Goal: Task Accomplishment & Management: Manage account settings

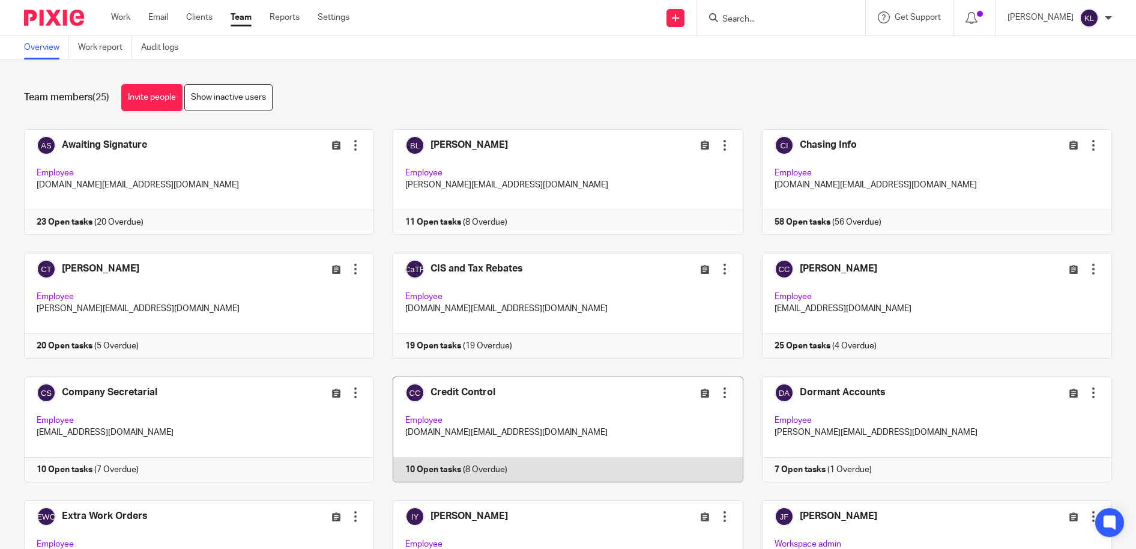
click at [436, 456] on link at bounding box center [558, 429] width 369 height 106
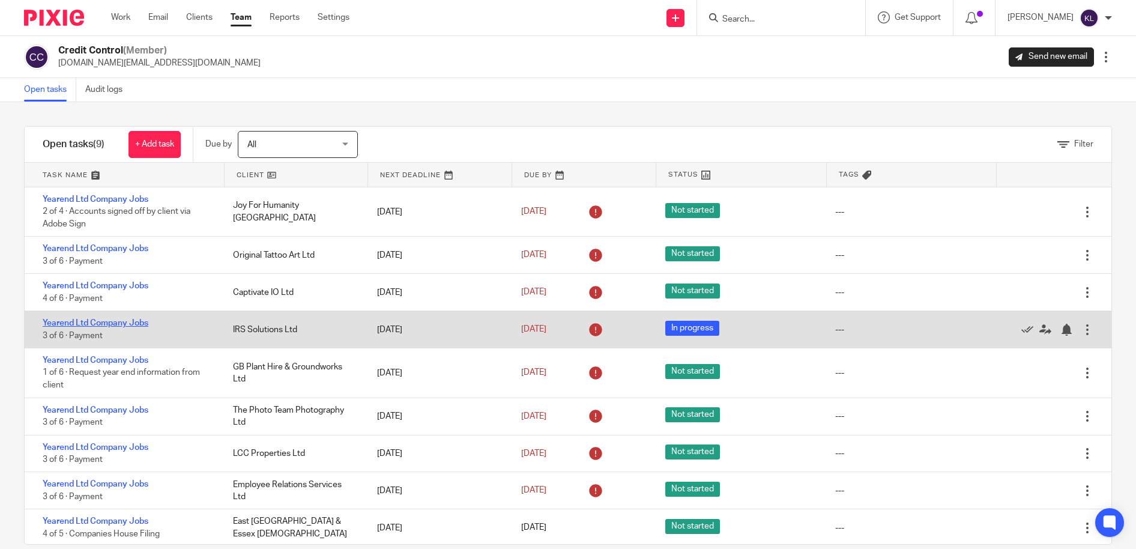
click at [111, 324] on link "Yearend Ltd Company Jobs" at bounding box center [96, 323] width 106 height 8
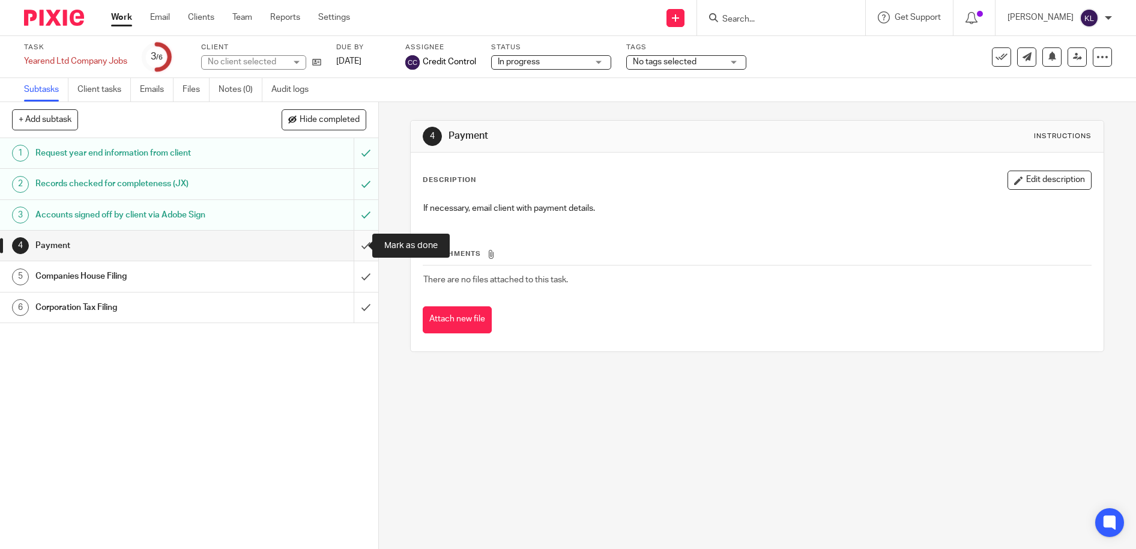
click at [351, 243] on input "submit" at bounding box center [189, 246] width 378 height 30
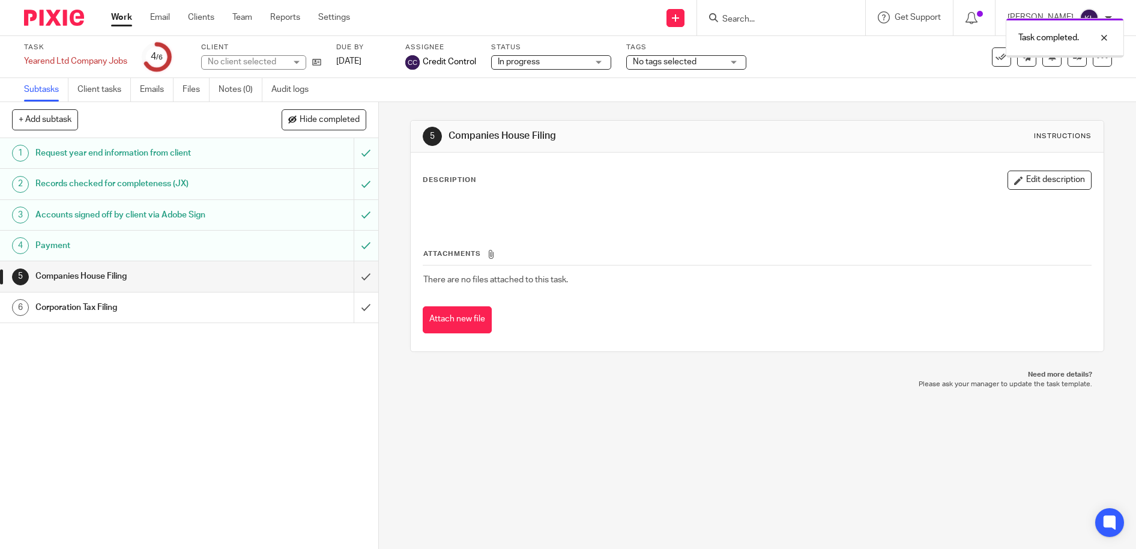
click at [357, 61] on link "[DATE]" at bounding box center [363, 61] width 54 height 13
click at [1101, 86] on div at bounding box center [1095, 83] width 32 height 14
click at [1101, 36] on div at bounding box center [1095, 38] width 32 height 14
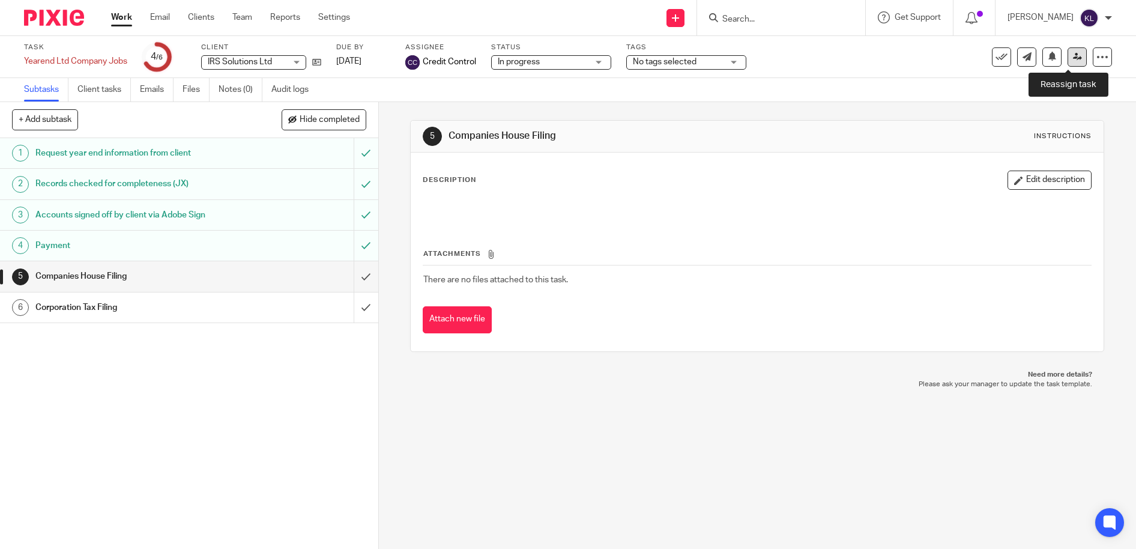
click at [1072, 61] on link at bounding box center [1076, 56] width 19 height 19
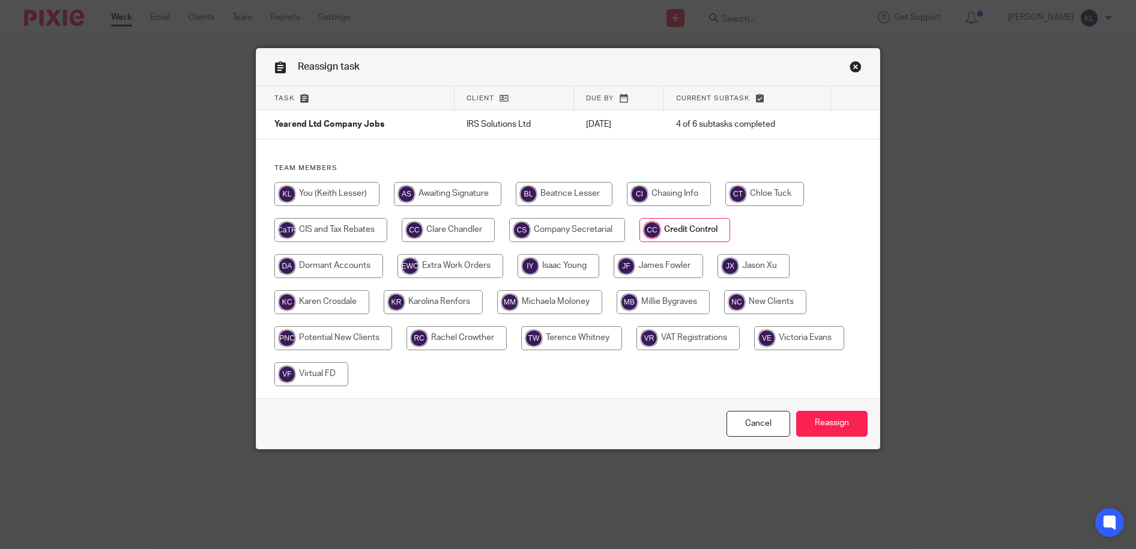
click at [771, 268] on input "radio" at bounding box center [753, 266] width 72 height 24
radio input "true"
click at [833, 421] on input "Reassign" at bounding box center [831, 424] width 71 height 26
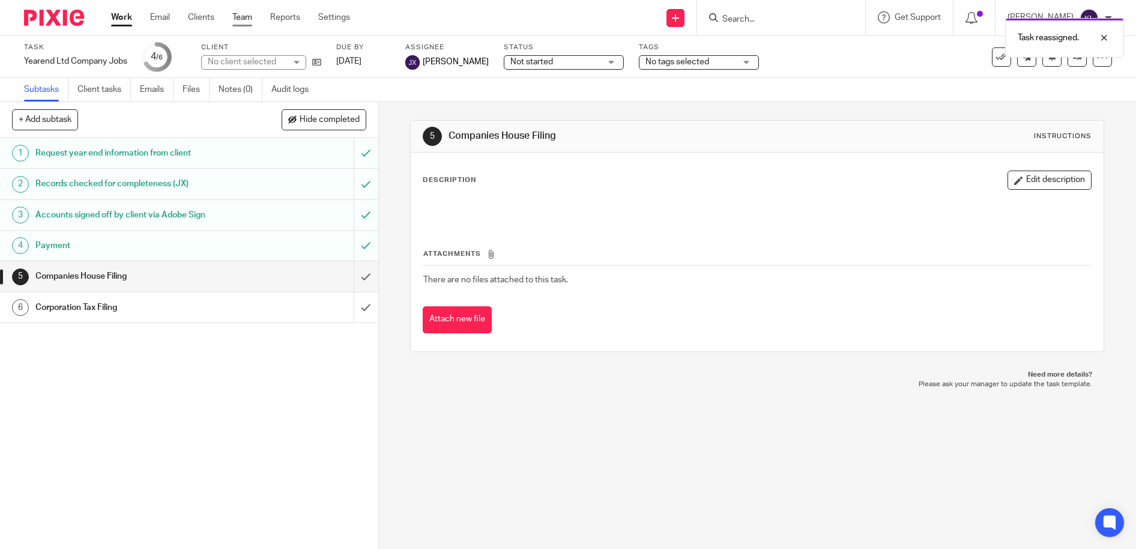
click at [238, 19] on link "Team" at bounding box center [242, 17] width 20 height 12
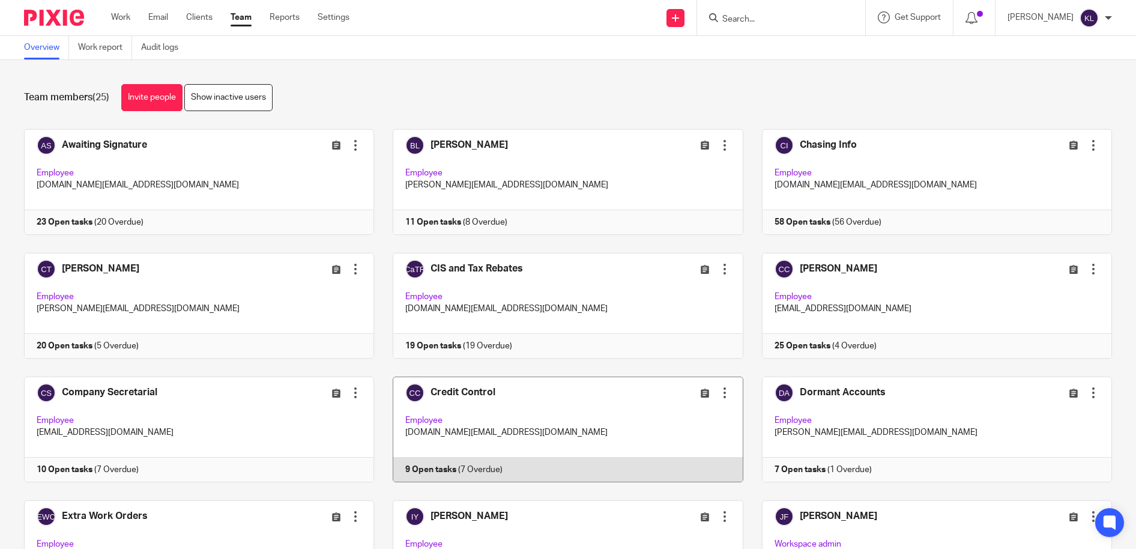
click at [454, 463] on link at bounding box center [558, 429] width 369 height 106
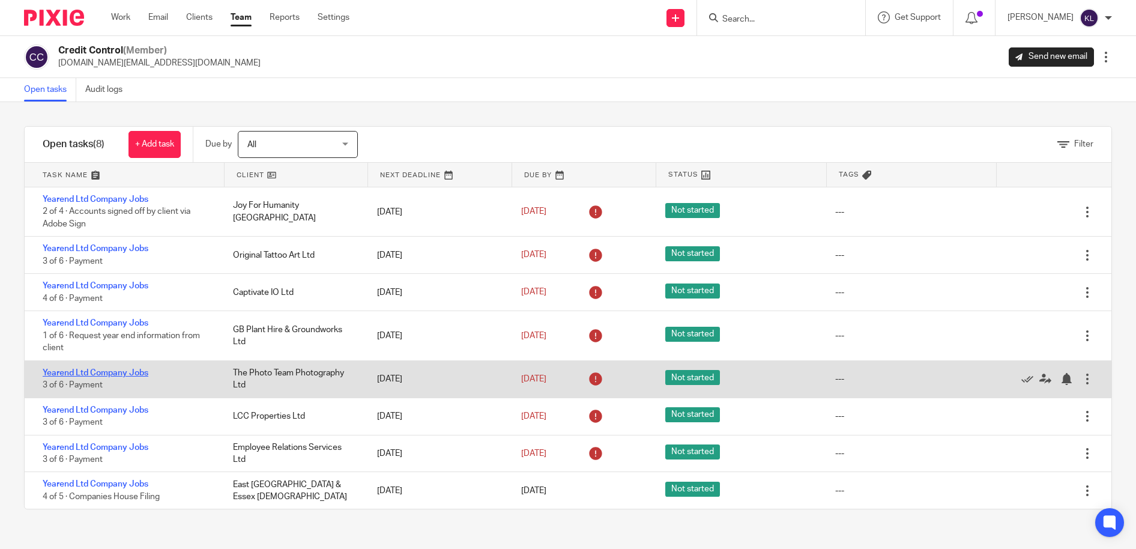
click at [110, 369] on link "Yearend Ltd Company Jobs" at bounding box center [96, 373] width 106 height 8
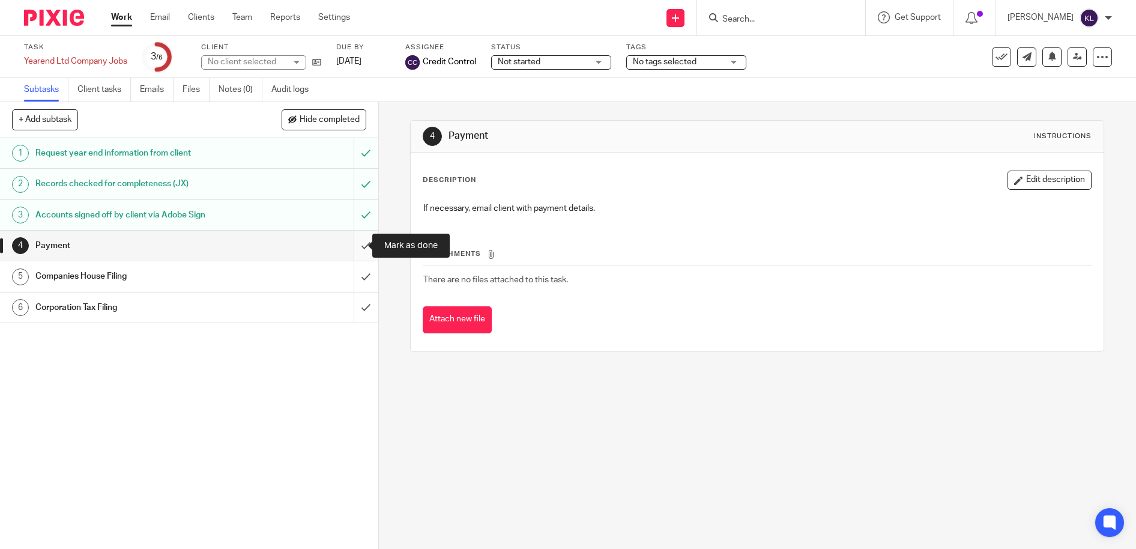
click at [352, 241] on input "submit" at bounding box center [189, 246] width 378 height 30
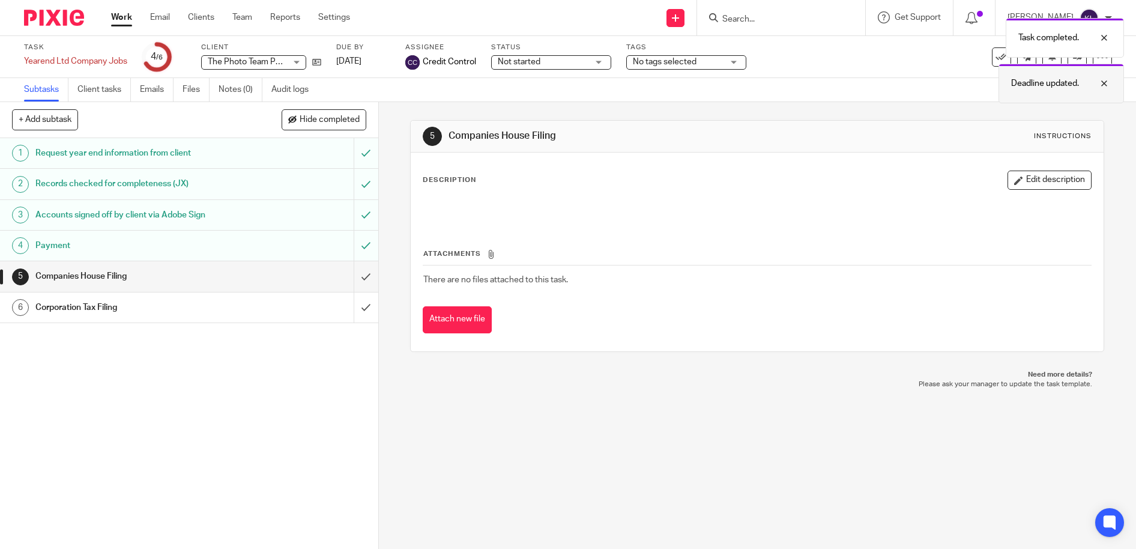
click at [1106, 83] on div at bounding box center [1095, 83] width 32 height 14
click at [1106, 37] on div at bounding box center [1095, 38] width 32 height 14
click at [1074, 59] on link at bounding box center [1076, 56] width 19 height 19
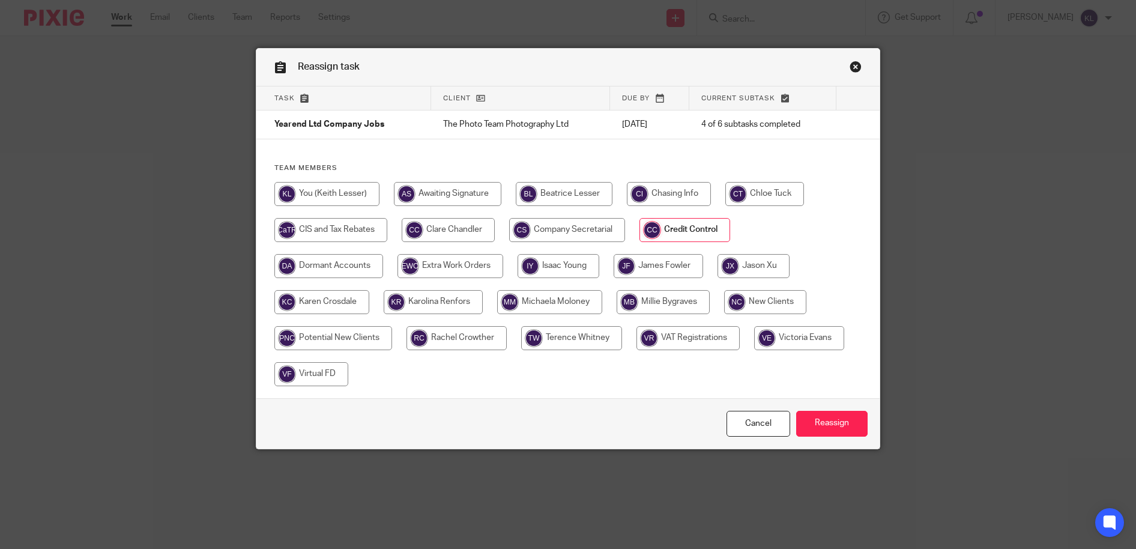
click at [768, 271] on input "radio" at bounding box center [753, 266] width 72 height 24
radio input "true"
click at [826, 424] on input "Reassign" at bounding box center [831, 424] width 71 height 26
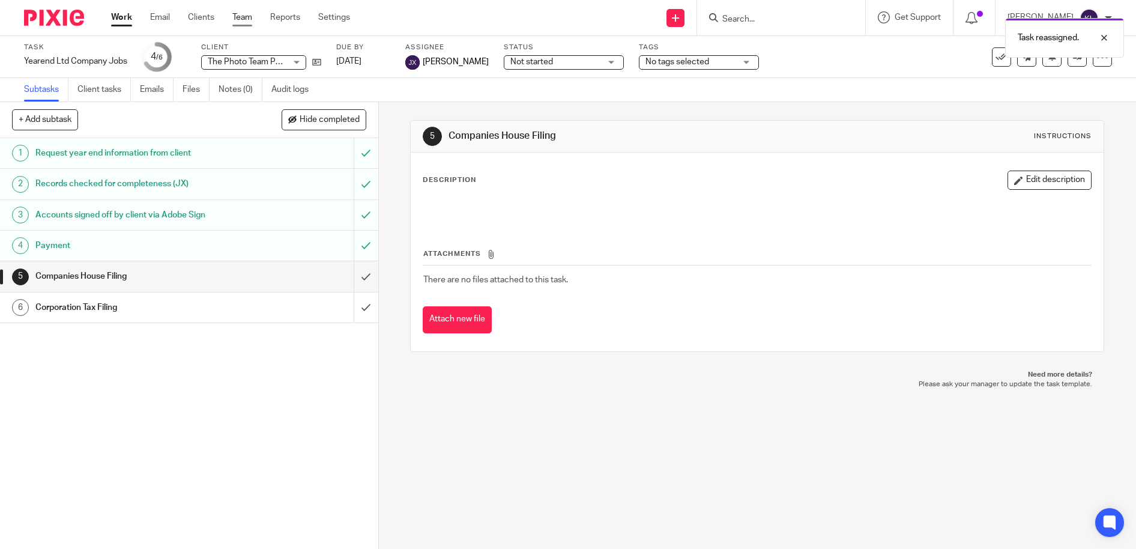
click at [240, 17] on link "Team" at bounding box center [242, 17] width 20 height 12
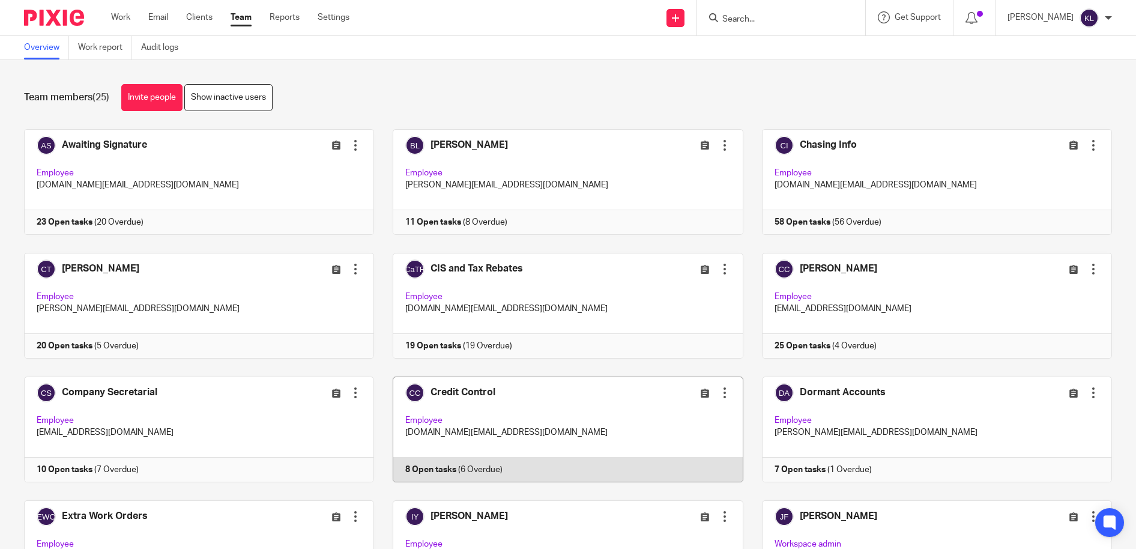
click at [453, 462] on link at bounding box center [558, 429] width 369 height 106
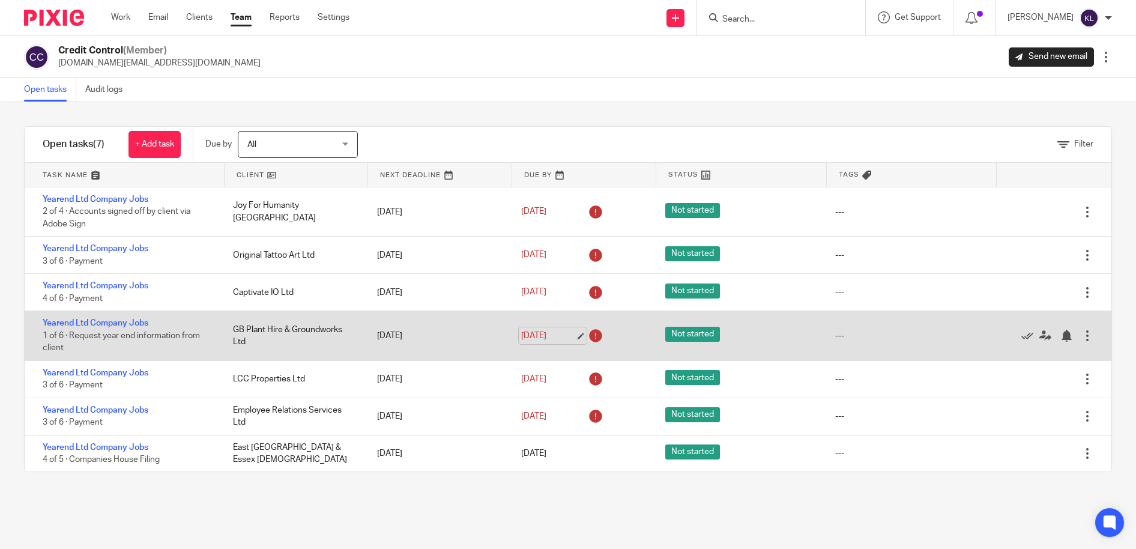
click at [532, 334] on link "[DATE]" at bounding box center [548, 336] width 54 height 13
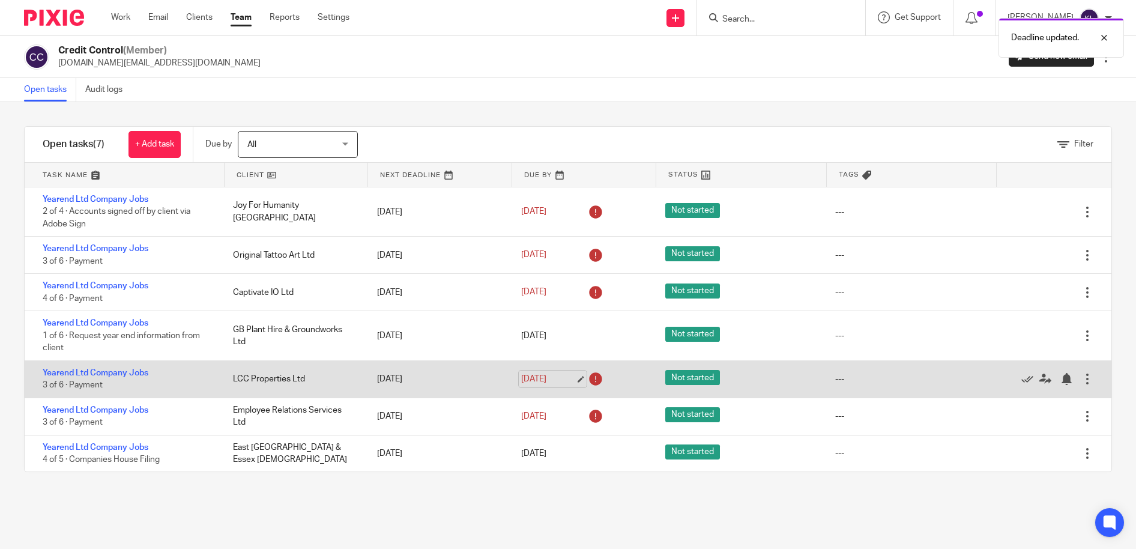
click at [532, 379] on link "3 Oct 2025" at bounding box center [548, 379] width 54 height 13
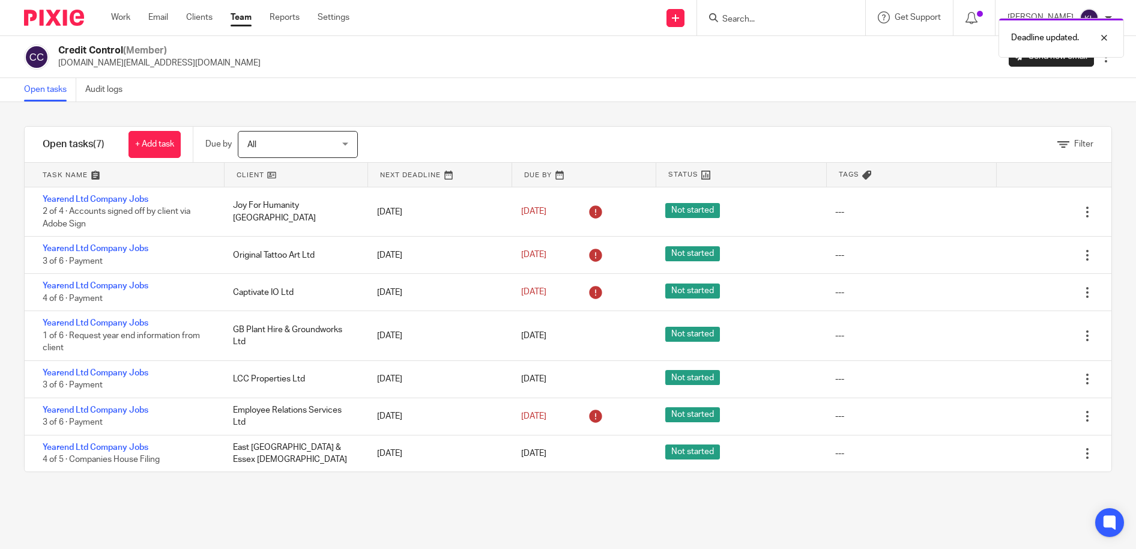
click at [794, 15] on div "Deadline updated." at bounding box center [846, 35] width 556 height 46
click at [765, 19] on div "Deadline updated." at bounding box center [846, 35] width 556 height 46
click at [1101, 38] on div at bounding box center [1095, 38] width 32 height 14
click at [769, 17] on input "Search" at bounding box center [775, 19] width 108 height 11
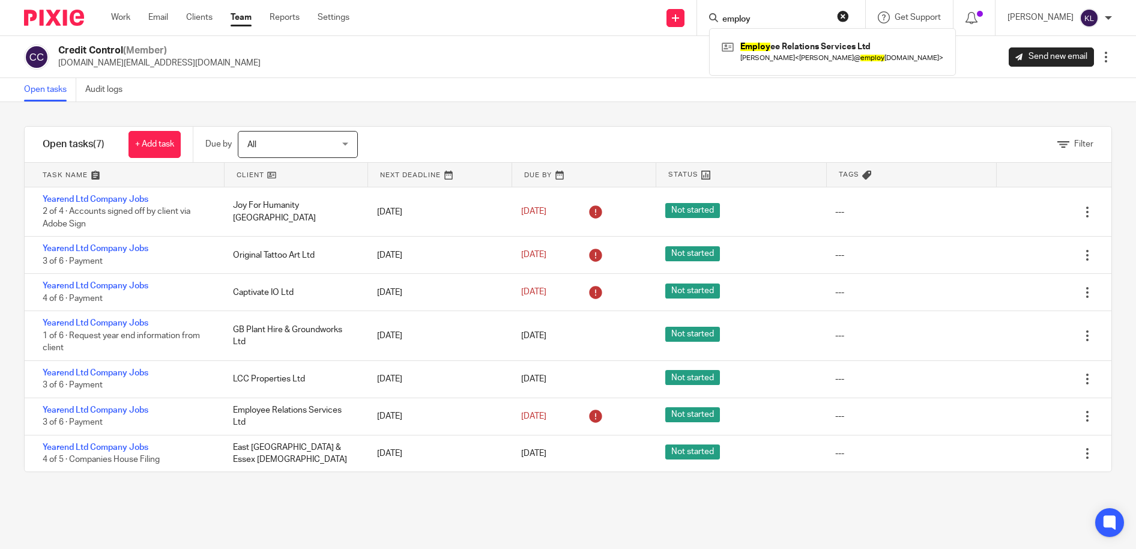
type input "employ"
click at [116, 14] on link "Work" at bounding box center [120, 17] width 19 height 12
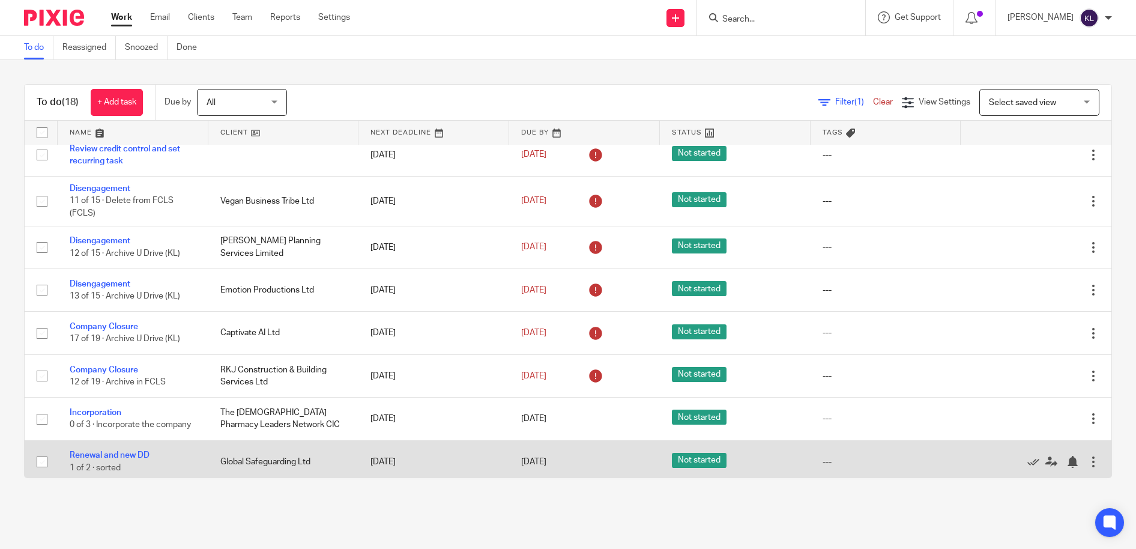
scroll to position [405, 0]
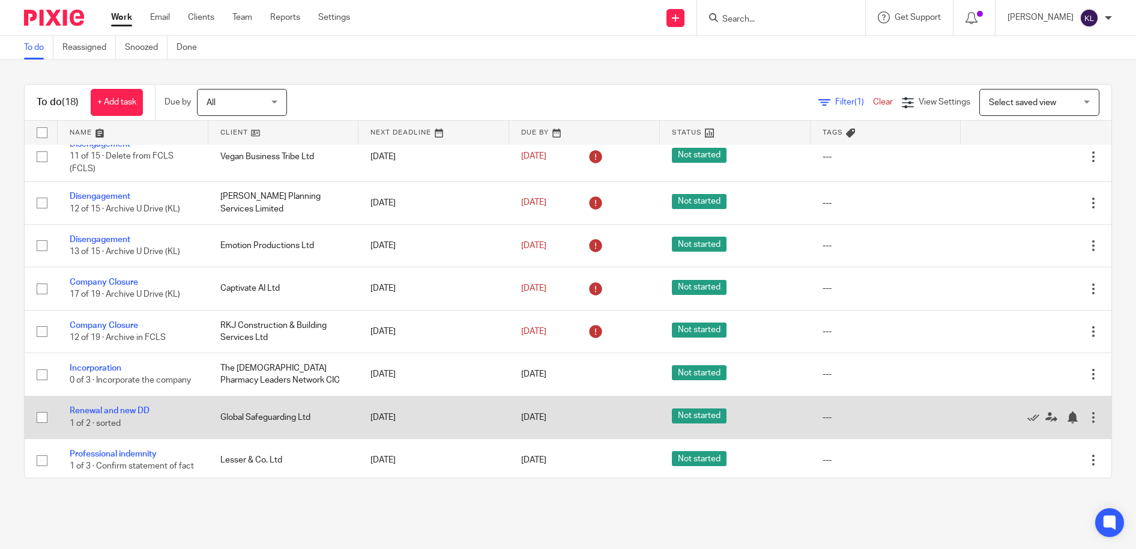
click at [109, 370] on link "Incorporation" at bounding box center [96, 368] width 52 height 8
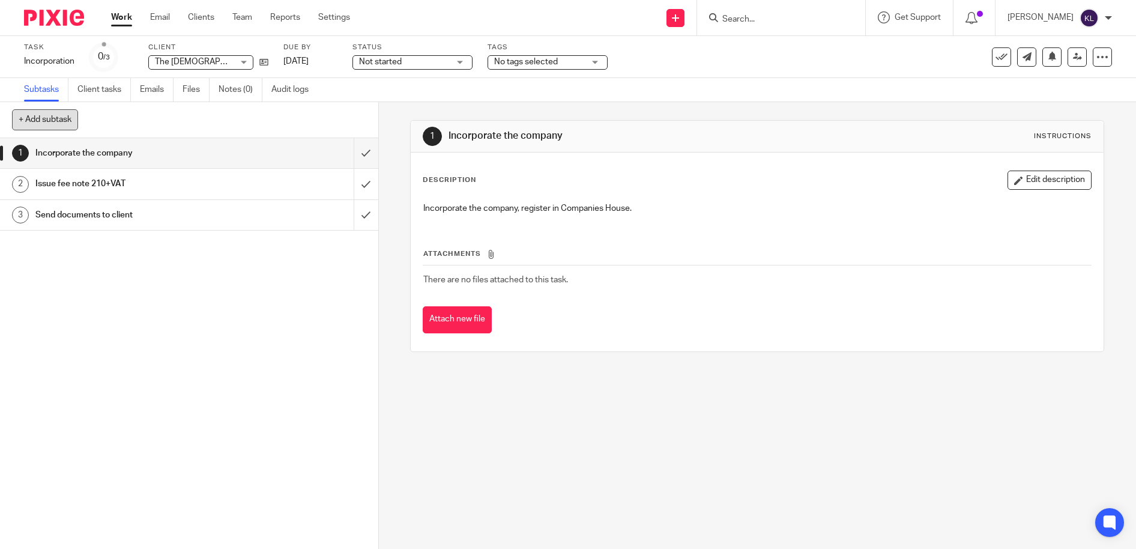
click at [55, 116] on button "+ Add subtask" at bounding box center [45, 119] width 66 height 20
type input "Sent CIC form To Komal"
click at [349, 117] on p "+ Add" at bounding box center [348, 120] width 35 height 20
click at [59, 122] on button "+ Add subtask" at bounding box center [45, 119] width 66 height 20
click at [344, 116] on p "+ Add" at bounding box center [348, 120] width 35 height 20
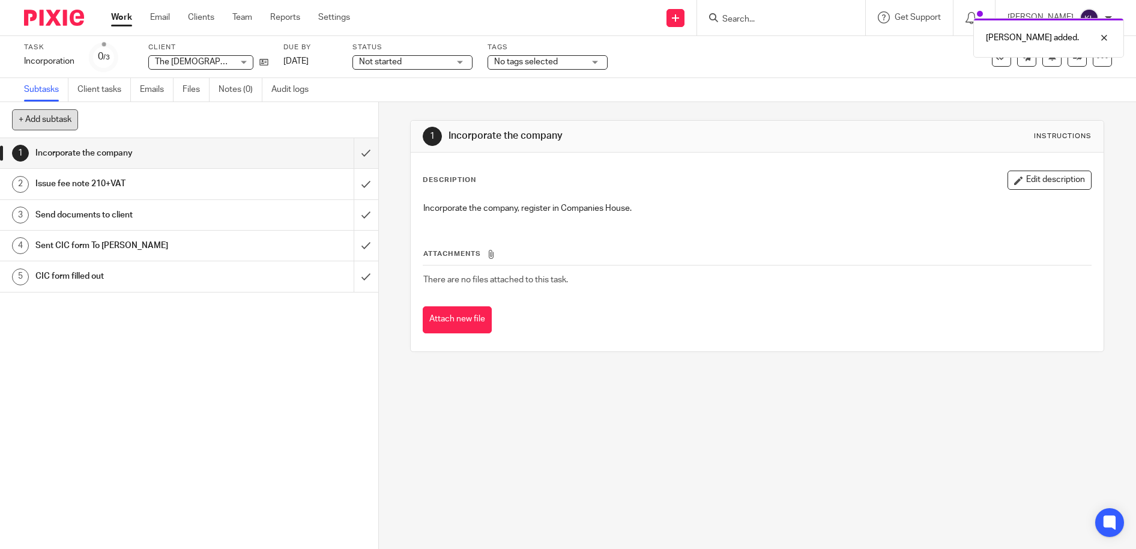
click at [52, 118] on button "+ Add subtask" at bounding box center [45, 119] width 66 height 20
type input "CIC form signed"
click at [339, 124] on p "+ Add" at bounding box center [348, 120] width 35 height 20
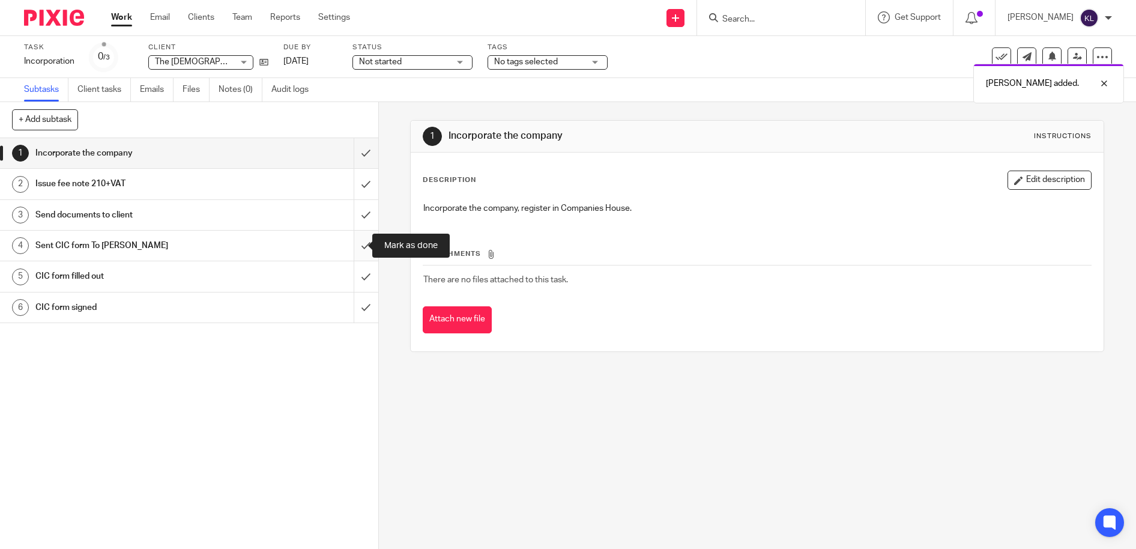
click at [357, 244] on input "submit" at bounding box center [189, 246] width 378 height 30
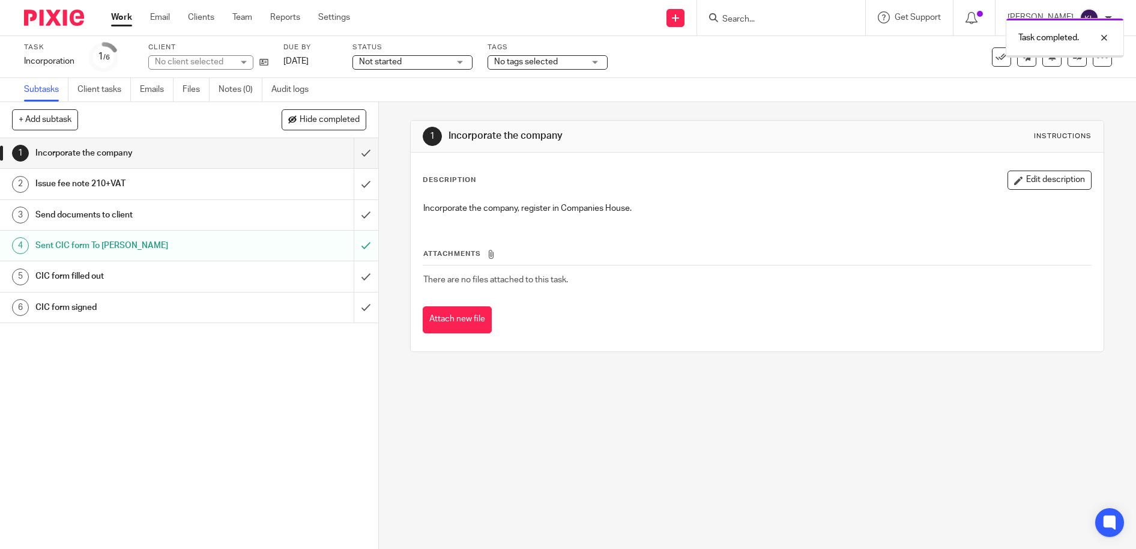
click at [303, 61] on link "13 Oct 2025" at bounding box center [310, 61] width 54 height 13
click at [1104, 82] on div at bounding box center [1095, 83] width 32 height 14
click at [1102, 31] on div at bounding box center [1095, 38] width 32 height 14
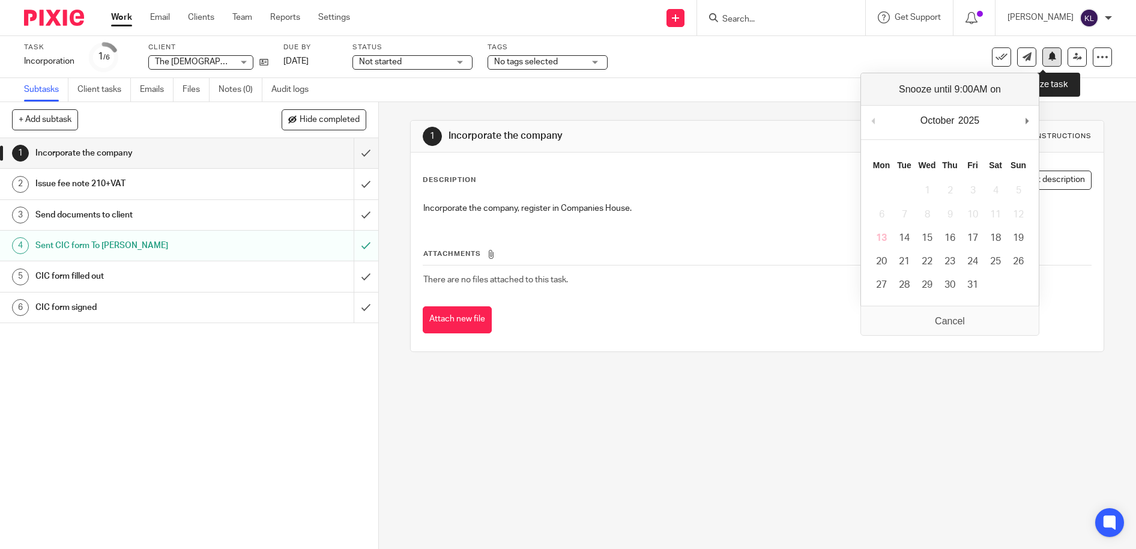
click at [1047, 61] on icon at bounding box center [1051, 56] width 9 height 9
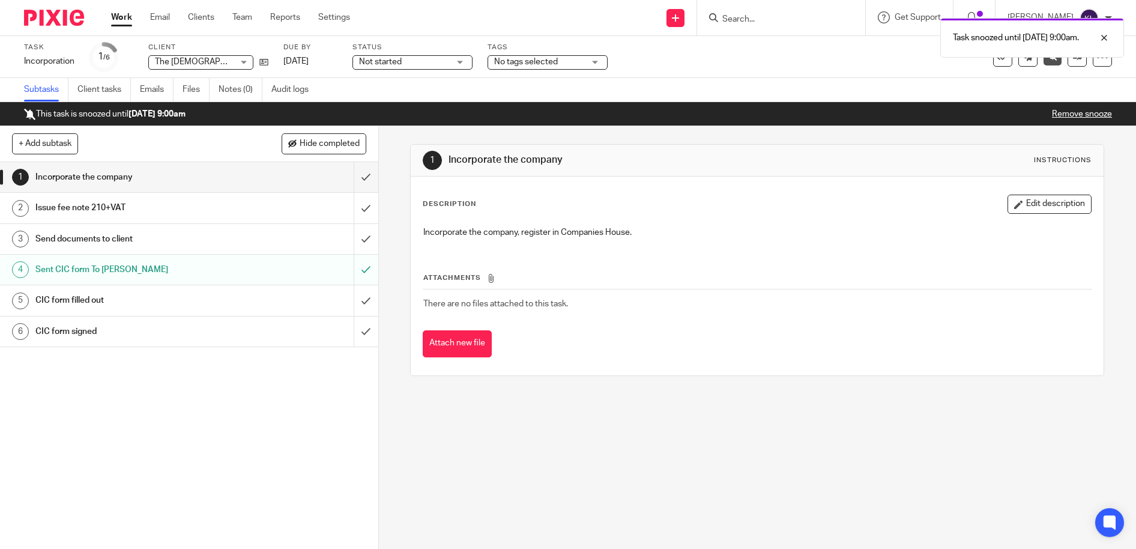
click at [750, 16] on div "Task snoozed until 14 Oct 2025 9:00am." at bounding box center [846, 35] width 556 height 46
click at [1109, 38] on div at bounding box center [1095, 38] width 32 height 14
click at [784, 21] on input "Search" at bounding box center [775, 19] width 108 height 11
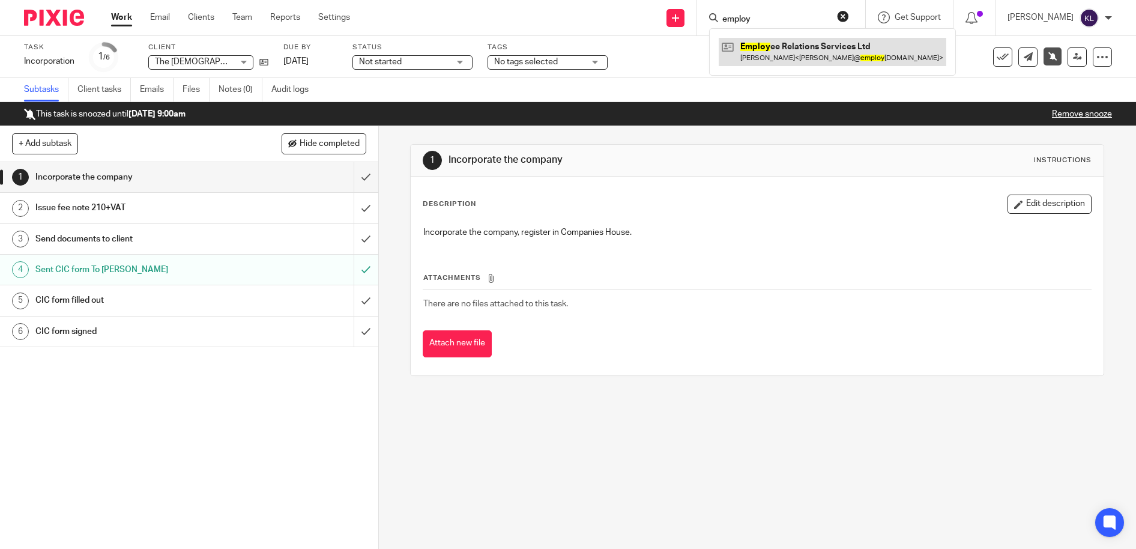
type input "employ"
click at [788, 44] on link at bounding box center [833, 52] width 228 height 28
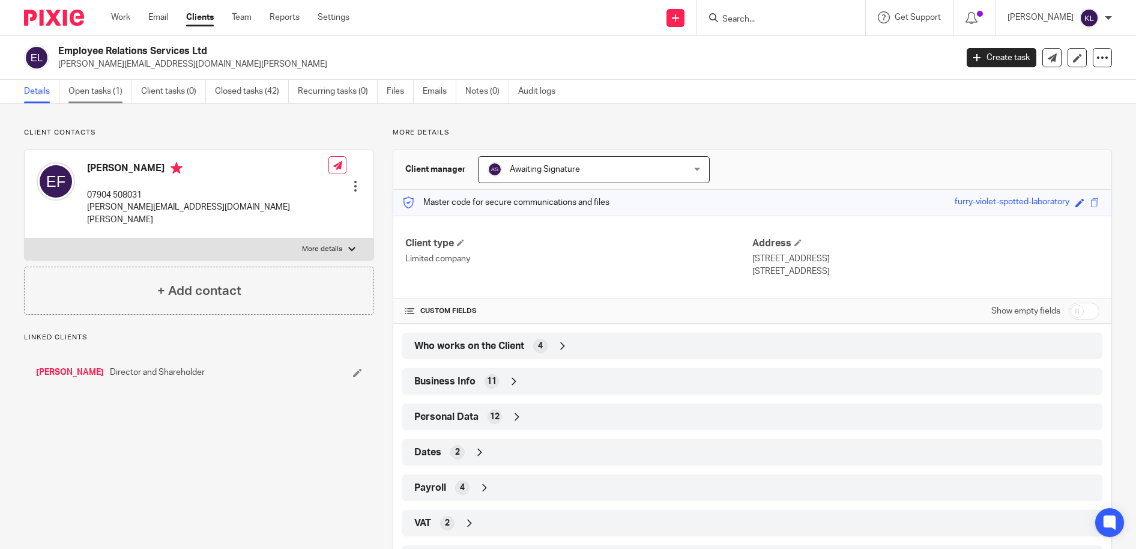
click at [75, 92] on link "Open tasks (1)" at bounding box center [100, 91] width 64 height 23
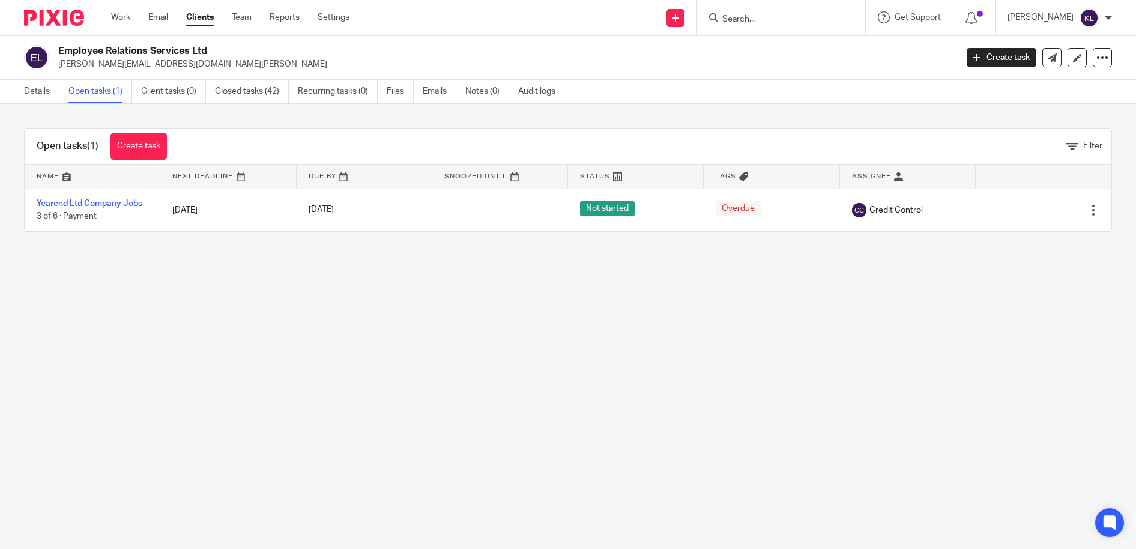
click at [842, 309] on main "Employee Relations Services Ltd [PERSON_NAME][EMAIL_ADDRESS][DOMAIN_NAME][PERSO…" at bounding box center [568, 274] width 1136 height 549
click at [854, 342] on main "Employee Relations Services Ltd [PERSON_NAME][EMAIL_ADDRESS][DOMAIN_NAME][PERSO…" at bounding box center [568, 274] width 1136 height 549
click at [981, 324] on main "Employee Relations Services Ltd [PERSON_NAME][EMAIL_ADDRESS][DOMAIN_NAME][PERSO…" at bounding box center [568, 274] width 1136 height 549
click at [939, 329] on main "Employee Relations Services Ltd [PERSON_NAME][EMAIL_ADDRESS][DOMAIN_NAME][PERSO…" at bounding box center [568, 274] width 1136 height 549
click at [770, 18] on input "Search" at bounding box center [775, 19] width 108 height 11
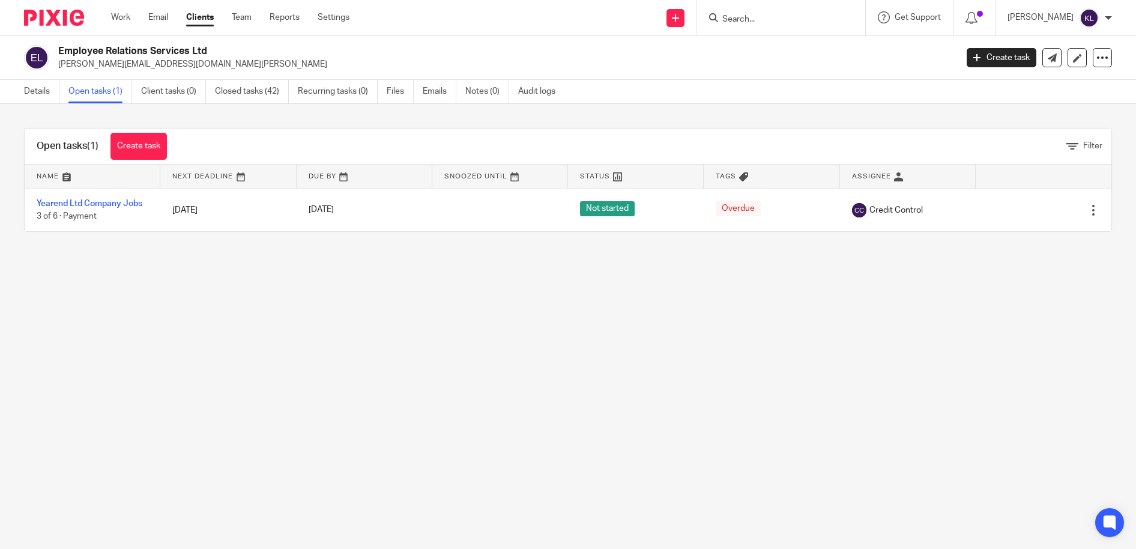
paste input "[PERSON_NAME] Property LLP"
type input "[PERSON_NAME] Property LLP"
click at [775, 43] on link at bounding box center [793, 47] width 149 height 18
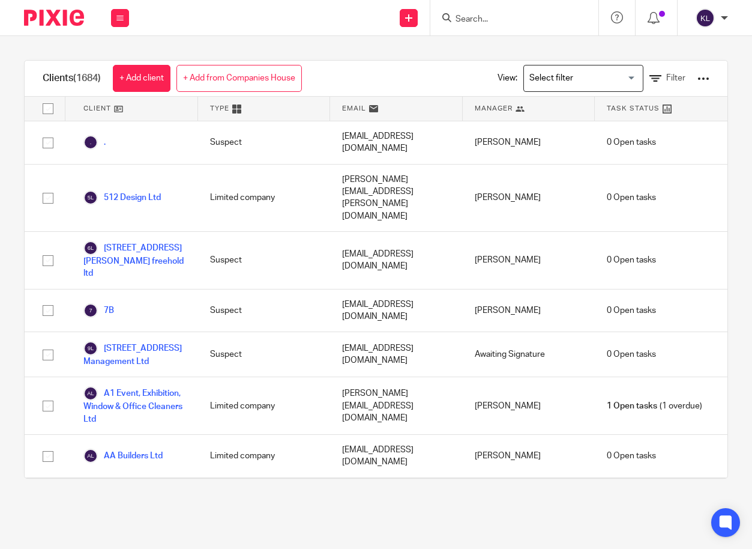
click input "Search"
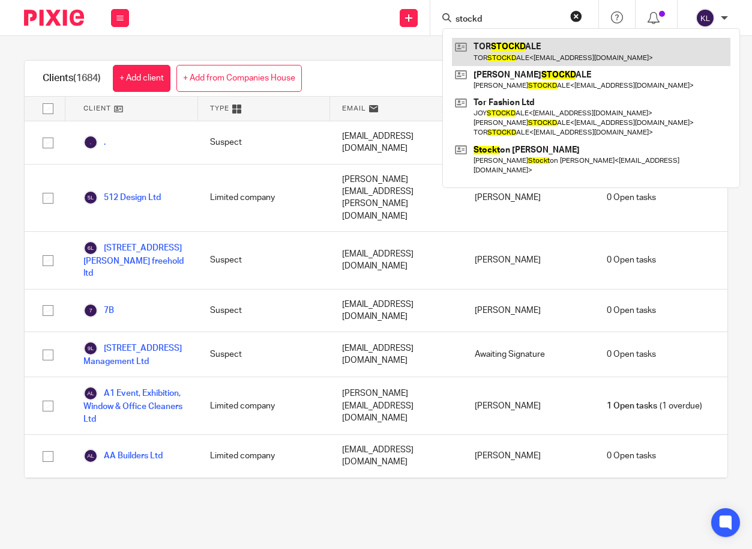
type input "stockd"
click link
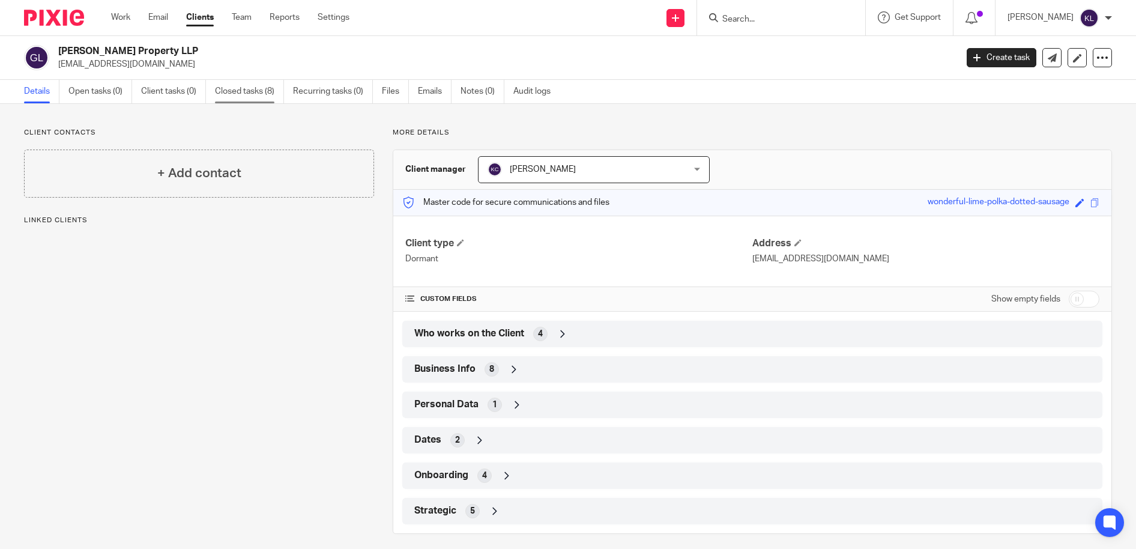
click at [256, 95] on link "Closed tasks (8)" at bounding box center [249, 91] width 69 height 23
click at [256, 88] on link "Closed tasks (8)" at bounding box center [249, 91] width 69 height 23
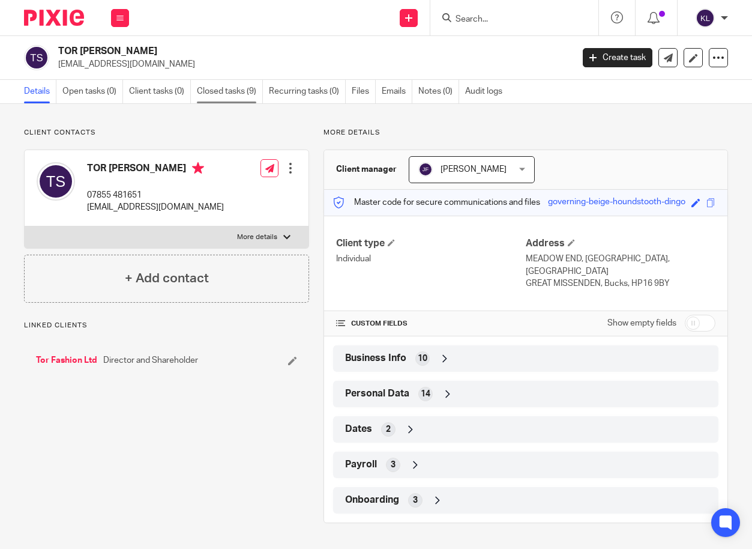
click at [231, 86] on link "Closed tasks (9)" at bounding box center [230, 91] width 66 height 23
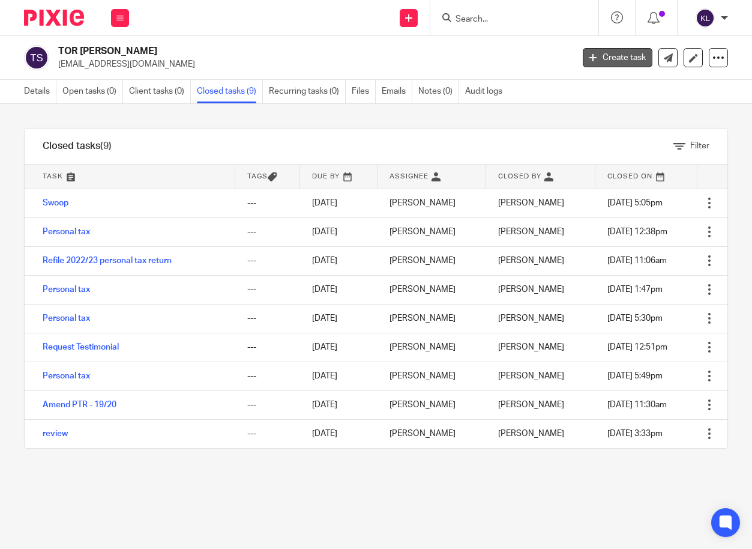
click at [597, 56] on link "Create task" at bounding box center [618, 57] width 70 height 19
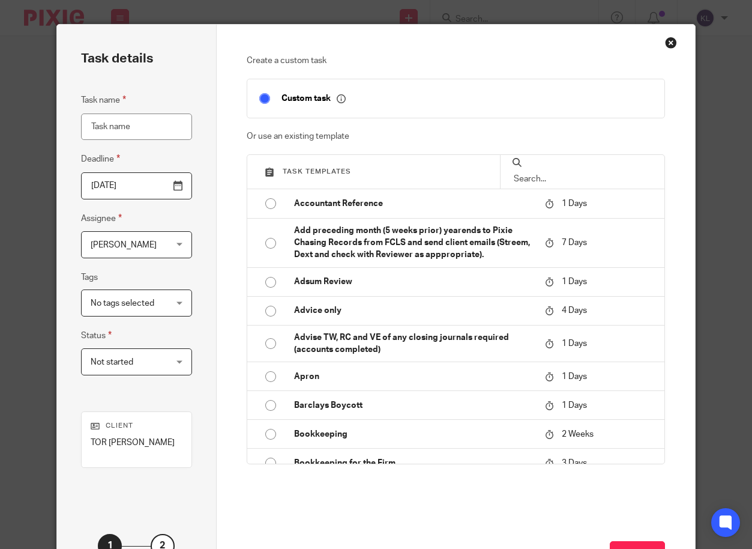
click at [565, 185] on input "text" at bounding box center [583, 178] width 140 height 13
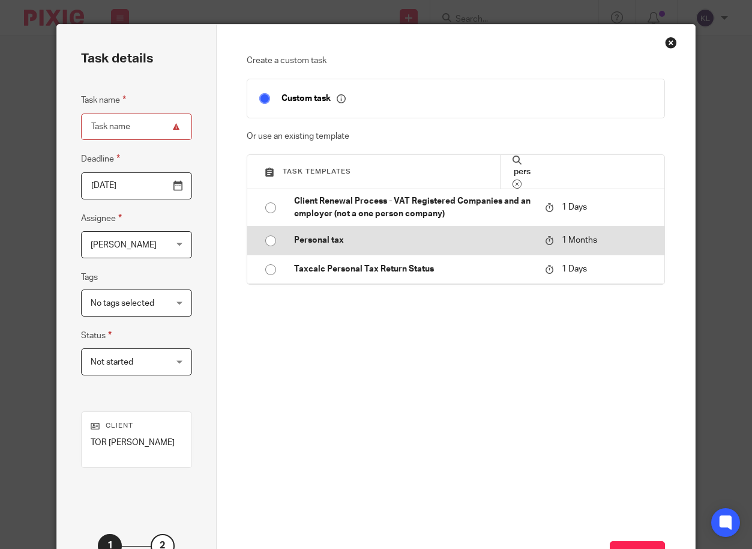
type input "pers"
click at [319, 246] on p "Personal tax" at bounding box center [414, 240] width 240 height 12
type input "2025-11-13"
type input "Personal tax"
checkbox input "false"
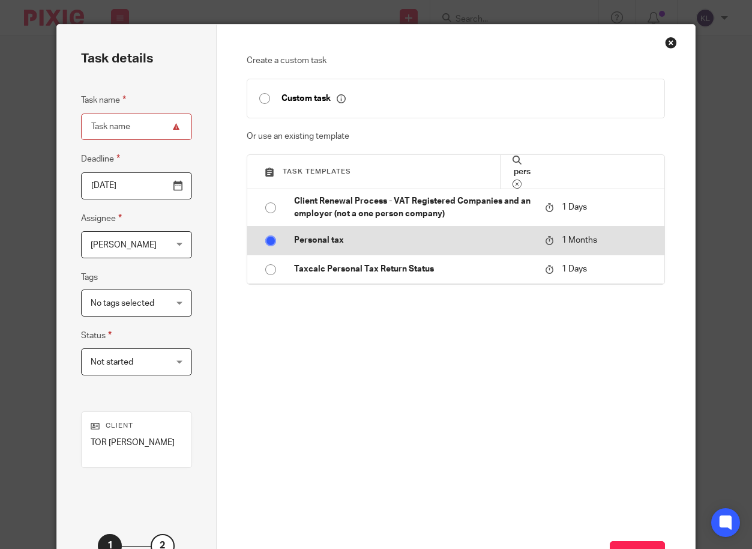
radio input "true"
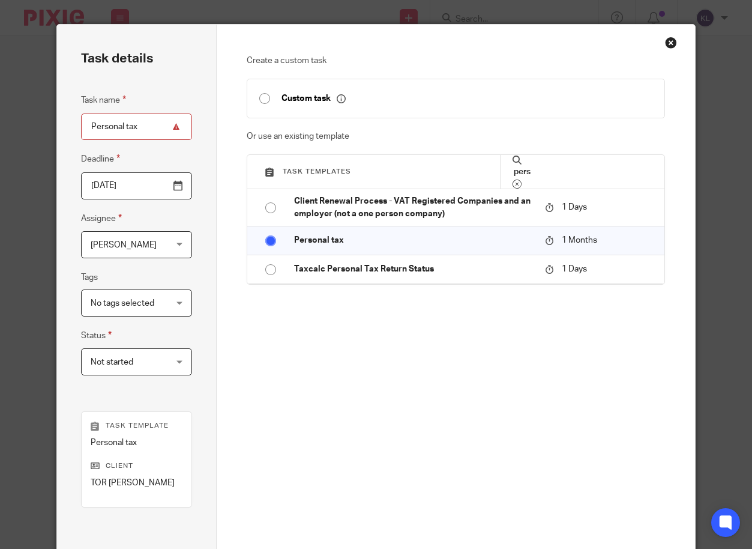
click at [102, 235] on span "[PERSON_NAME]" at bounding box center [131, 244] width 80 height 25
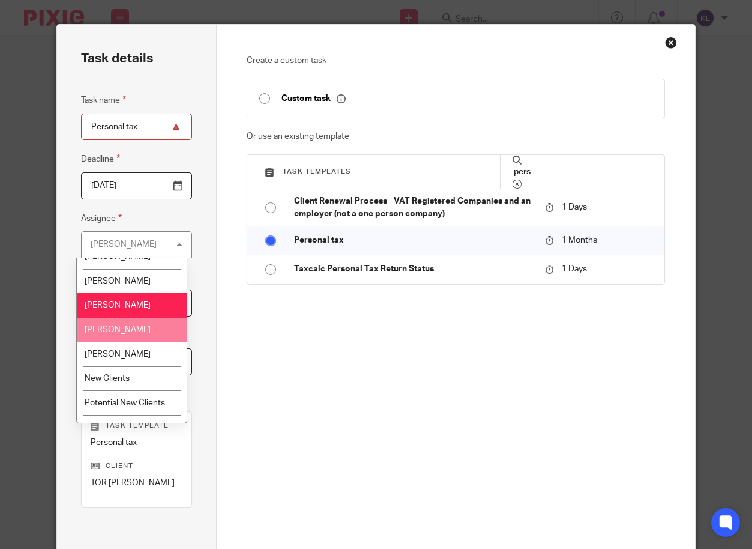
scroll to position [360, 0]
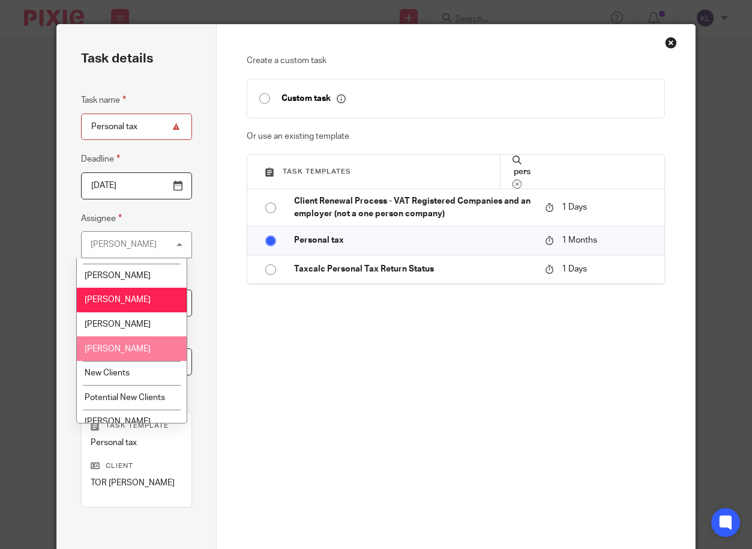
click at [146, 351] on li "[PERSON_NAME]" at bounding box center [132, 348] width 110 height 25
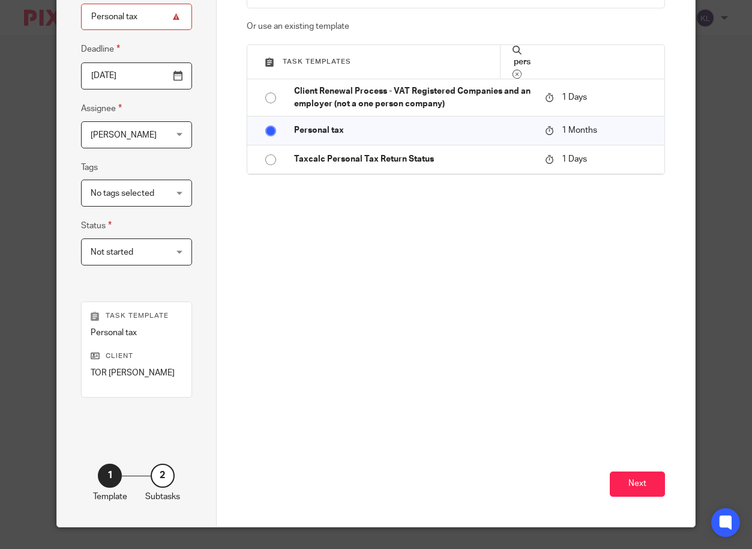
scroll to position [112, 0]
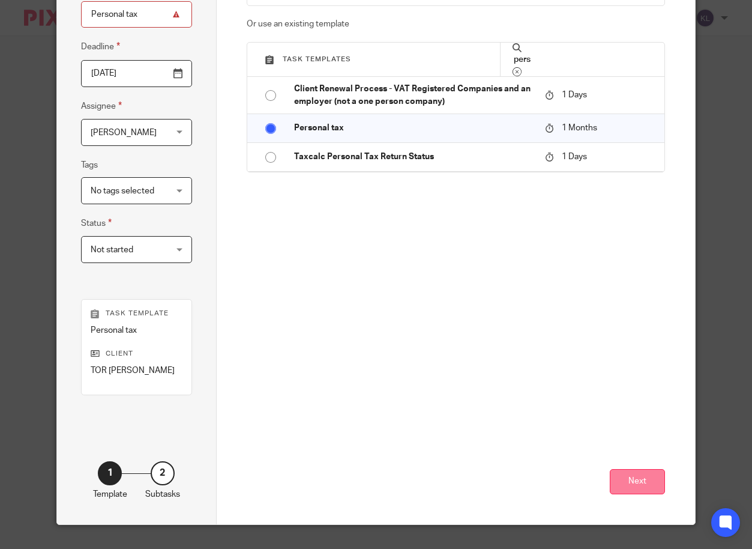
click at [622, 481] on button "Next" at bounding box center [637, 482] width 55 height 26
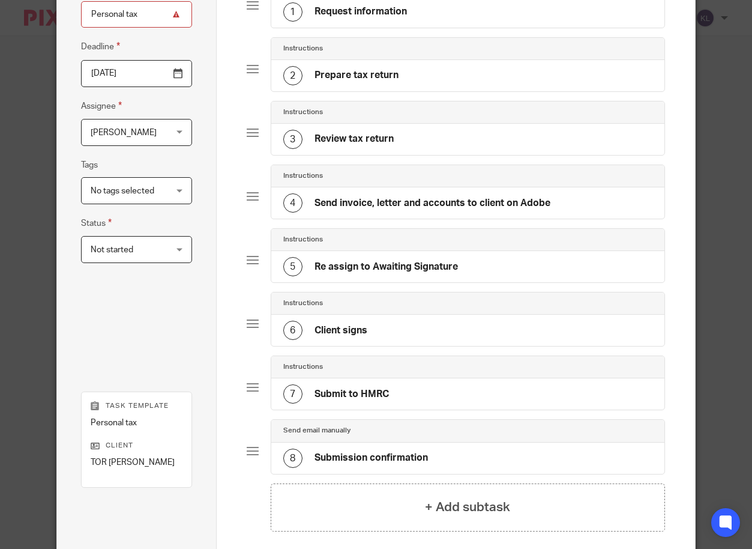
scroll to position [205, 0]
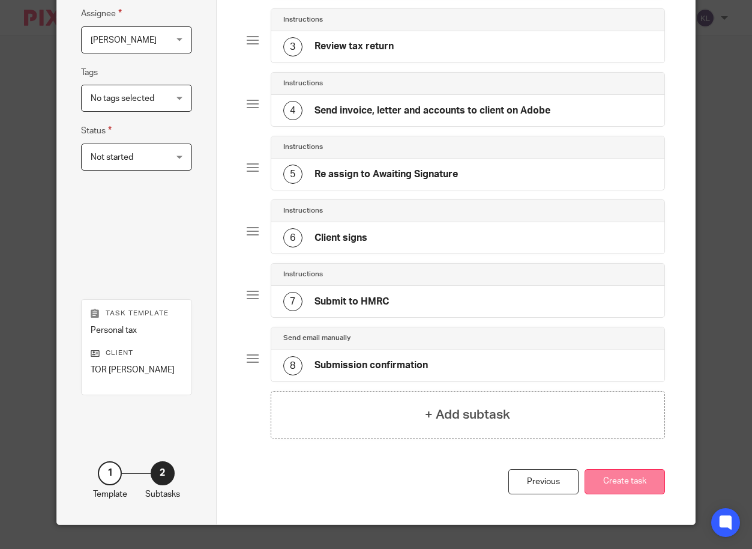
click at [623, 485] on button "Create task" at bounding box center [625, 482] width 80 height 26
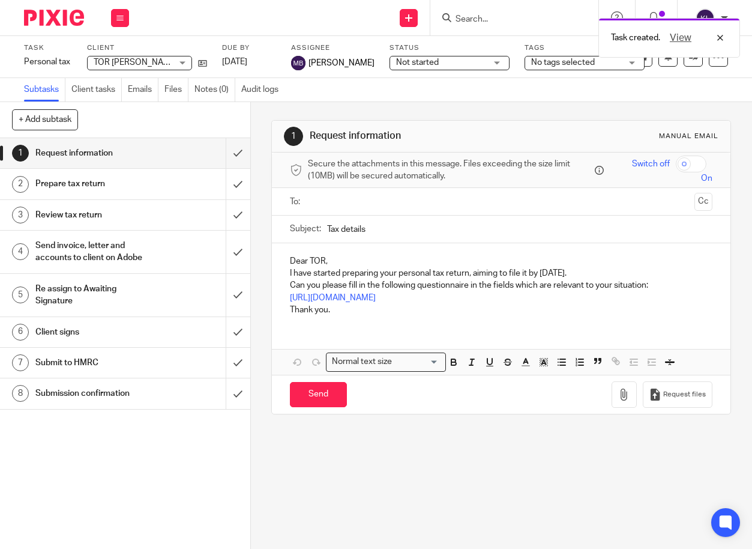
click at [466, 16] on div "Task created. View" at bounding box center [558, 35] width 364 height 46
click at [722, 40] on div "View" at bounding box center [693, 38] width 67 height 14
click at [478, 22] on input "Search" at bounding box center [508, 19] width 108 height 11
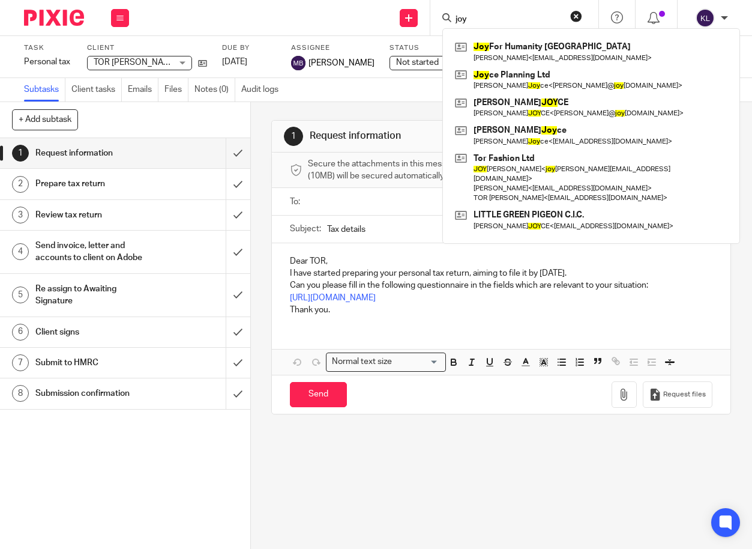
drag, startPoint x: 487, startPoint y: 17, endPoint x: 444, endPoint y: 8, distance: 44.3
click at [444, 8] on div "joy Joy For Humanity UK Kevin Belcher < kpbelcher@me.com > Joy ce Planning Ltd …" at bounding box center [514, 17] width 168 height 35
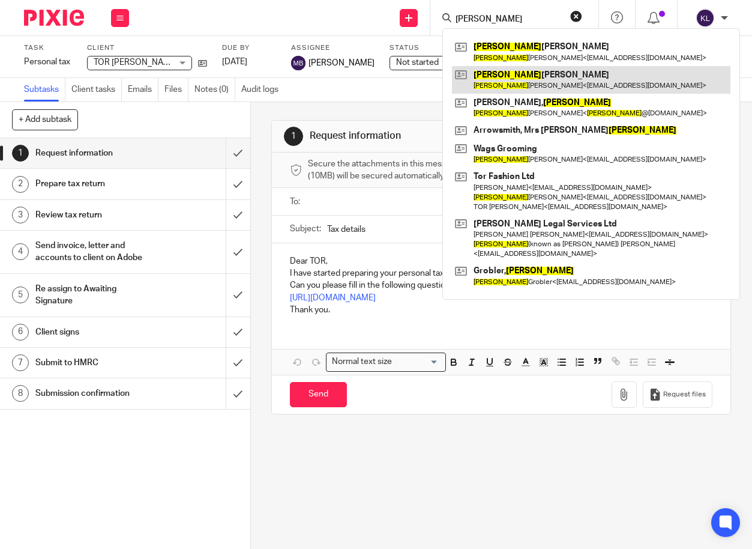
type input "louise"
click at [510, 83] on link at bounding box center [591, 80] width 279 height 28
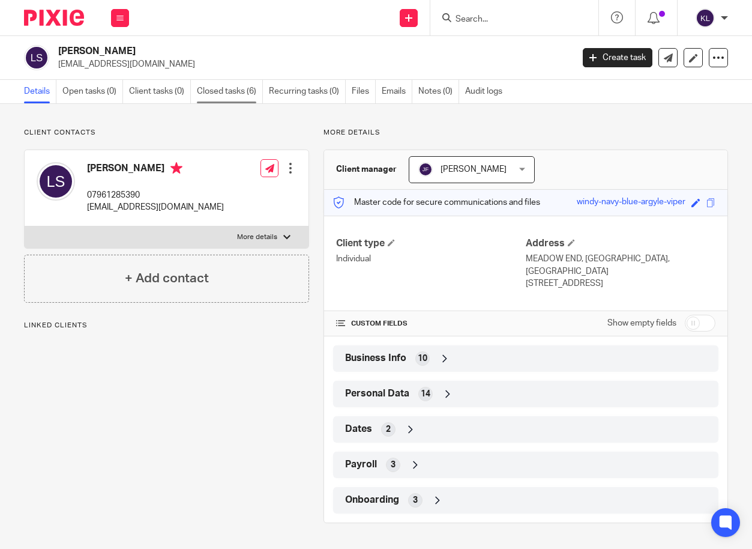
click at [217, 94] on link "Closed tasks (6)" at bounding box center [230, 91] width 66 height 23
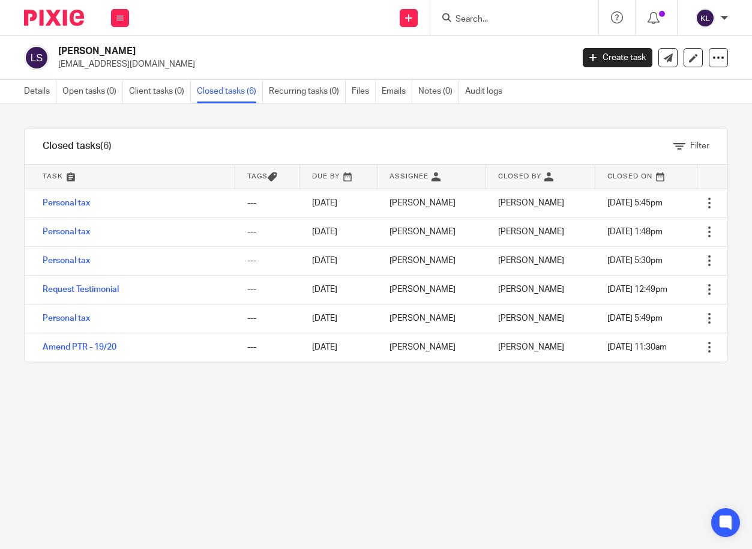
click at [612, 61] on link "Create task" at bounding box center [618, 57] width 70 height 19
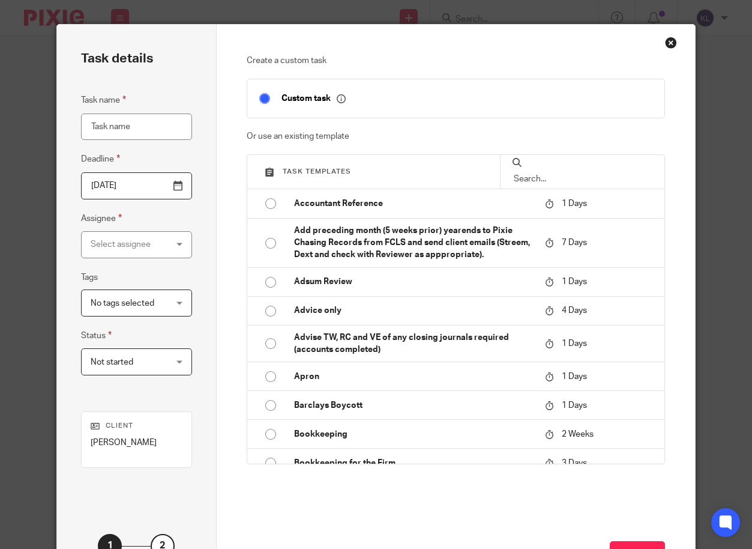
click at [543, 185] on input "text" at bounding box center [583, 178] width 140 height 13
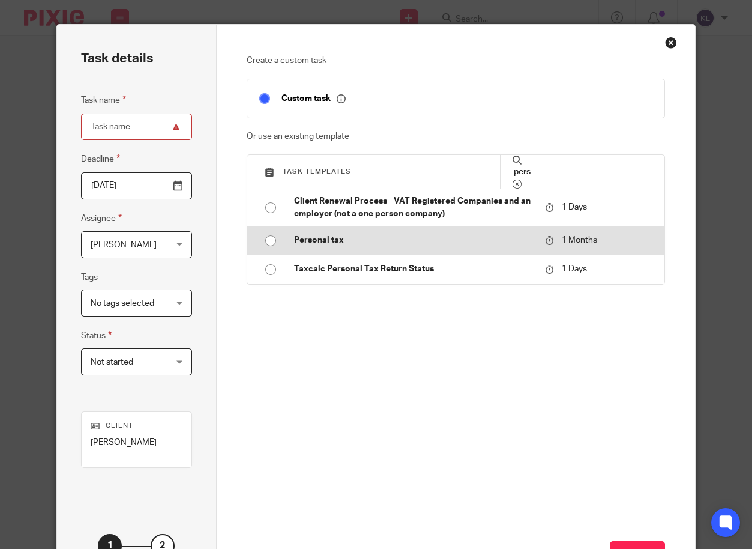
type input "pers"
click at [348, 246] on p "Personal tax" at bounding box center [414, 240] width 240 height 12
type input "2025-11-13"
type input "Personal tax"
checkbox input "false"
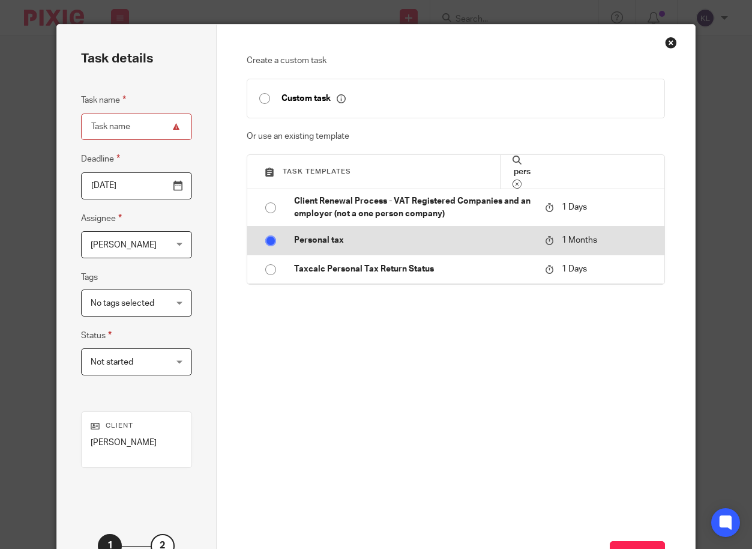
radio input "true"
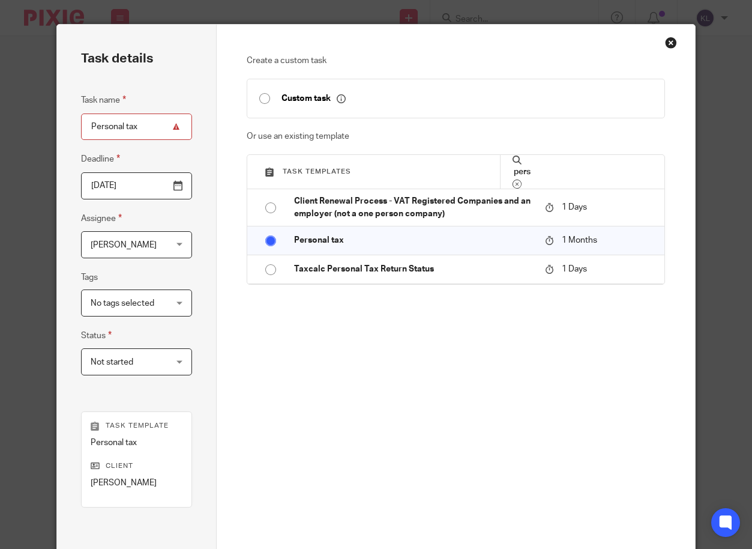
click at [103, 249] on span "[PERSON_NAME]" at bounding box center [124, 245] width 66 height 8
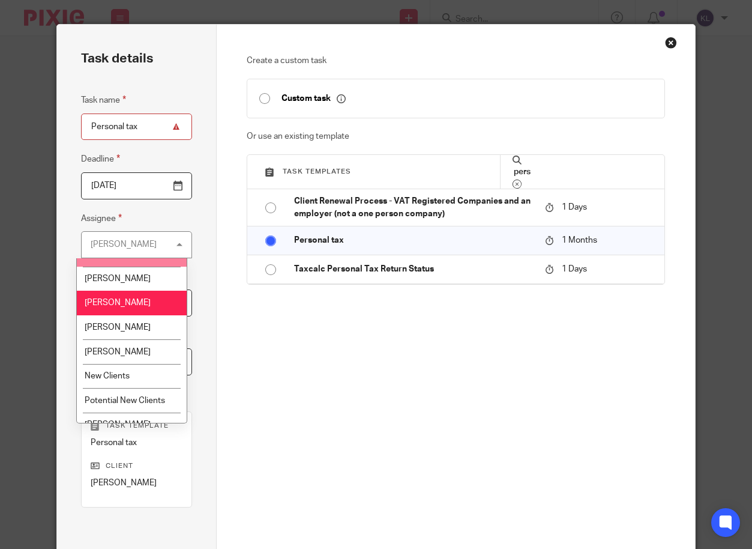
scroll to position [360, 0]
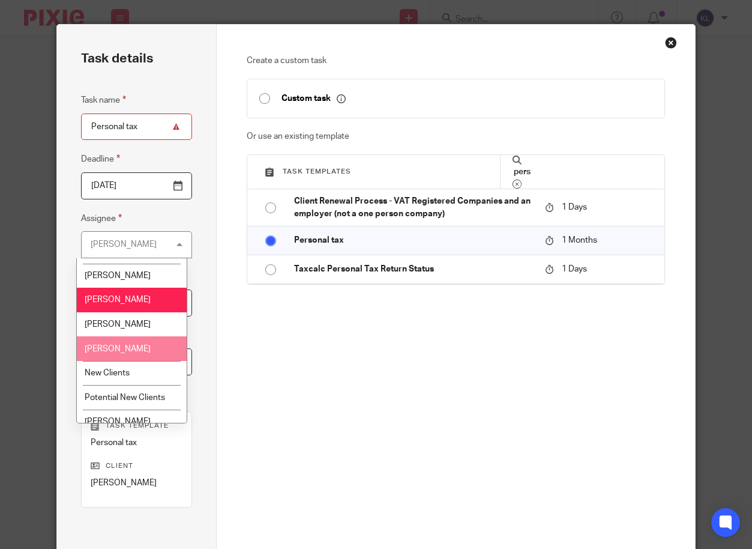
click at [114, 357] on li "[PERSON_NAME]" at bounding box center [132, 348] width 110 height 25
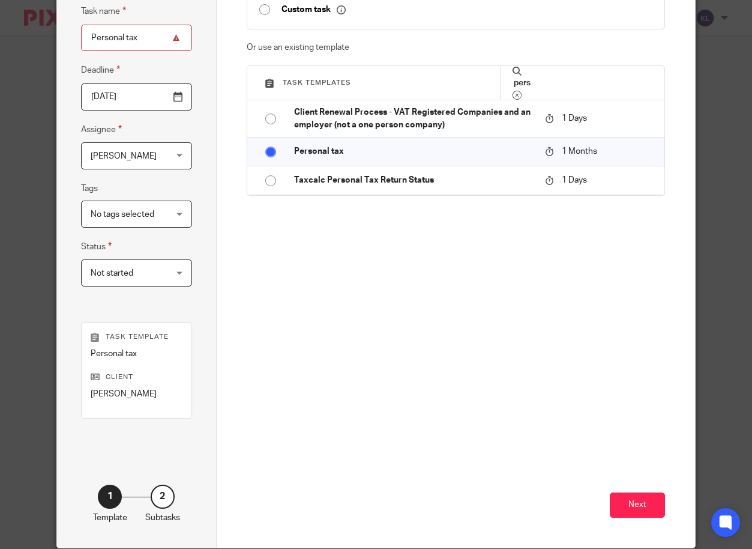
scroll to position [112, 0]
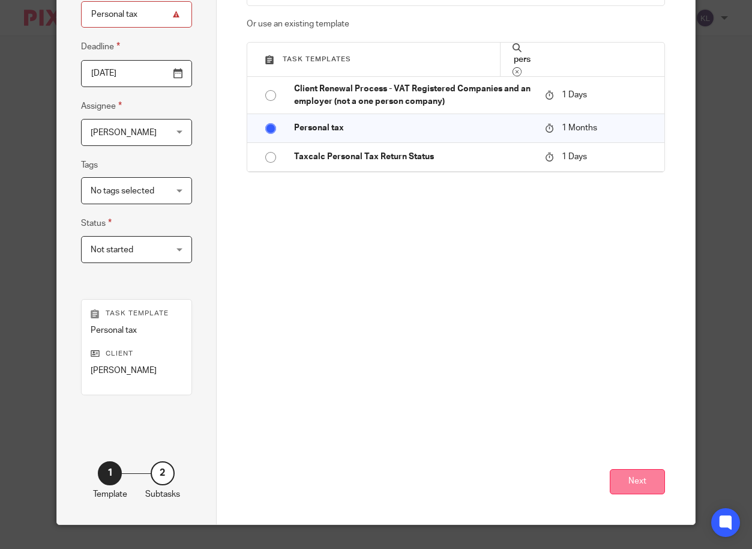
click at [639, 475] on button "Next" at bounding box center [637, 482] width 55 height 26
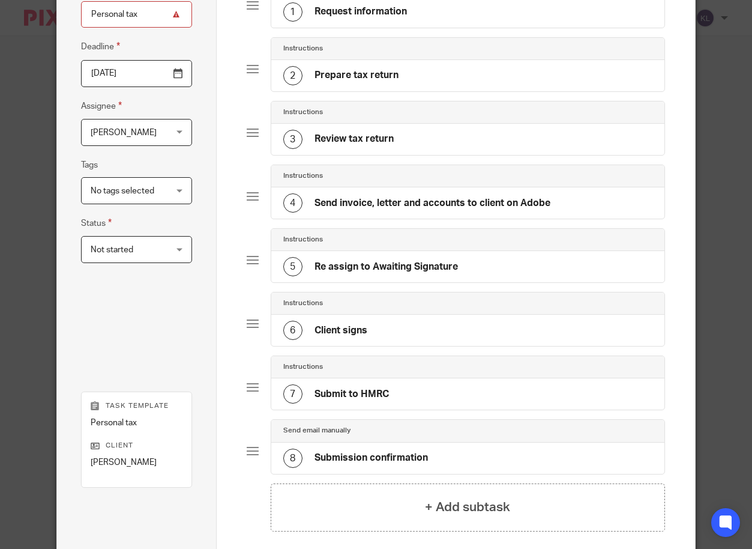
scroll to position [145, 0]
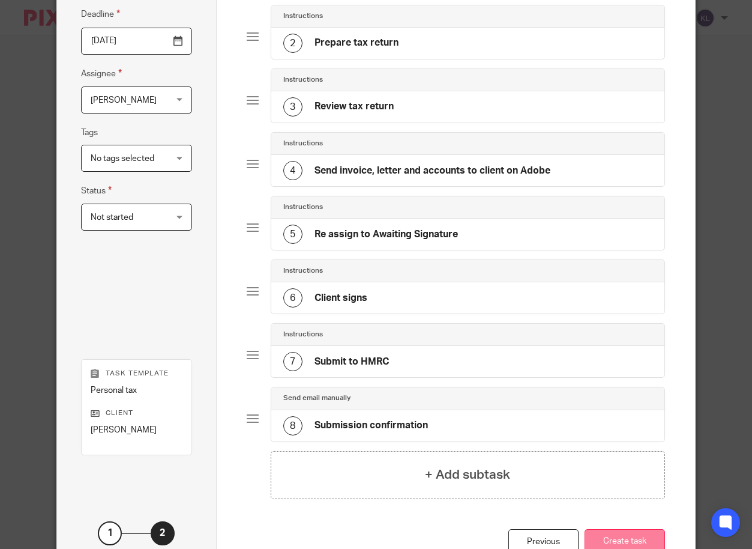
click at [623, 536] on button "Create task" at bounding box center [625, 542] width 80 height 26
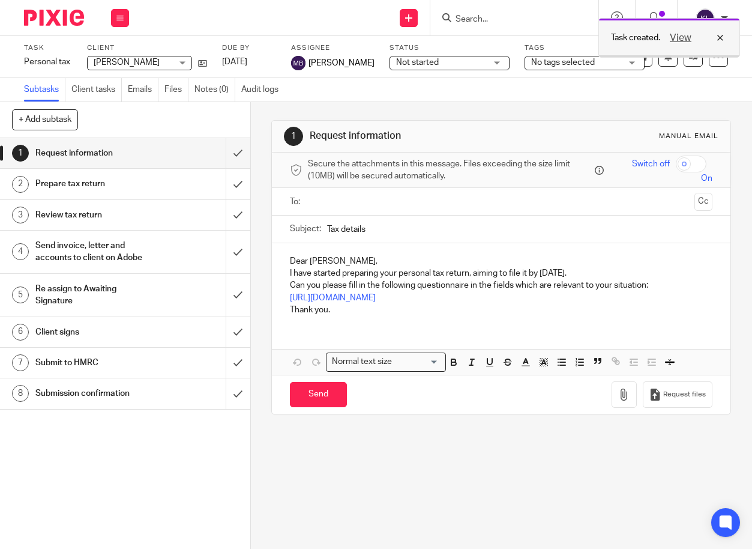
click at [719, 37] on div "View" at bounding box center [693, 38] width 67 height 14
click at [467, 19] on input "Search" at bounding box center [508, 19] width 108 height 11
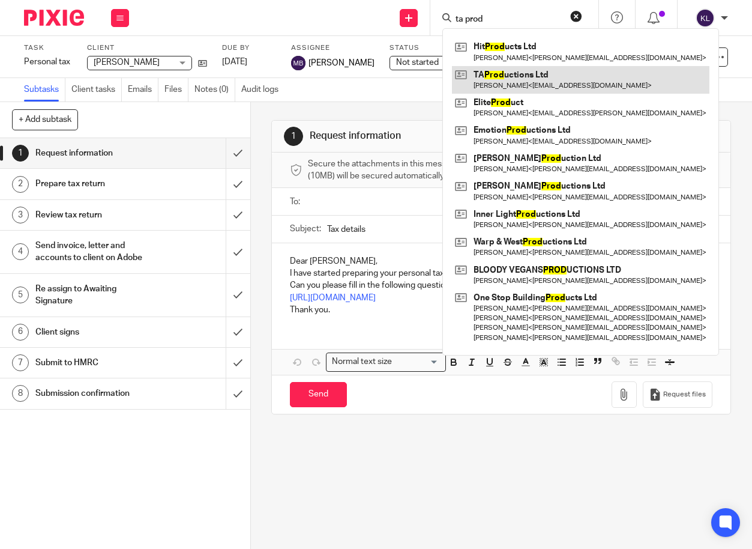
type input "ta prod"
click at [505, 69] on link at bounding box center [581, 80] width 258 height 28
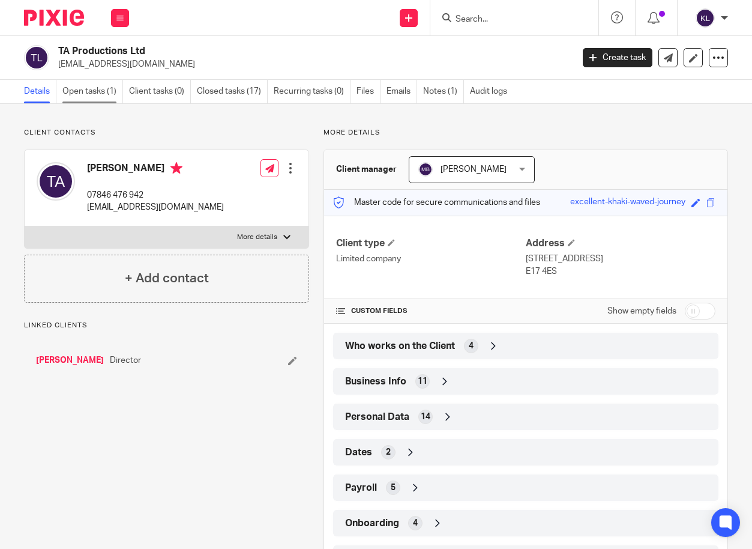
click at [99, 98] on link "Open tasks (1)" at bounding box center [92, 91] width 61 height 23
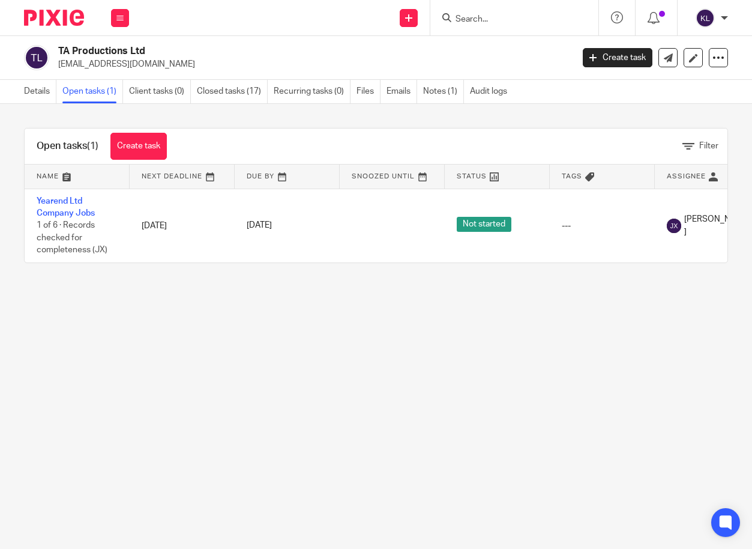
click at [478, 19] on input "Search" at bounding box center [508, 19] width 108 height 11
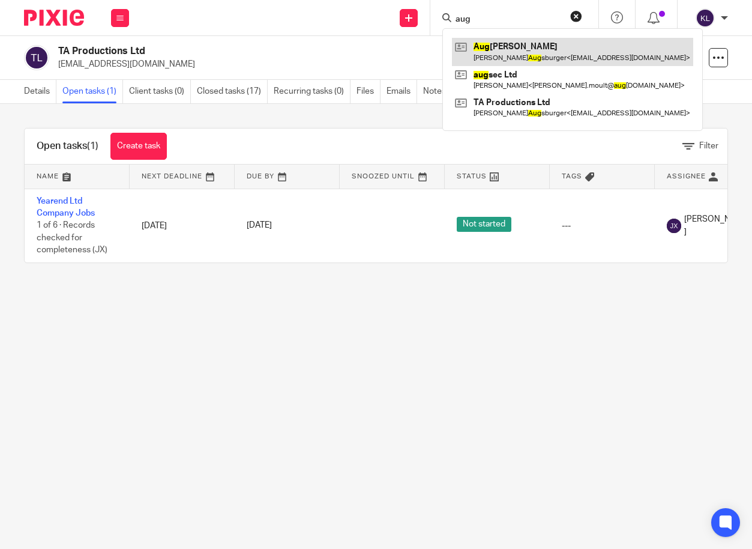
type input "aug"
click at [507, 49] on link at bounding box center [572, 52] width 241 height 28
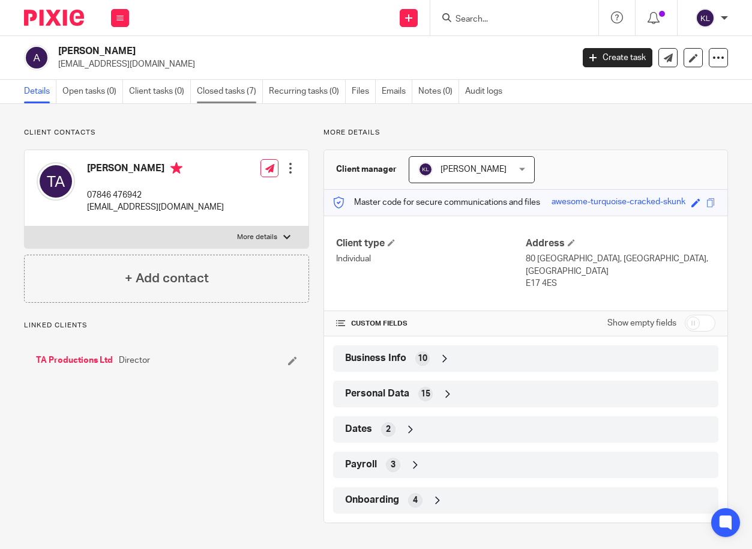
click at [237, 95] on link "Closed tasks (7)" at bounding box center [230, 91] width 66 height 23
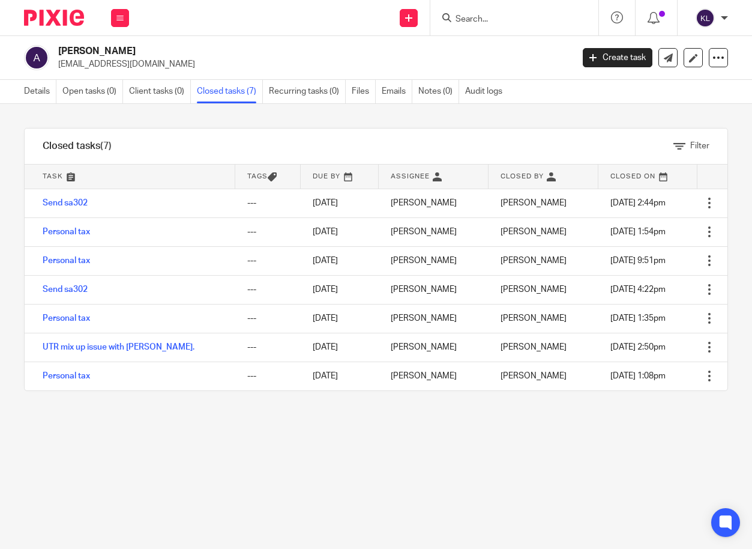
click at [610, 58] on link "Create task" at bounding box center [618, 57] width 70 height 19
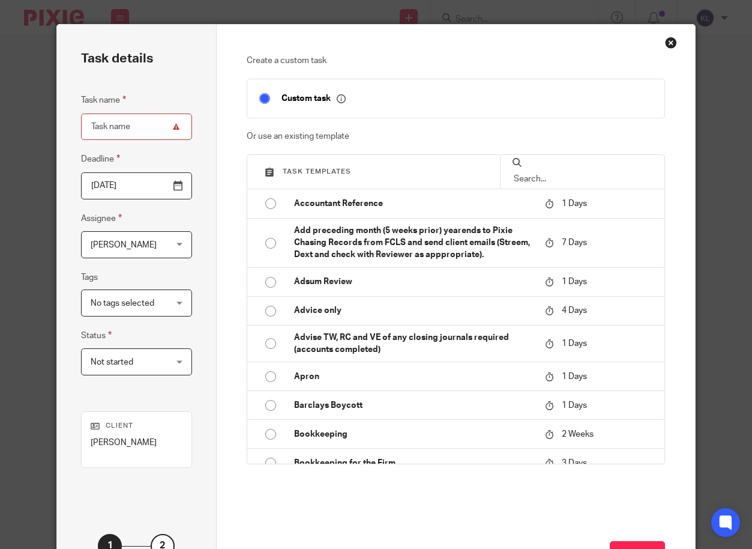
click at [546, 185] on input "text" at bounding box center [583, 178] width 140 height 13
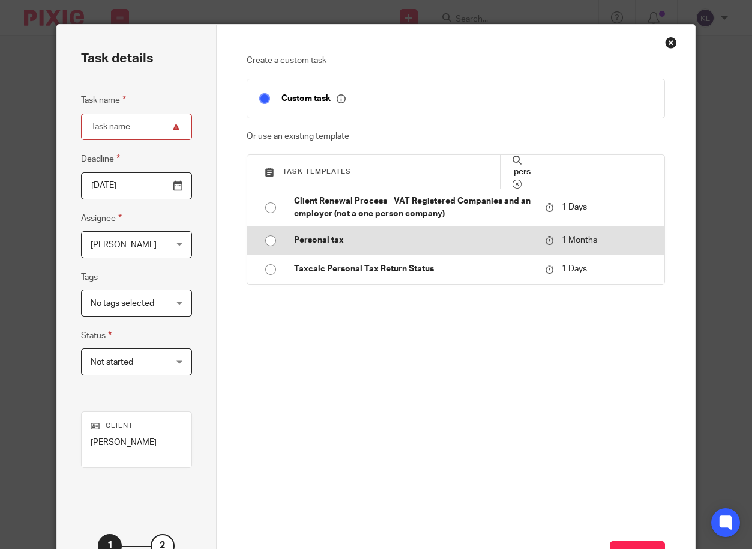
type input "pers"
click at [321, 255] on td "Personal tax" at bounding box center [411, 240] width 258 height 29
type input "[DATE]"
type input "Personal tax"
checkbox input "false"
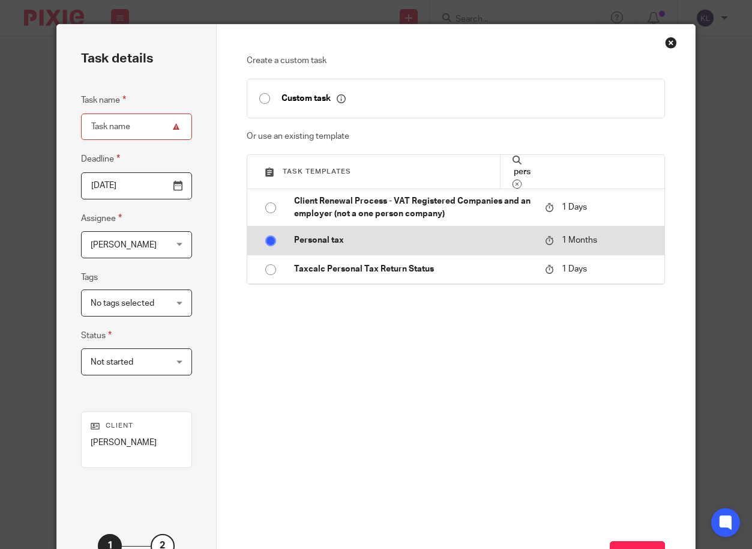
radio input "true"
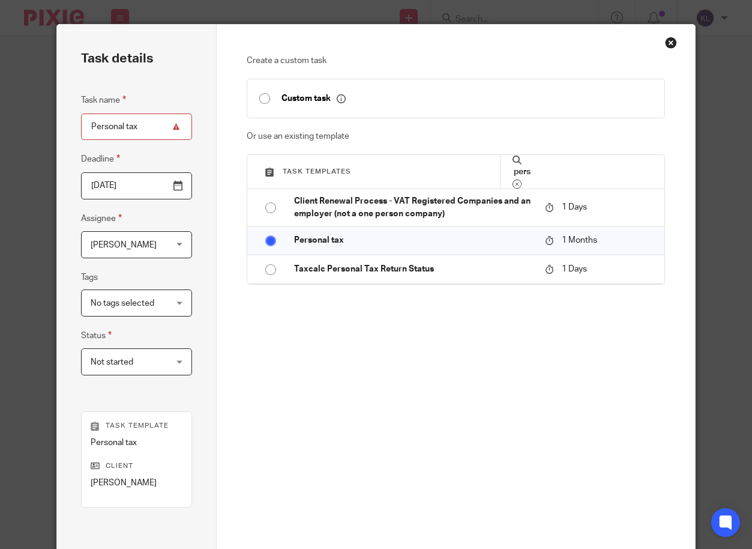
click at [115, 244] on span "[PERSON_NAME]" at bounding box center [124, 245] width 66 height 8
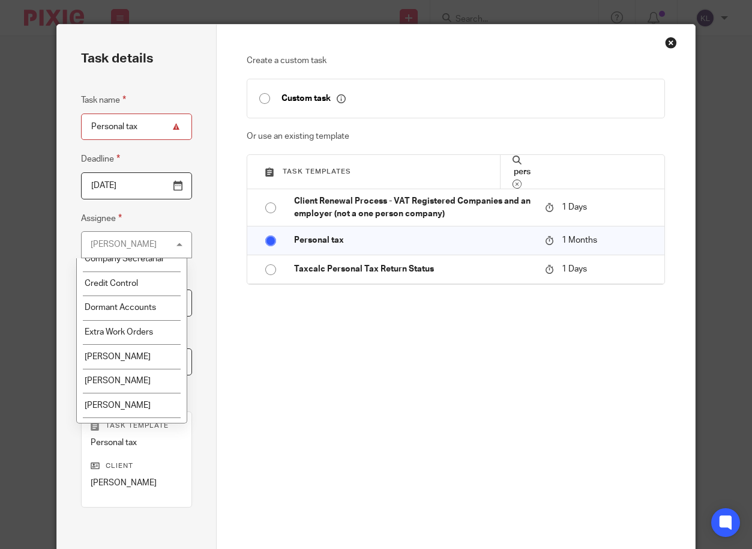
scroll to position [240, 0]
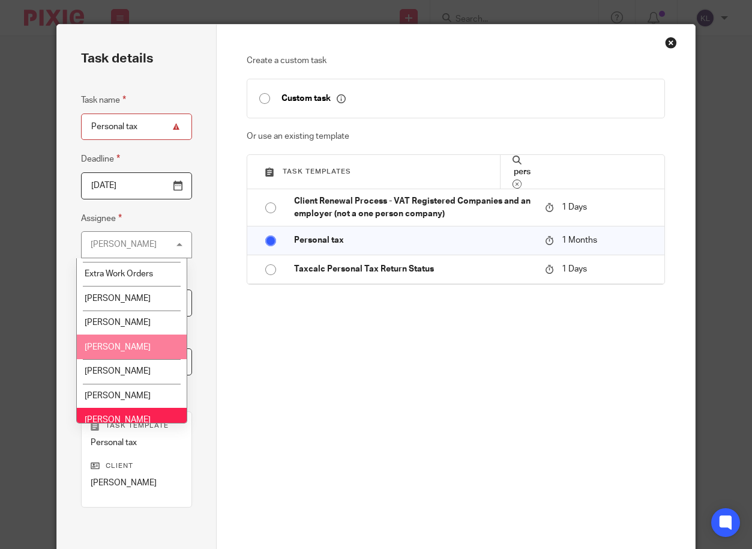
click at [114, 347] on span "[PERSON_NAME]" at bounding box center [118, 347] width 66 height 8
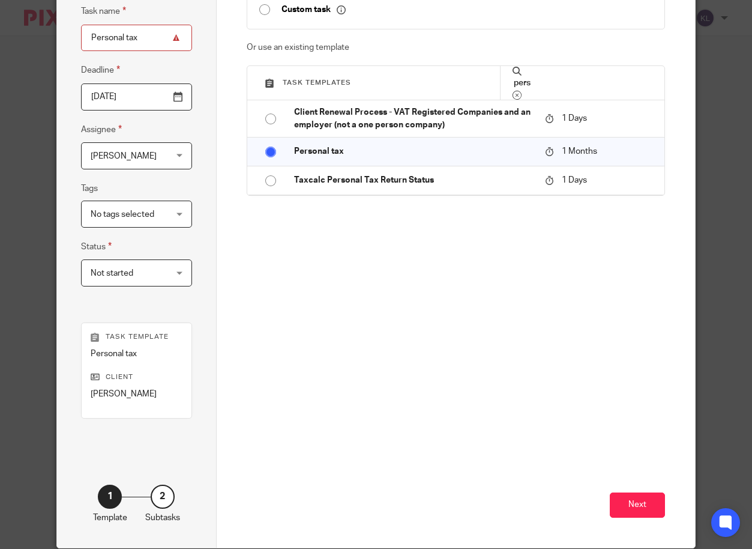
scroll to position [112, 0]
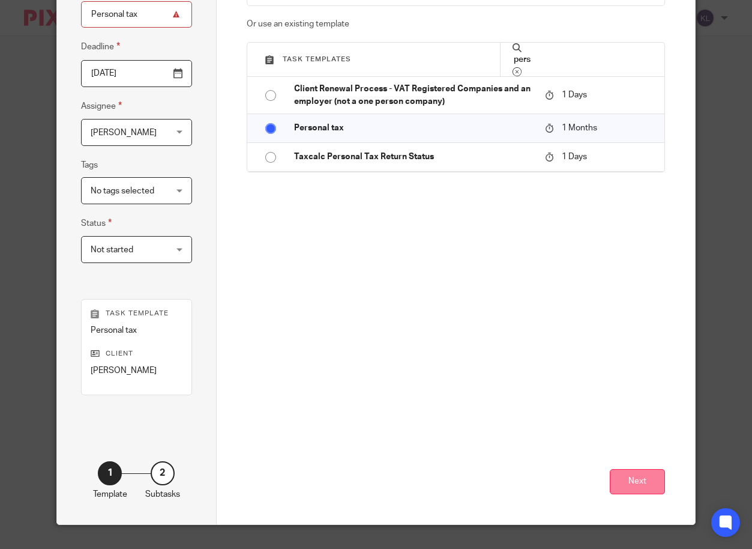
click at [636, 475] on button "Next" at bounding box center [637, 482] width 55 height 26
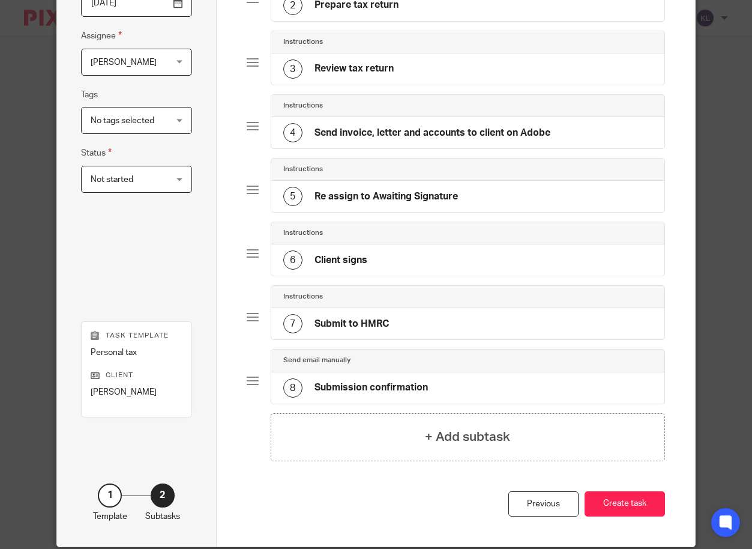
scroll to position [205, 0]
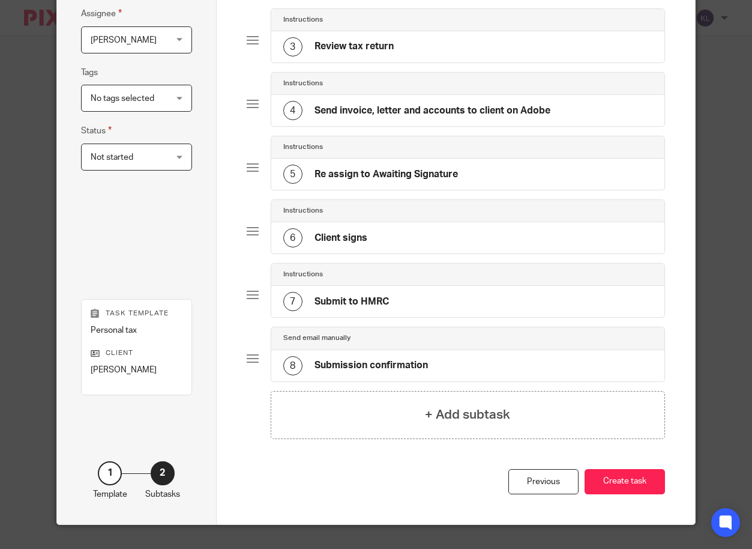
click at [636, 475] on button "Create task" at bounding box center [625, 482] width 80 height 26
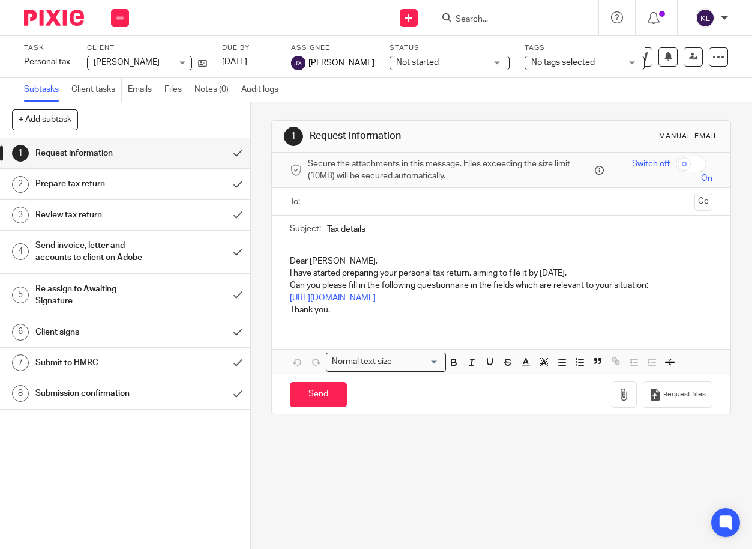
click at [489, 20] on input "Search" at bounding box center [508, 19] width 108 height 11
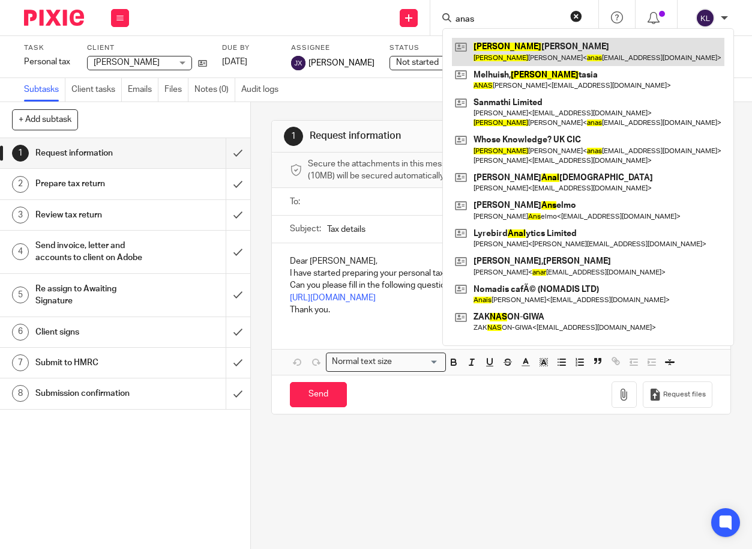
type input "anas"
click at [512, 48] on link at bounding box center [588, 52] width 273 height 28
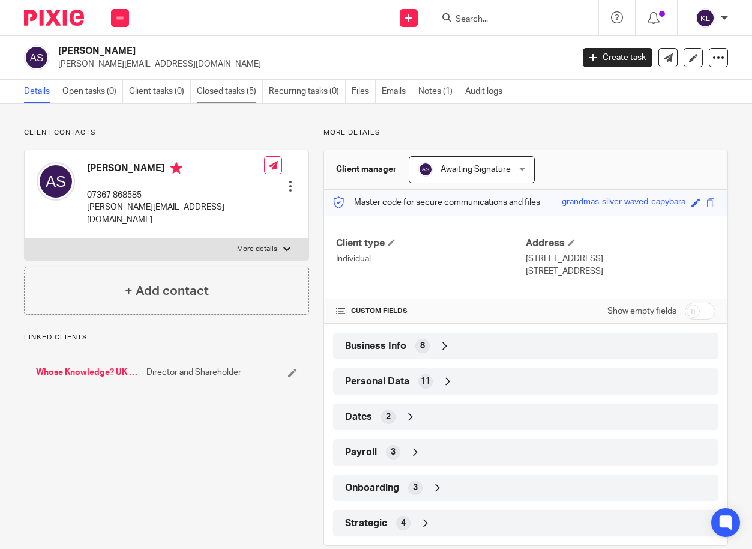
click at [231, 84] on link "Closed tasks (5)" at bounding box center [230, 91] width 66 height 23
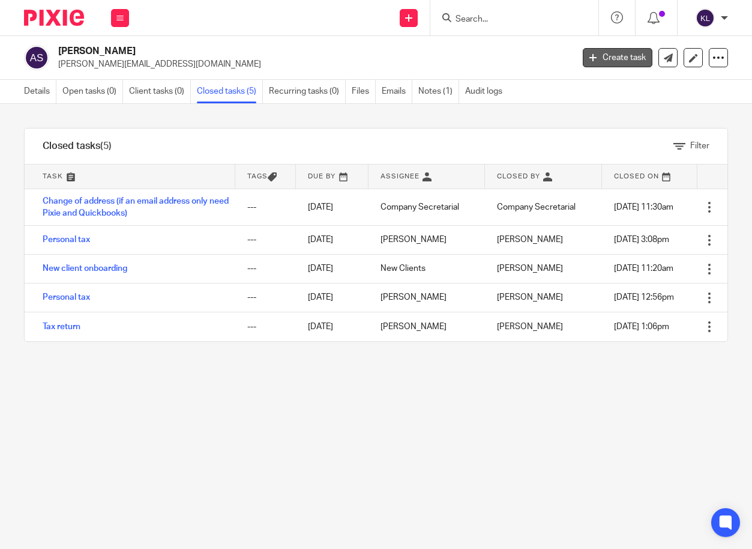
click at [601, 62] on link "Create task" at bounding box center [618, 57] width 70 height 19
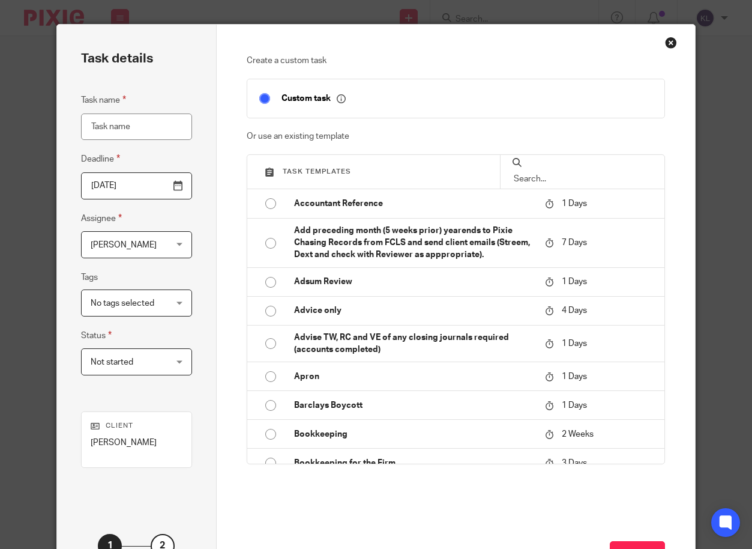
click at [579, 185] on input "text" at bounding box center [583, 178] width 140 height 13
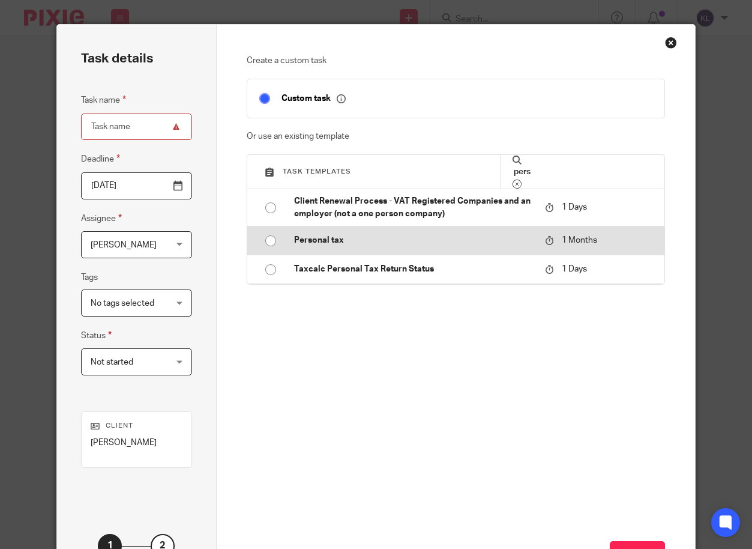
type input "pers"
click at [328, 246] on p "Personal tax" at bounding box center [414, 240] width 240 height 12
type input "[DATE]"
type input "Personal tax"
checkbox input "false"
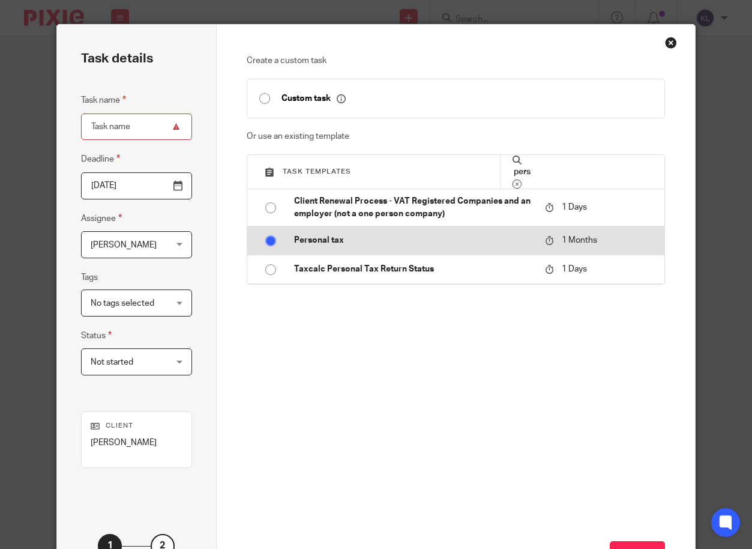
radio input "true"
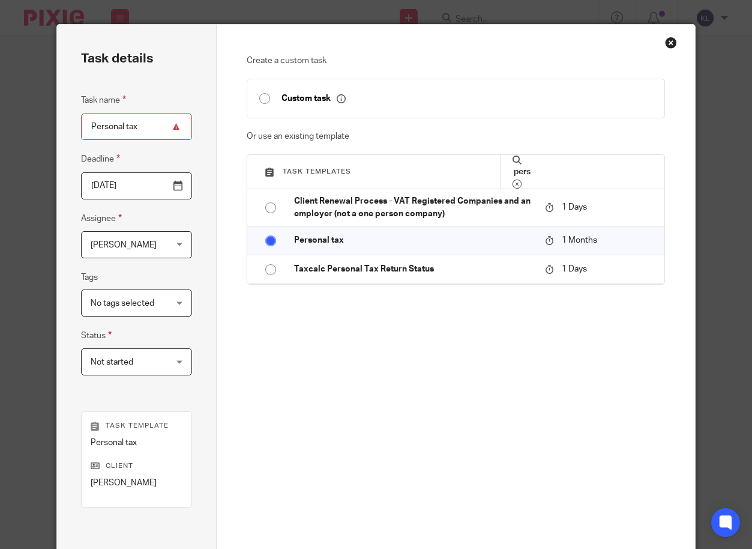
click at [121, 252] on span "[PERSON_NAME]" at bounding box center [131, 244] width 80 height 25
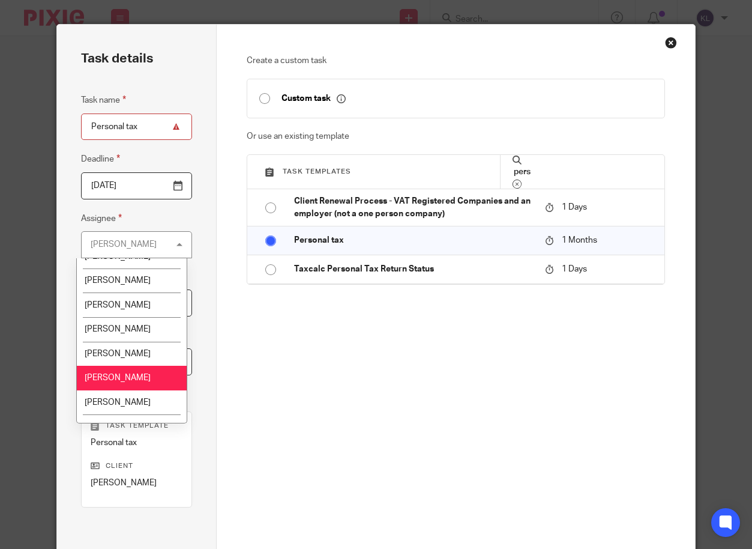
scroll to position [300, 0]
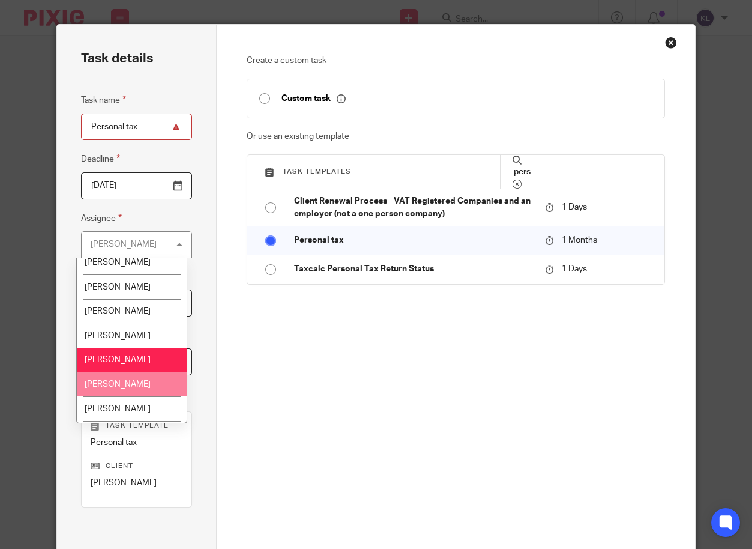
click at [121, 379] on li "[PERSON_NAME]" at bounding box center [132, 384] width 110 height 25
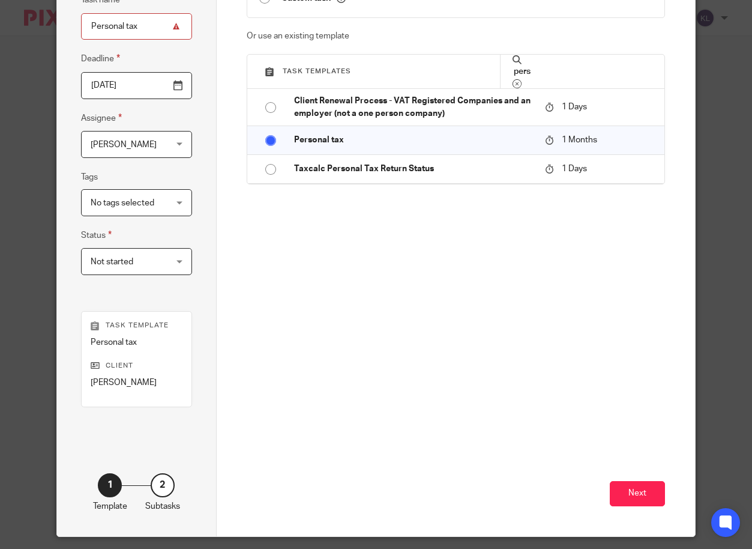
scroll to position [112, 0]
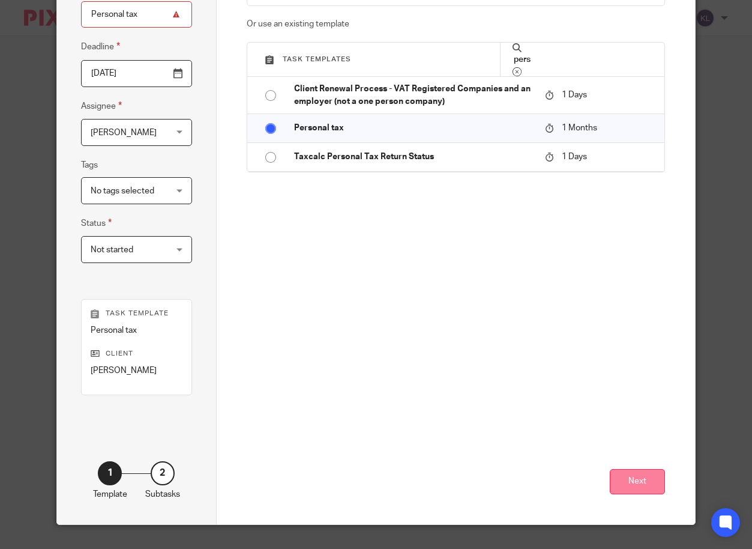
click at [636, 485] on button "Next" at bounding box center [637, 482] width 55 height 26
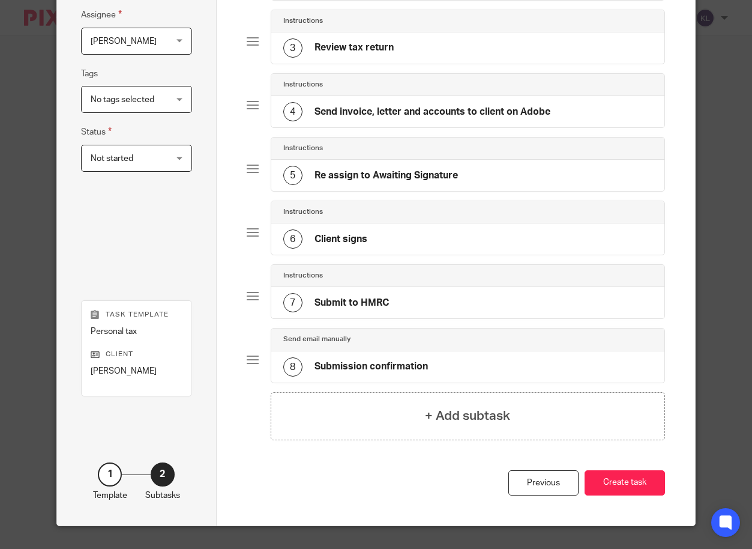
scroll to position [205, 0]
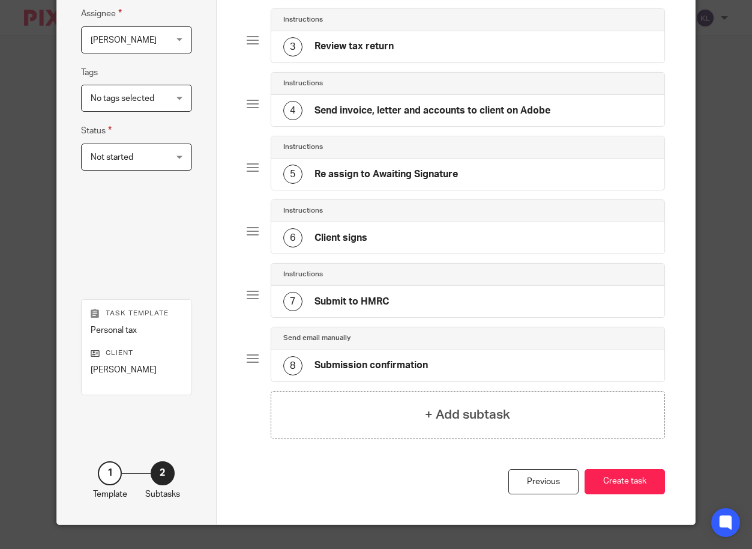
click at [636, 485] on button "Create task" at bounding box center [625, 482] width 80 height 26
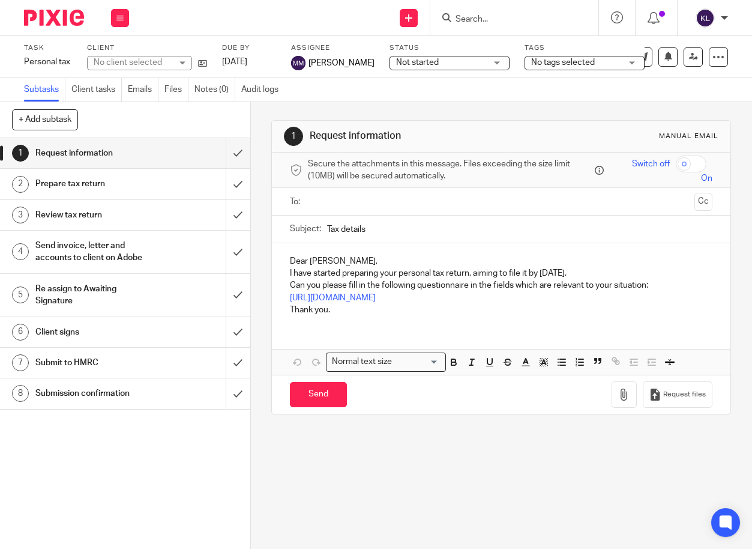
click at [462, 21] on input "Search" at bounding box center [508, 19] width 108 height 11
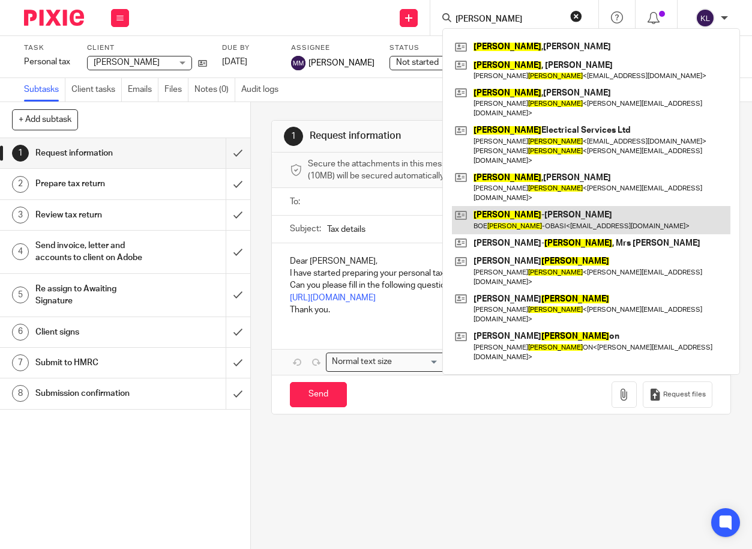
type input "williams"
click at [527, 206] on link at bounding box center [591, 220] width 279 height 28
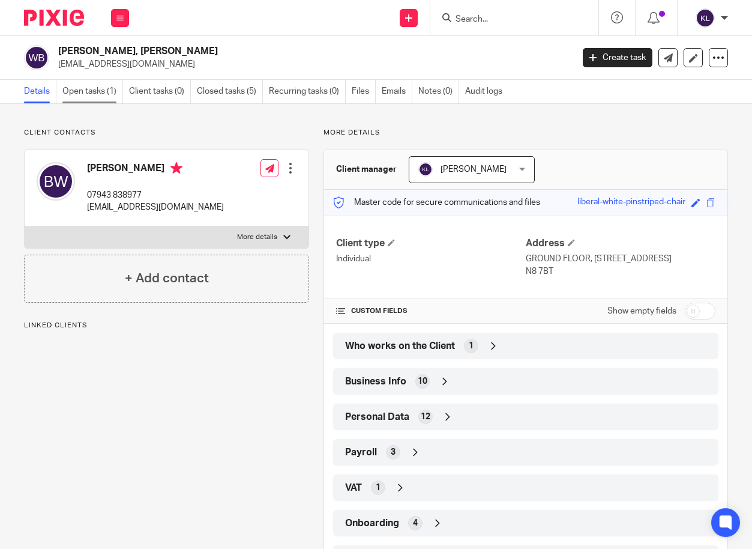
click at [88, 89] on link "Open tasks (1)" at bounding box center [92, 91] width 61 height 23
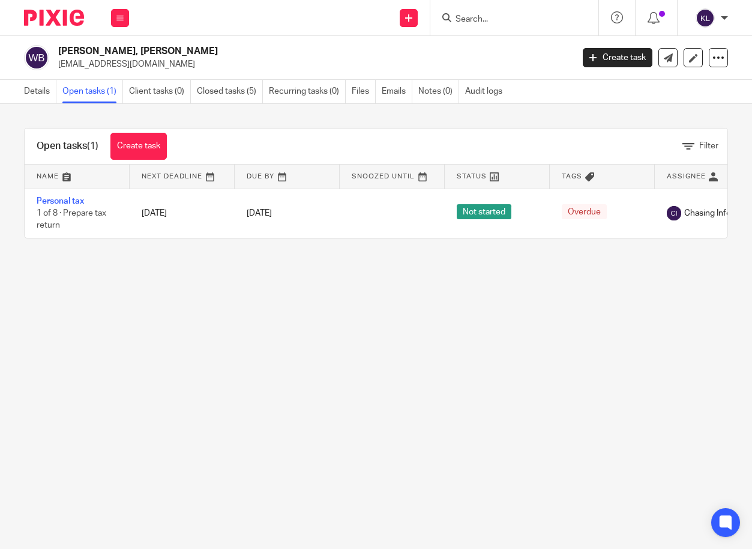
click at [477, 12] on form at bounding box center [518, 17] width 128 height 15
click at [478, 18] on input "Search" at bounding box center [508, 19] width 108 height 11
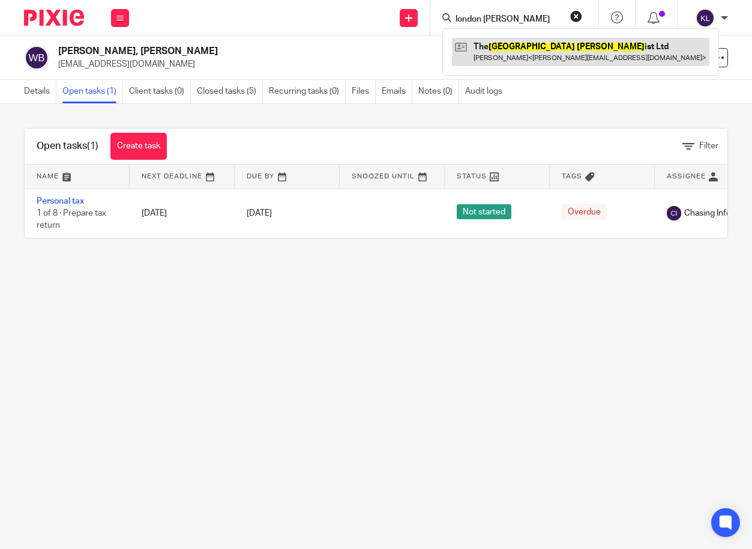
type input "london flor"
click at [505, 55] on link at bounding box center [581, 52] width 258 height 28
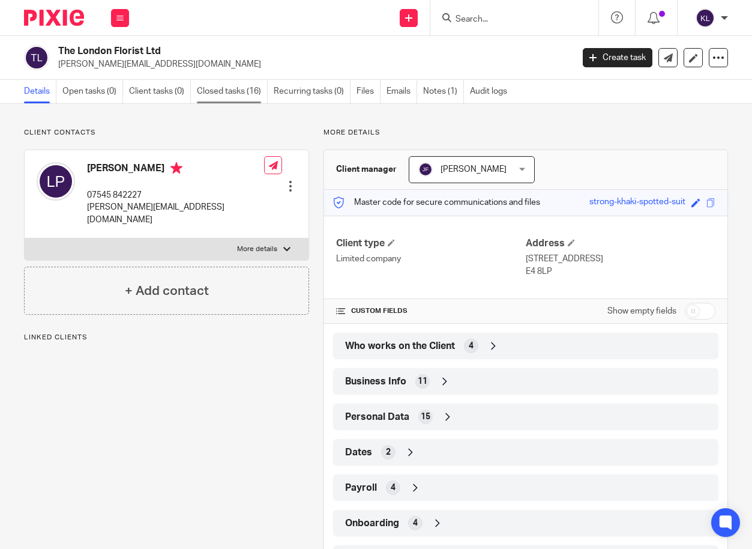
click at [232, 85] on link "Closed tasks (16)" at bounding box center [232, 91] width 71 height 23
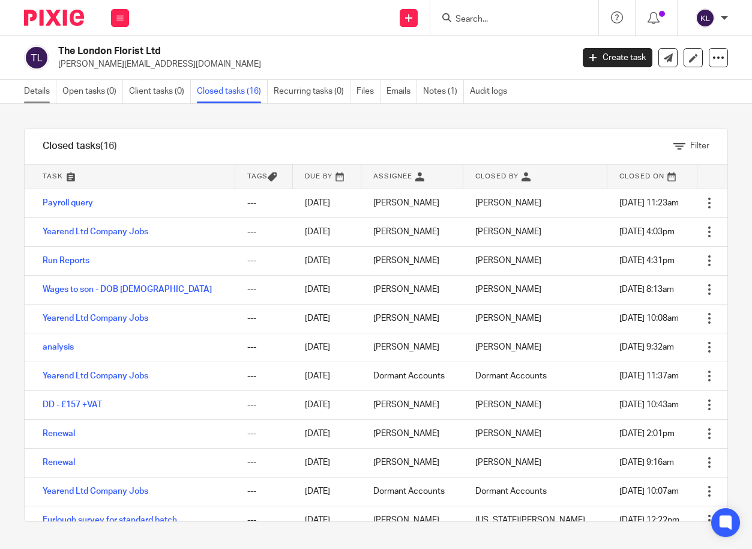
click at [40, 92] on link "Details" at bounding box center [40, 91] width 32 height 23
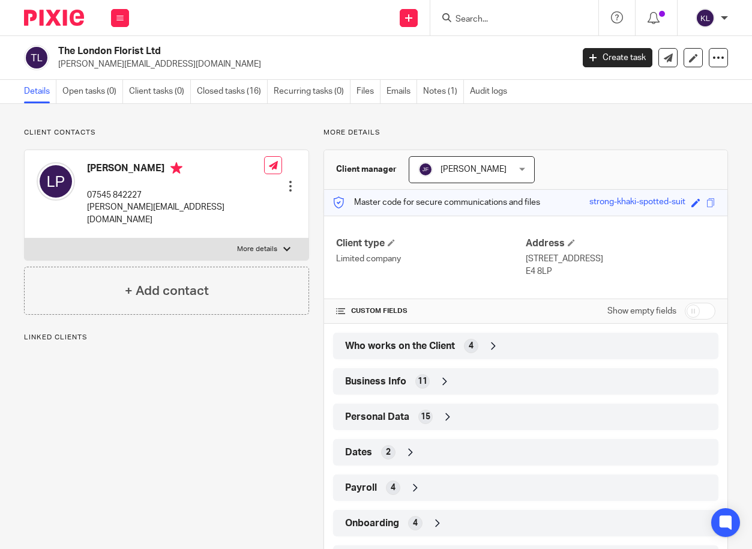
click at [382, 342] on span "Who works on the Client" at bounding box center [400, 346] width 110 height 13
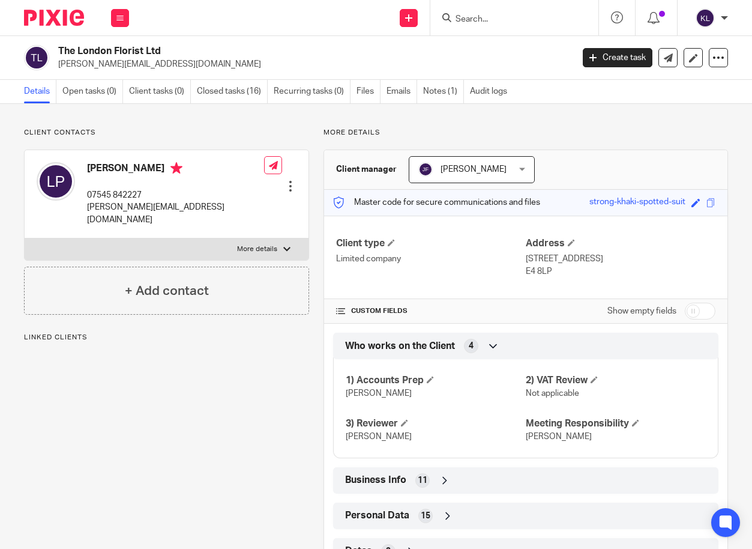
click at [481, 19] on input "Search" at bounding box center [508, 19] width 108 height 11
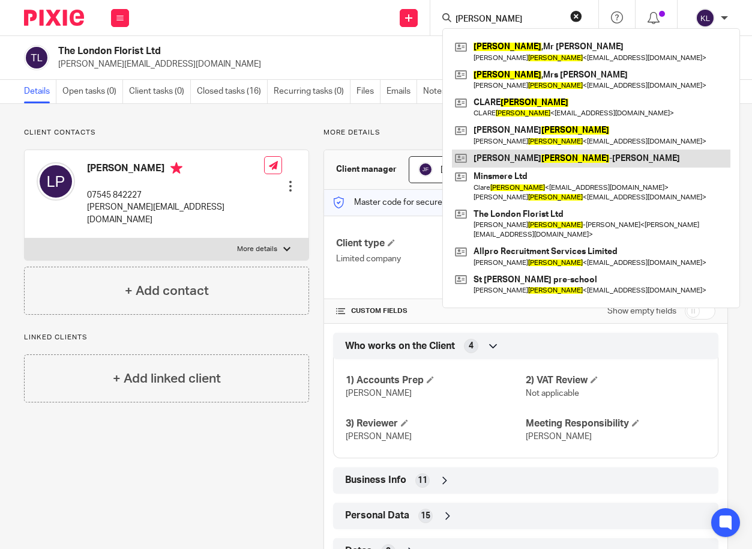
type input "parker"
click at [557, 165] on link at bounding box center [591, 158] width 279 height 18
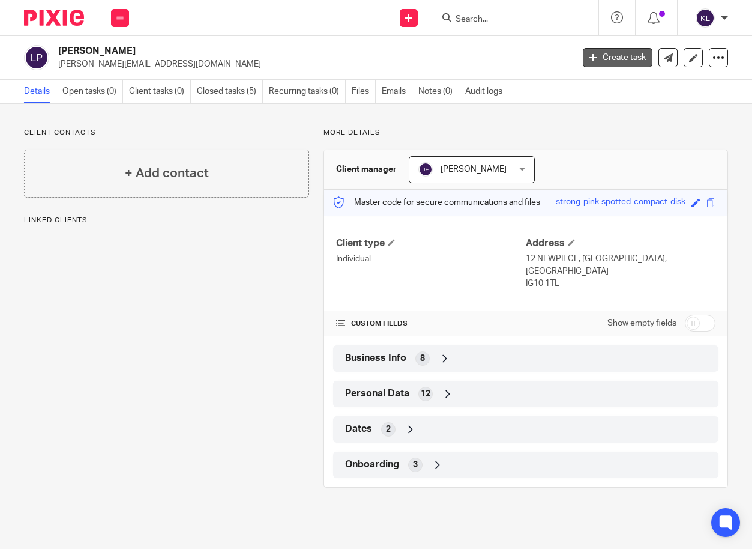
click at [609, 56] on link "Create task" at bounding box center [618, 57] width 70 height 19
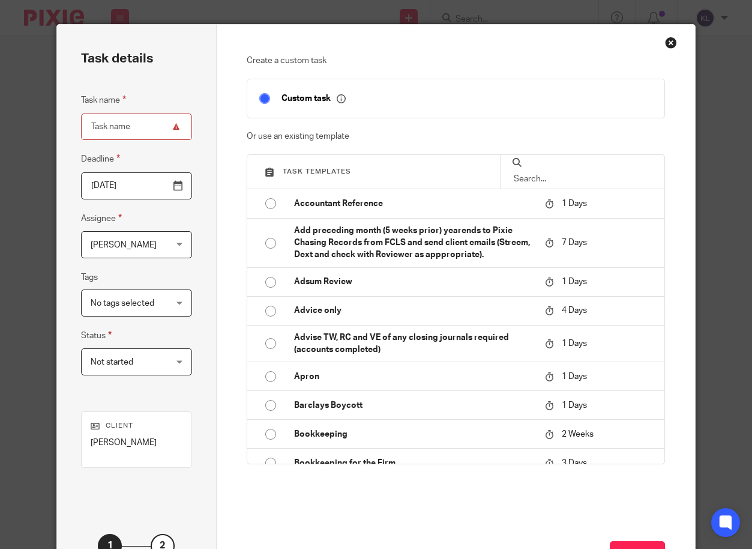
click at [574, 185] on input "text" at bounding box center [583, 178] width 140 height 13
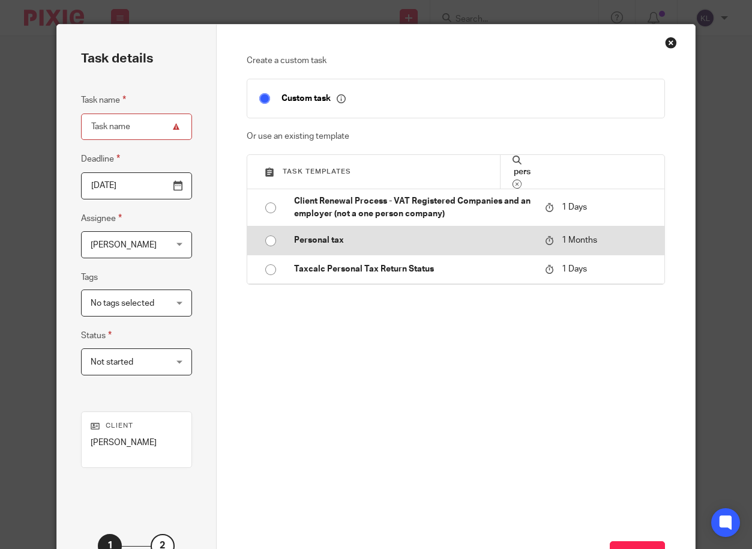
type input "pers"
click at [355, 246] on p "Personal tax" at bounding box center [414, 240] width 240 height 12
type input "[DATE]"
type input "Personal tax"
checkbox input "false"
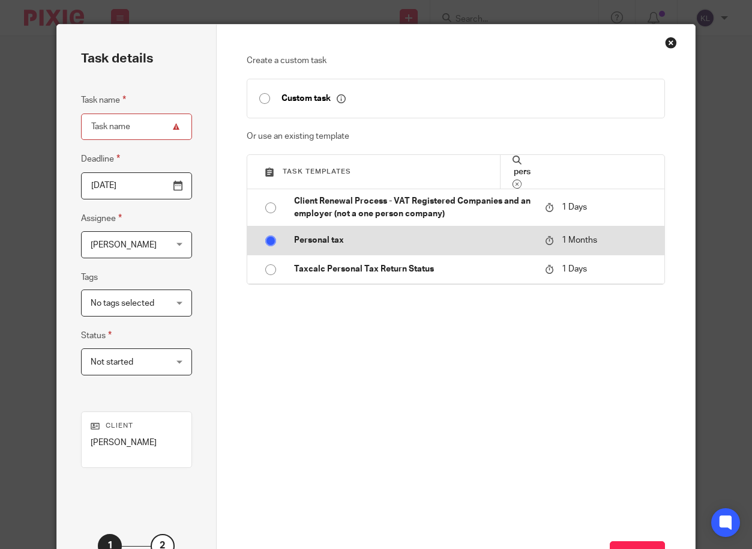
radio input "true"
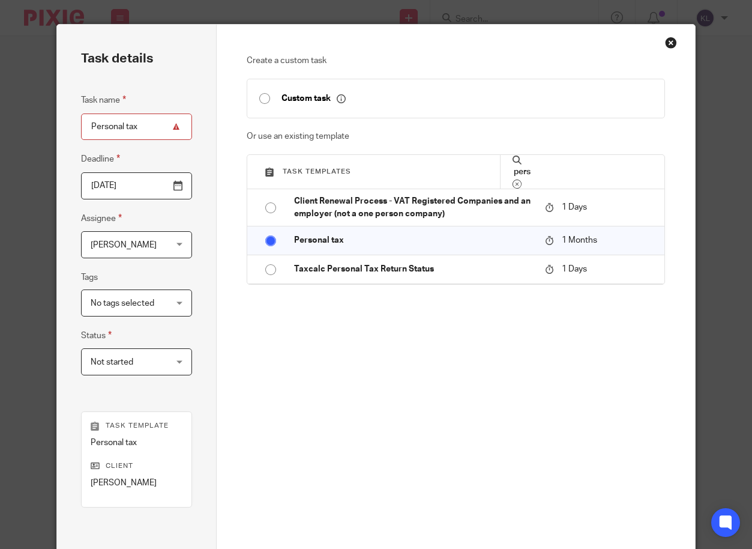
click at [98, 252] on span "[PERSON_NAME]" at bounding box center [131, 244] width 80 height 25
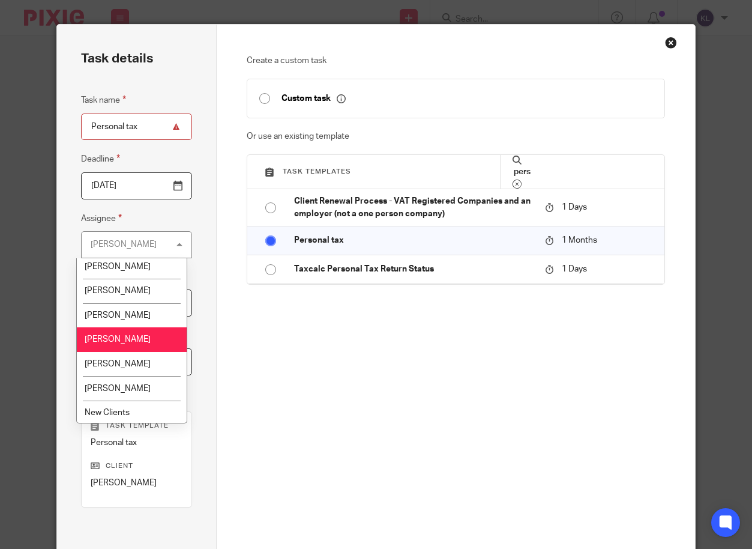
scroll to position [360, 0]
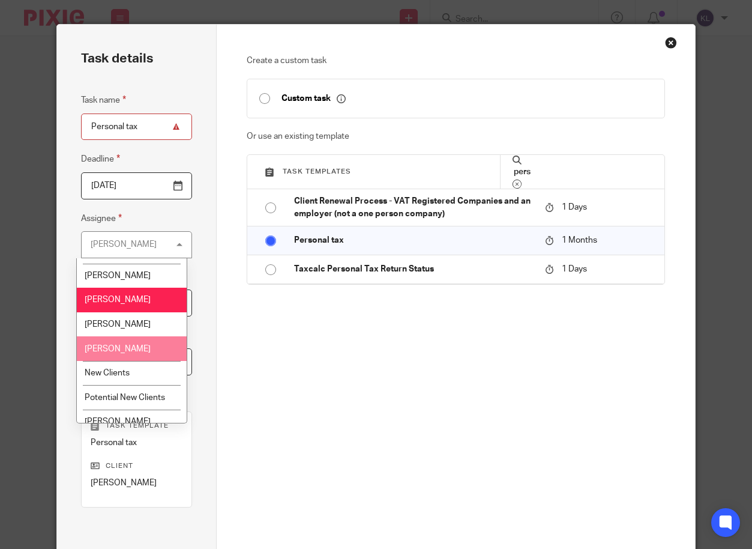
click at [134, 355] on li "[PERSON_NAME]" at bounding box center [132, 348] width 110 height 25
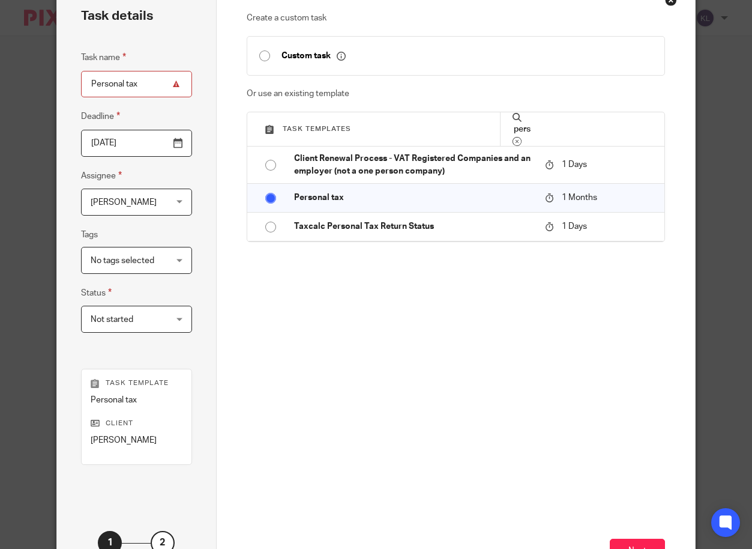
scroll to position [112, 0]
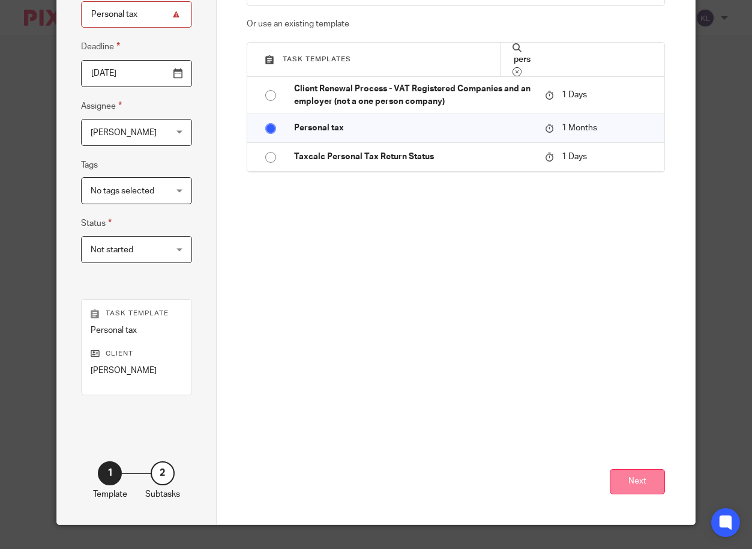
click at [625, 479] on button "Next" at bounding box center [637, 482] width 55 height 26
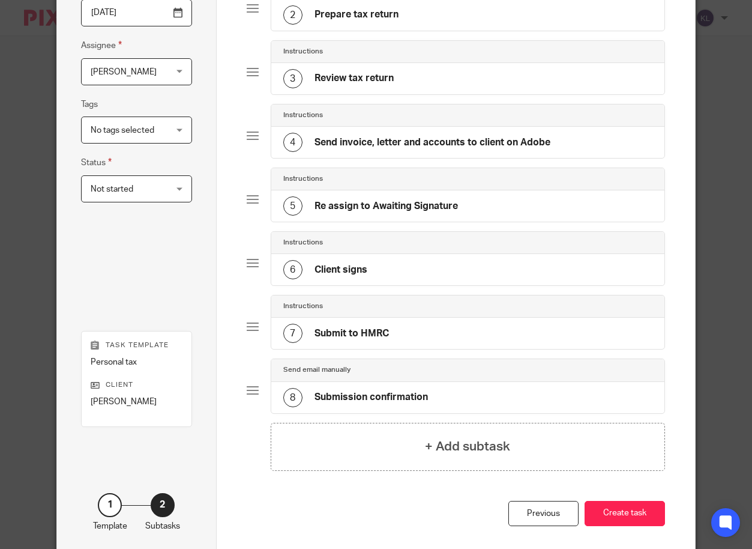
scroll to position [145, 0]
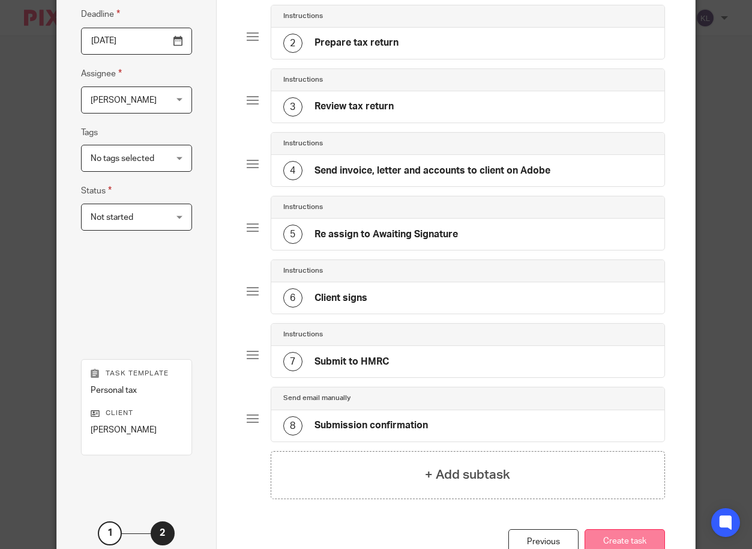
click at [616, 535] on button "Create task" at bounding box center [625, 542] width 80 height 26
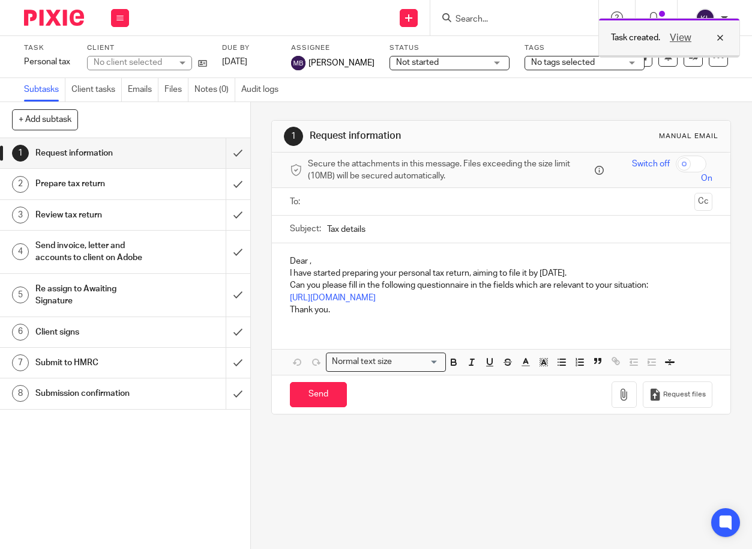
click at [725, 39] on div "View" at bounding box center [693, 38] width 67 height 14
click at [489, 20] on input "Search" at bounding box center [508, 19] width 108 height 11
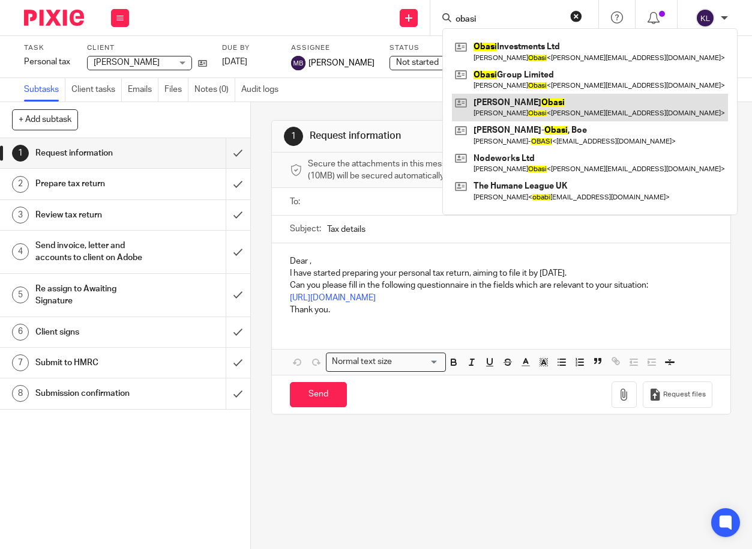
type input "obasi"
click at [502, 103] on link at bounding box center [590, 108] width 276 height 28
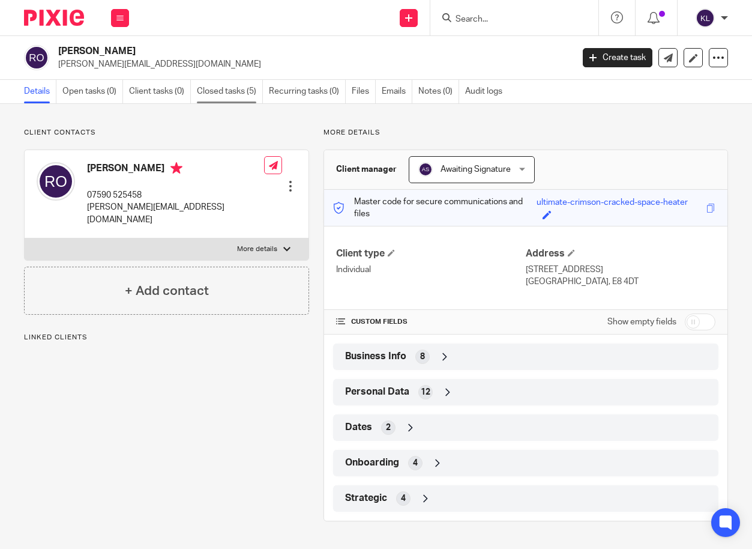
click at [234, 97] on link "Closed tasks (5)" at bounding box center [230, 91] width 66 height 23
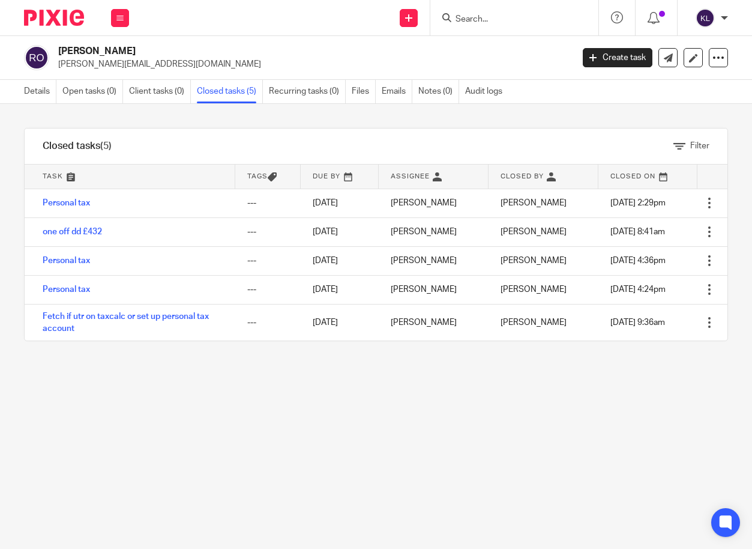
click at [466, 18] on input "Search" at bounding box center [508, 19] width 108 height 11
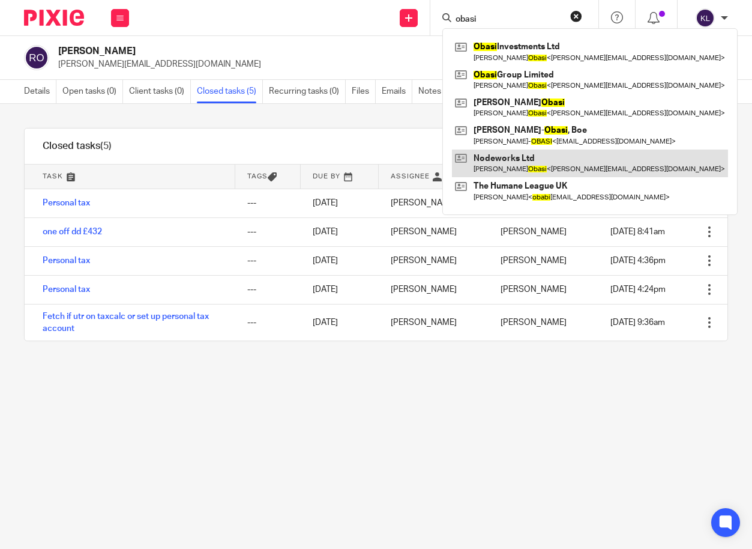
type input "obasi"
click at [534, 158] on link at bounding box center [590, 163] width 276 height 28
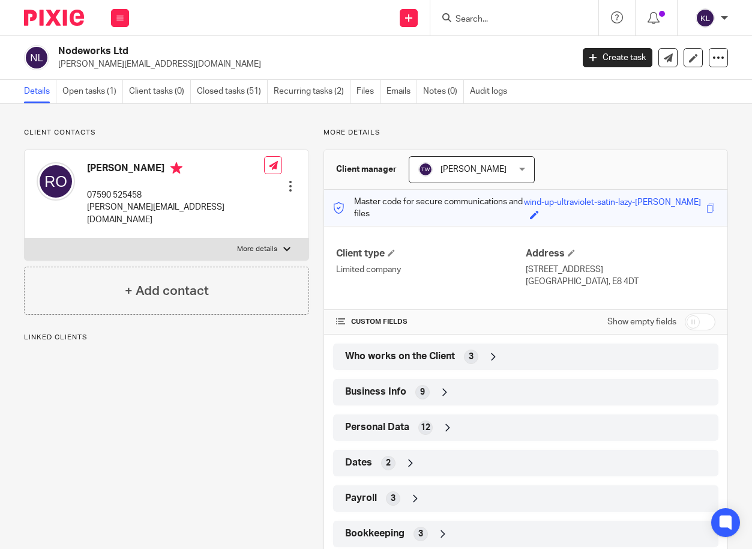
click at [537, 348] on div "Who works on the Client 3" at bounding box center [525, 356] width 367 height 20
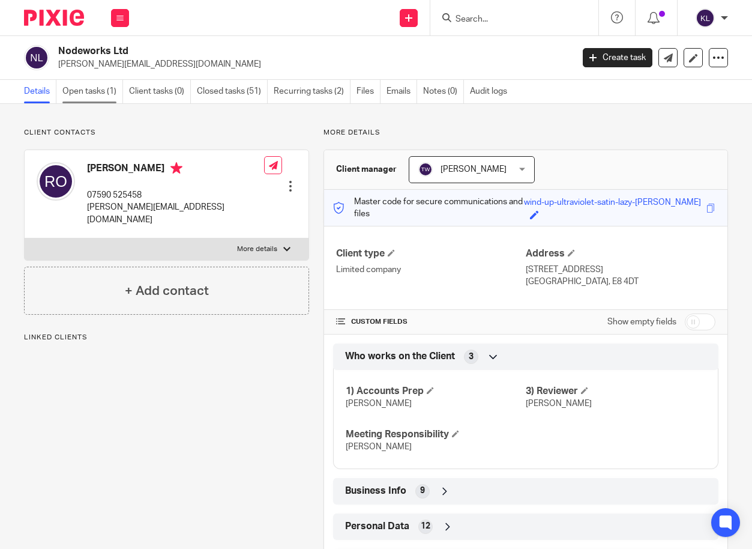
click at [96, 88] on link "Open tasks (1)" at bounding box center [92, 91] width 61 height 23
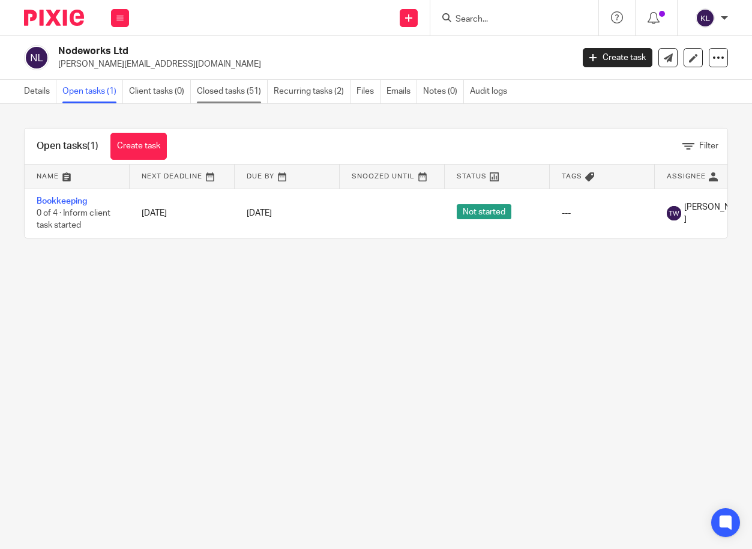
click at [214, 90] on link "Closed tasks (51)" at bounding box center [232, 91] width 71 height 23
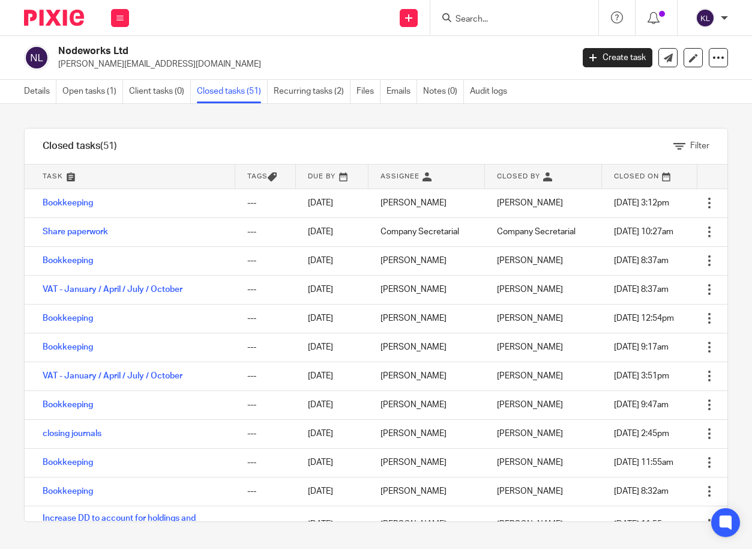
click at [475, 17] on input "Search" at bounding box center [508, 19] width 108 height 11
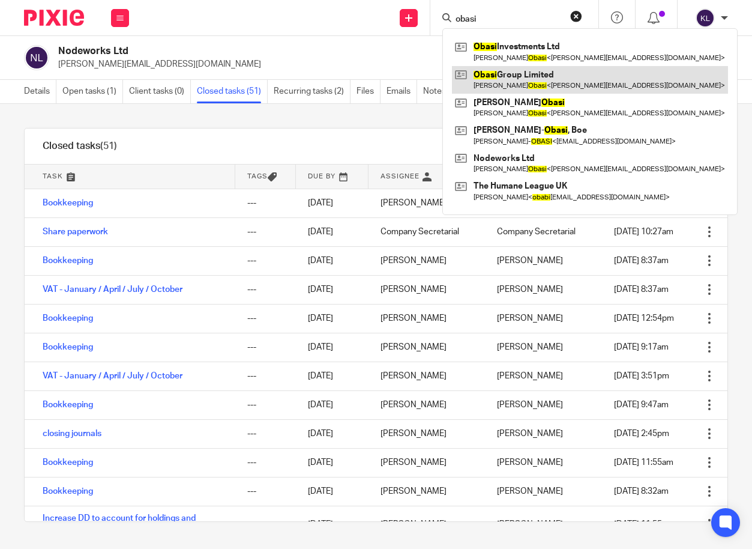
type input "obasi"
click at [549, 83] on link at bounding box center [590, 80] width 276 height 28
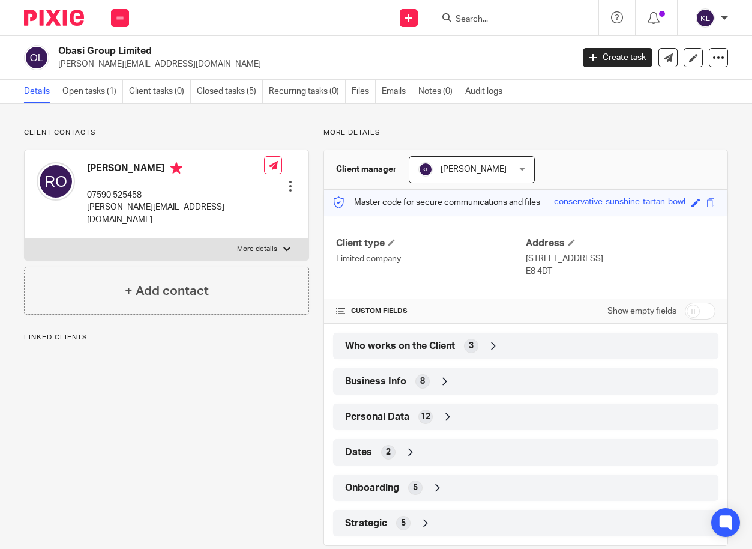
click at [528, 343] on div "Who works on the Client 3" at bounding box center [525, 346] width 367 height 20
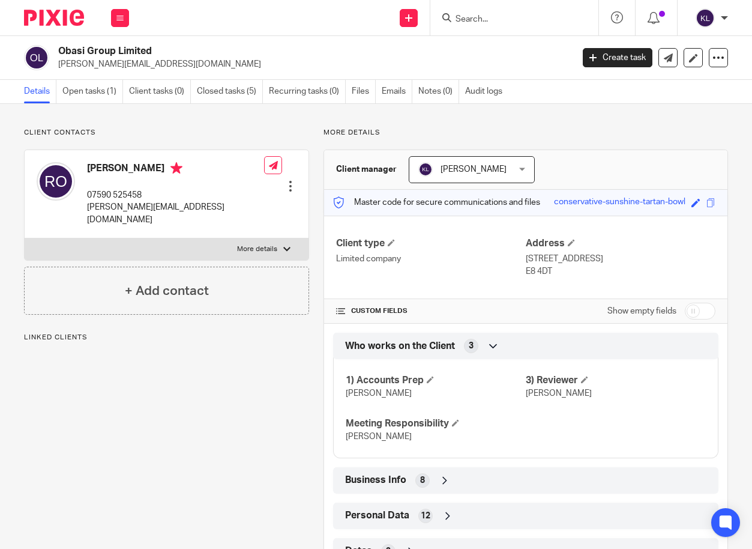
click at [483, 16] on input "Search" at bounding box center [508, 19] width 108 height 11
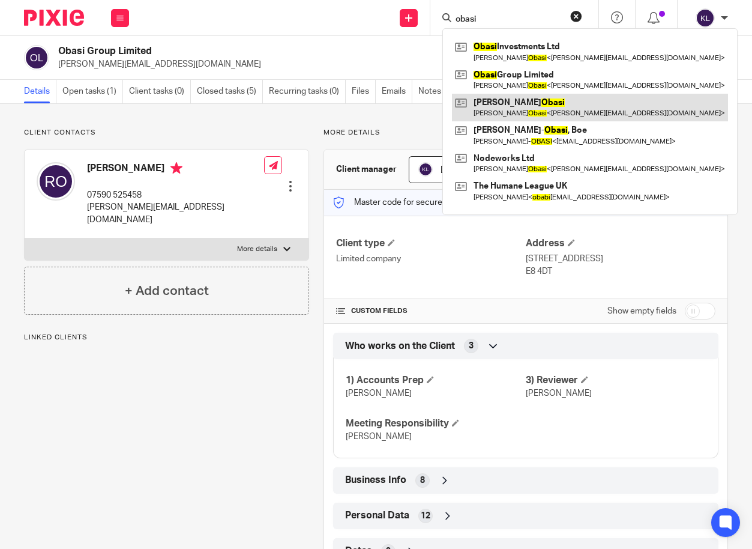
type input "obasi"
click at [489, 104] on link at bounding box center [590, 108] width 276 height 28
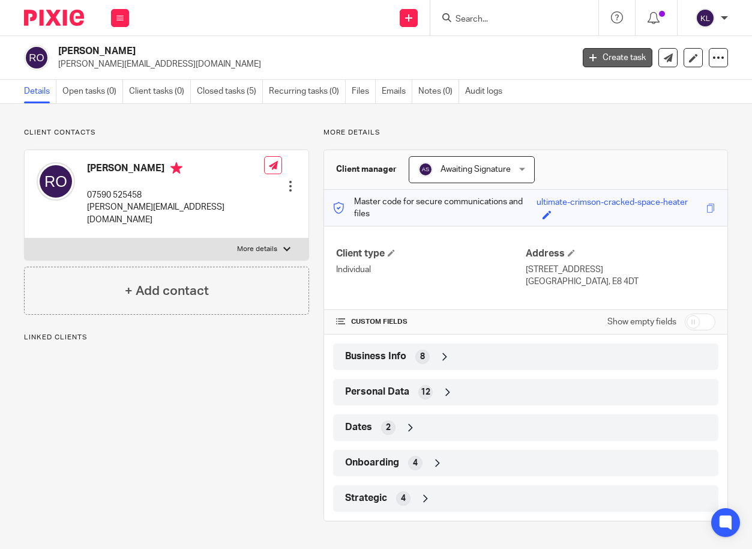
click at [588, 58] on link "Create task" at bounding box center [618, 57] width 70 height 19
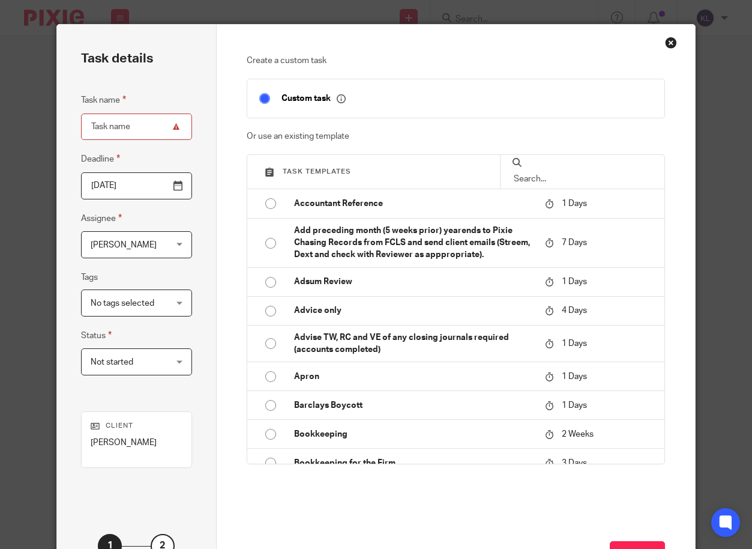
click at [583, 185] on input "text" at bounding box center [583, 178] width 140 height 13
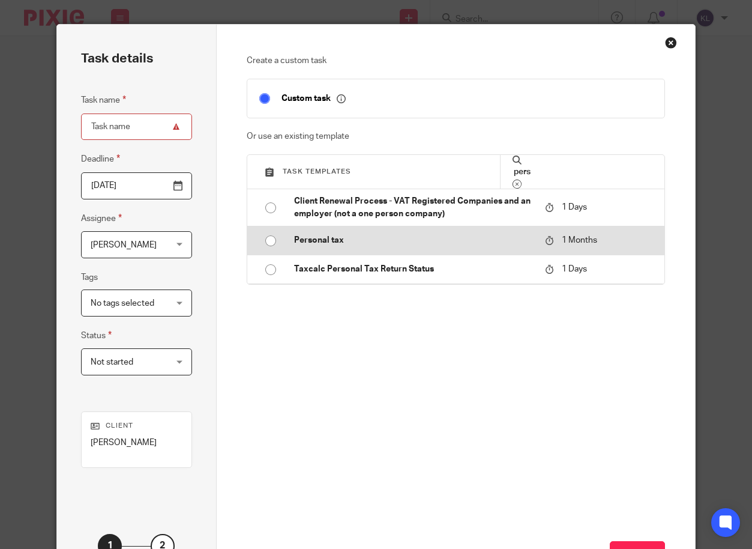
type input "pers"
click at [384, 246] on p "Personal tax" at bounding box center [414, 240] width 240 height 12
type input "2025-11-13"
type input "Personal tax"
checkbox input "false"
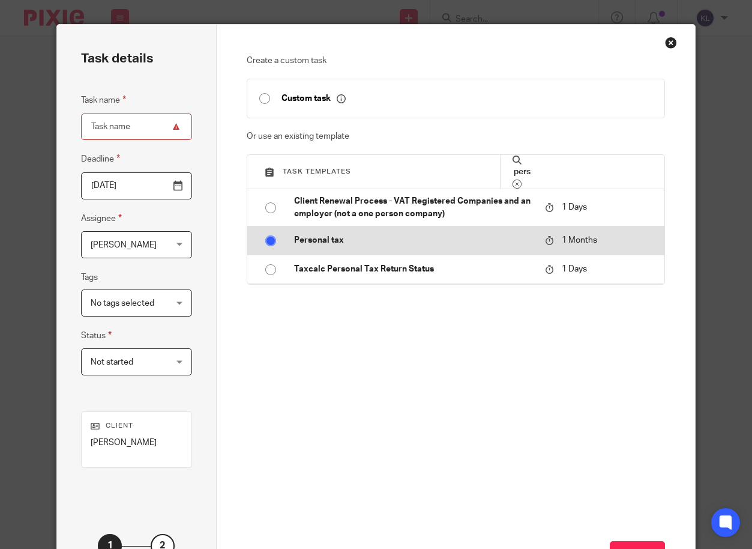
radio input "true"
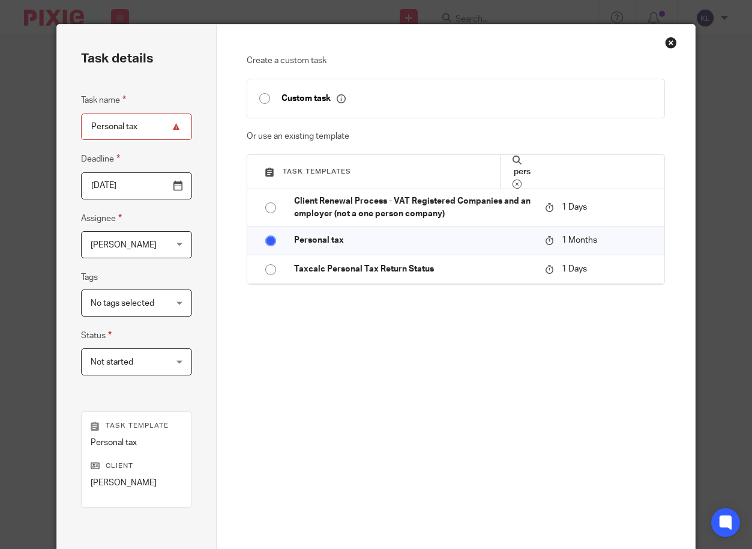
click at [141, 246] on span "[PERSON_NAME]" at bounding box center [131, 244] width 80 height 25
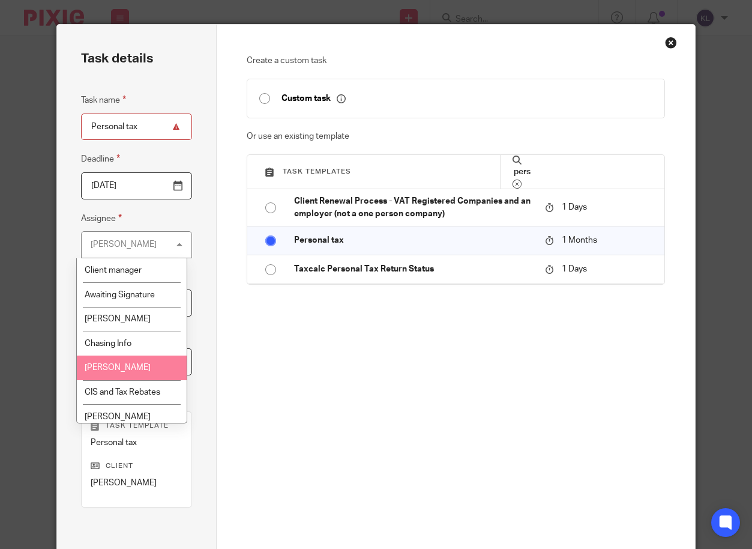
click at [125, 364] on span "[PERSON_NAME]" at bounding box center [118, 367] width 66 height 8
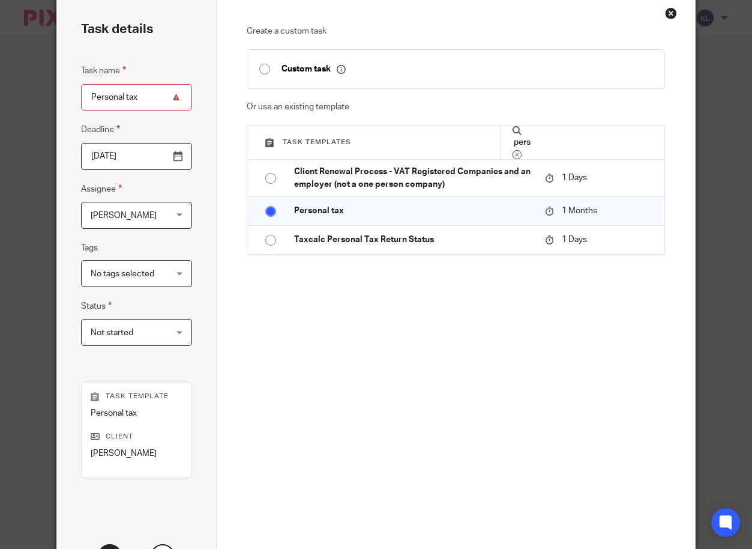
scroll to position [112, 0]
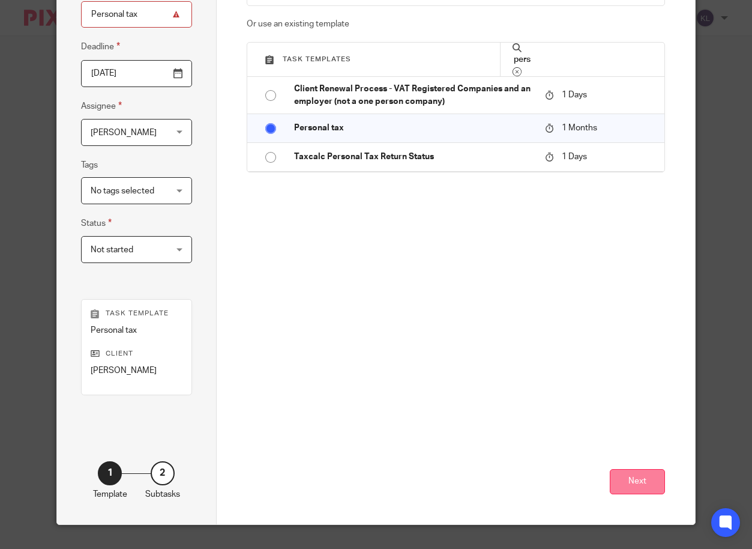
click at [636, 483] on button "Next" at bounding box center [637, 482] width 55 height 26
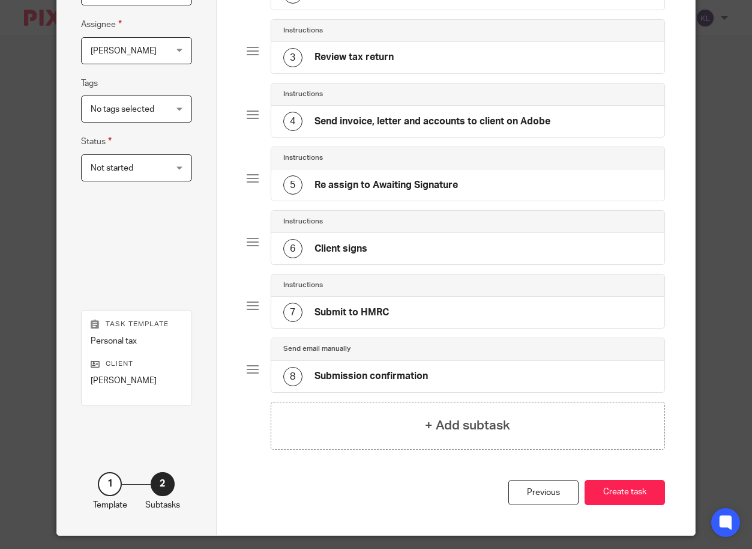
scroll to position [205, 0]
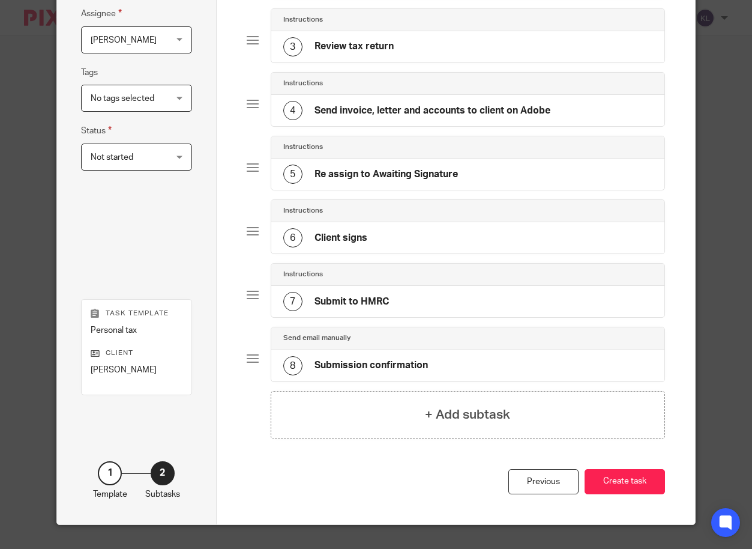
click at [632, 495] on div "Previous Create task" at bounding box center [456, 497] width 418 height 56
click at [627, 480] on button "Create task" at bounding box center [625, 482] width 80 height 26
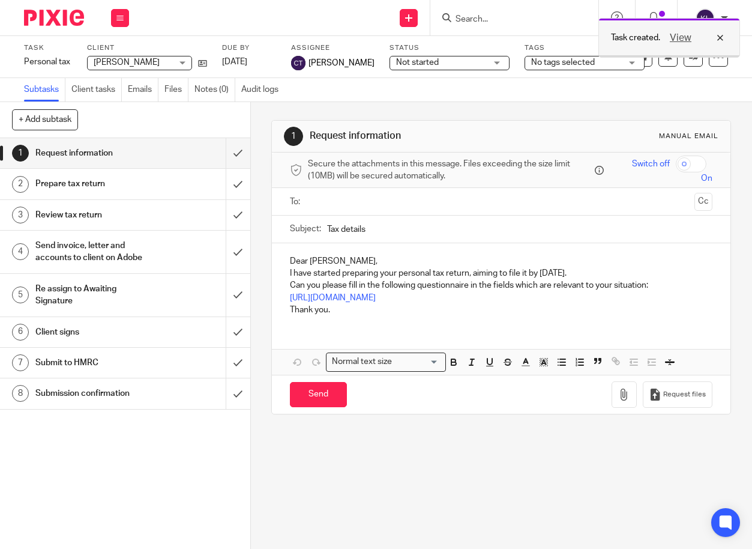
click at [725, 35] on div "View" at bounding box center [693, 38] width 67 height 14
click at [463, 19] on input "Search" at bounding box center [508, 19] width 108 height 11
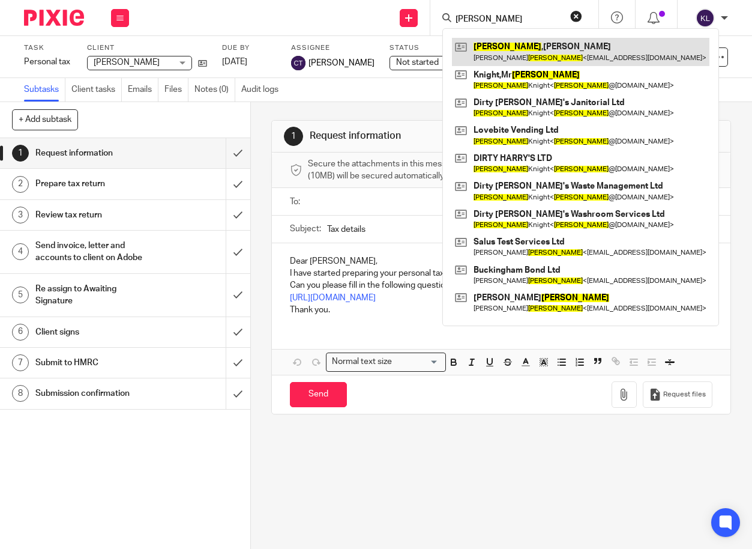
type input "scott"
click at [493, 44] on link at bounding box center [581, 52] width 258 height 28
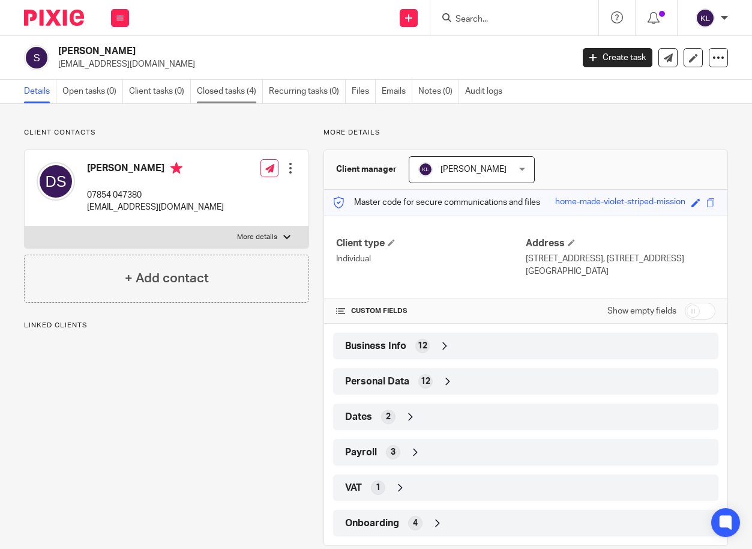
click at [241, 81] on link "Closed tasks (4)" at bounding box center [230, 91] width 66 height 23
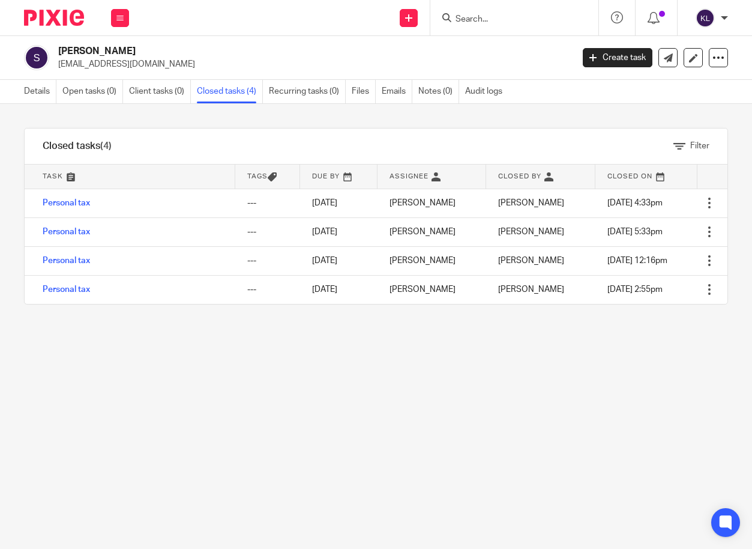
click at [501, 19] on input "Search" at bounding box center [508, 19] width 108 height 11
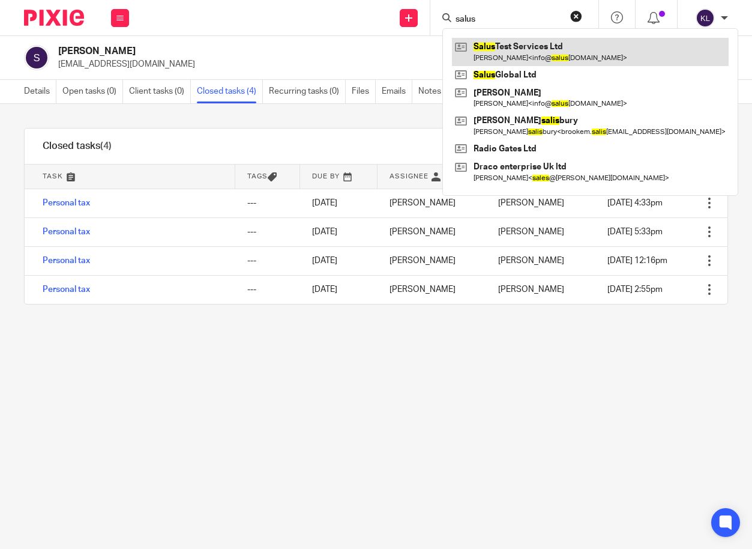
type input "salus"
click at [502, 44] on link at bounding box center [590, 52] width 277 height 28
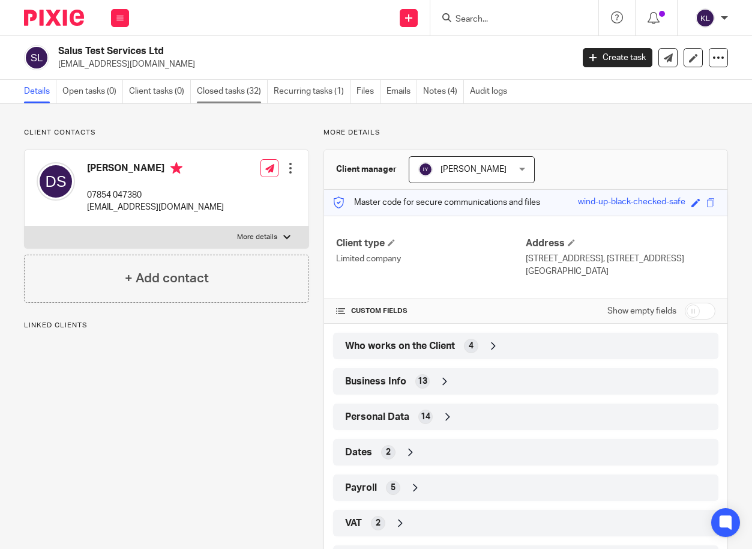
click at [219, 93] on link "Closed tasks (32)" at bounding box center [232, 91] width 71 height 23
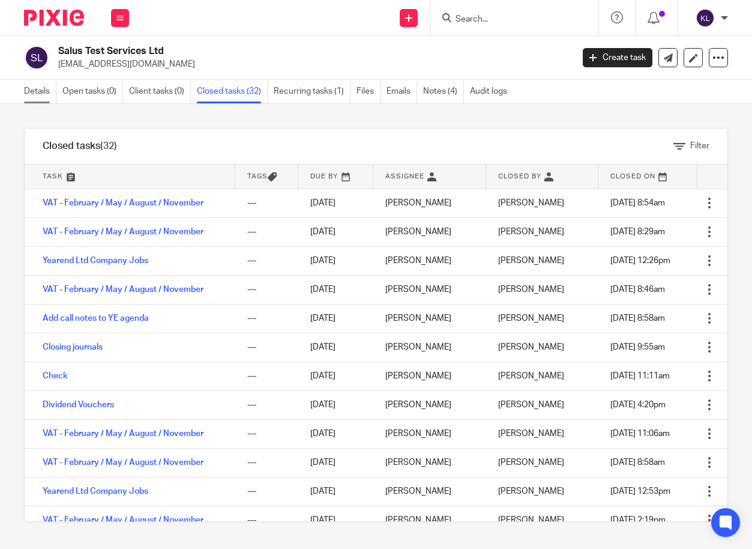
click at [33, 87] on link "Details" at bounding box center [40, 91] width 32 height 23
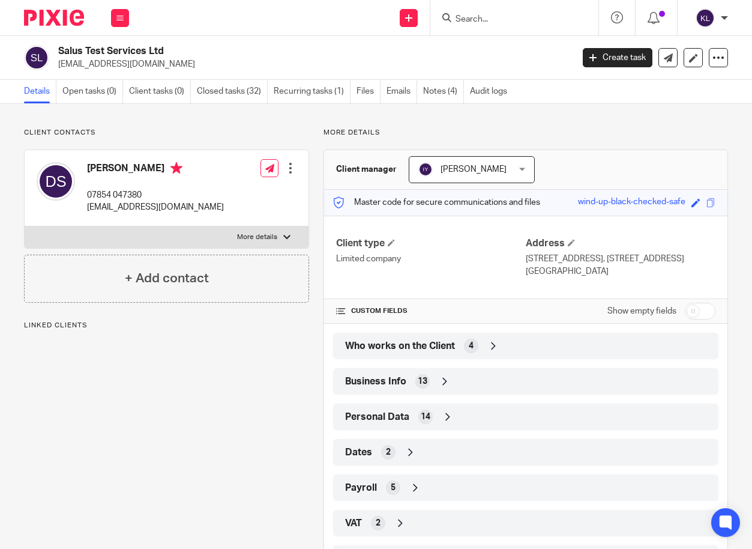
click at [529, 351] on div "Who works on the Client 4" at bounding box center [525, 346] width 367 height 20
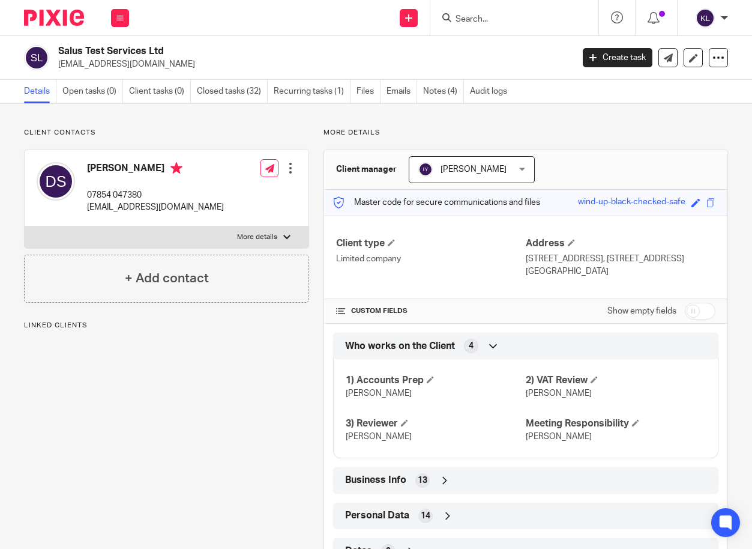
click at [477, 20] on input "Search" at bounding box center [508, 19] width 108 height 11
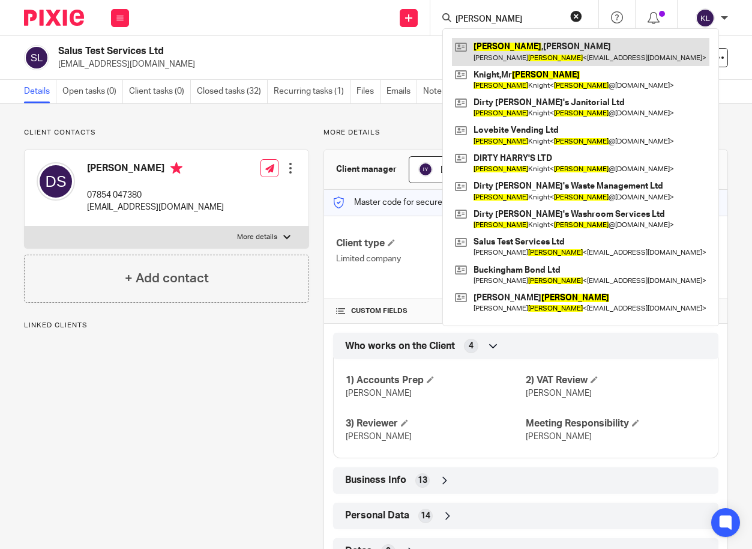
type input "scott"
click at [513, 48] on link at bounding box center [581, 52] width 258 height 28
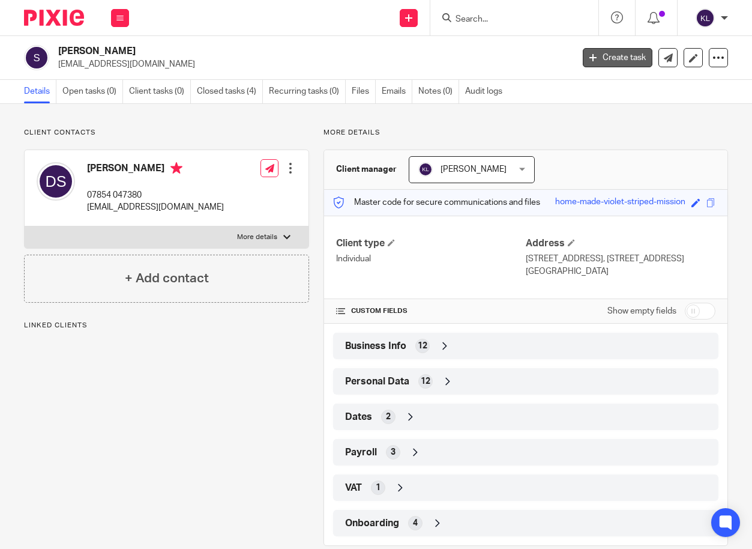
click at [594, 51] on link "Create task" at bounding box center [618, 57] width 70 height 19
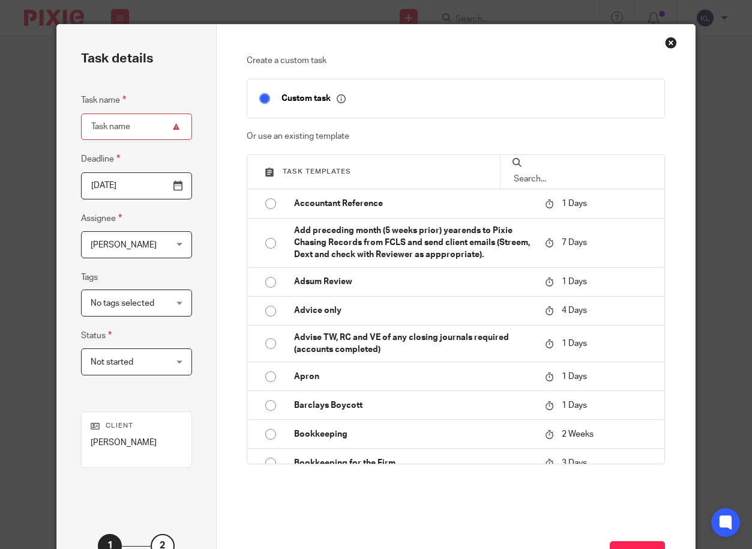
click at [556, 185] on input "text" at bounding box center [583, 178] width 140 height 13
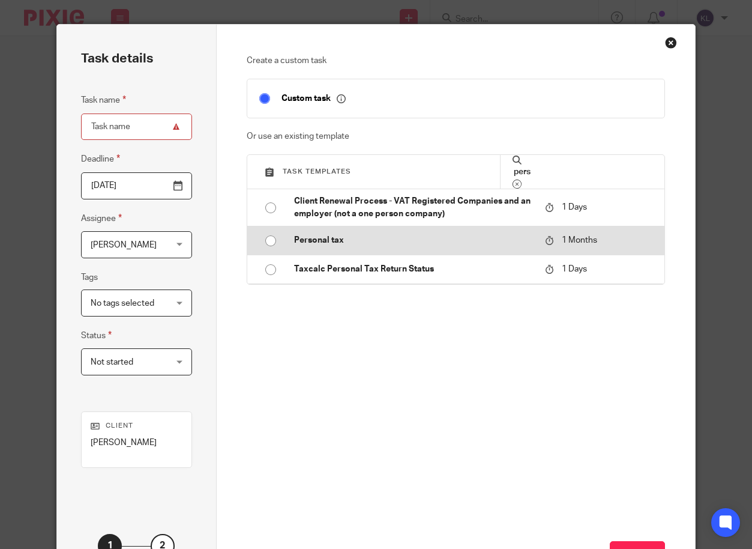
type input "pers"
click at [362, 246] on p "Personal tax" at bounding box center [414, 240] width 240 height 12
type input "2025-11-13"
type input "Personal tax"
checkbox input "false"
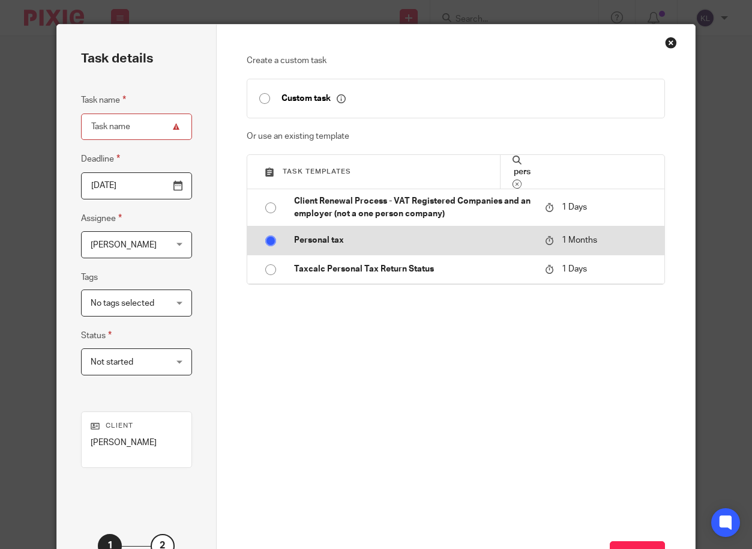
radio input "true"
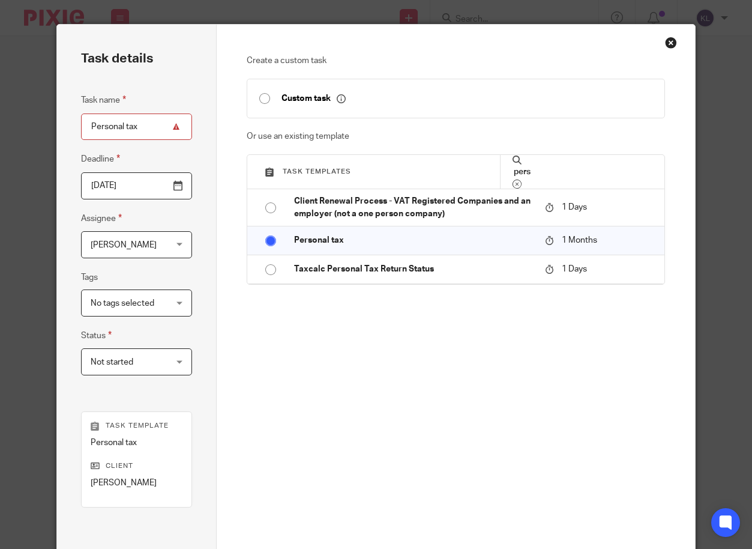
click at [122, 247] on span "[PERSON_NAME]" at bounding box center [124, 245] width 66 height 8
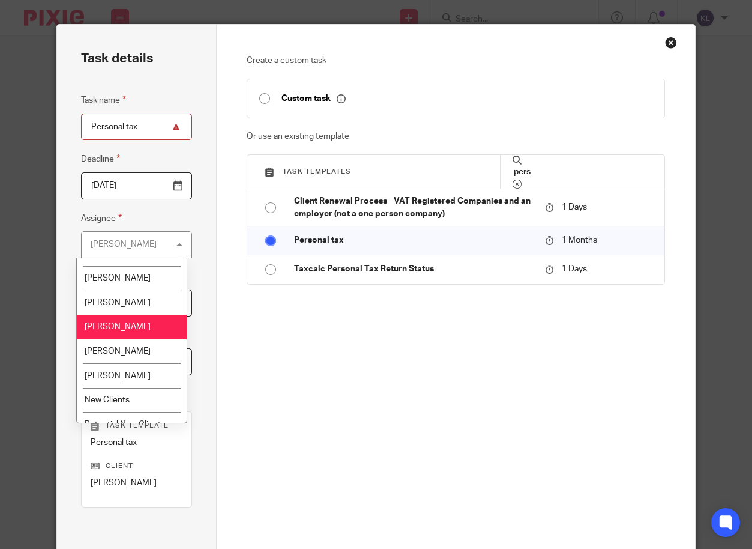
scroll to position [360, 0]
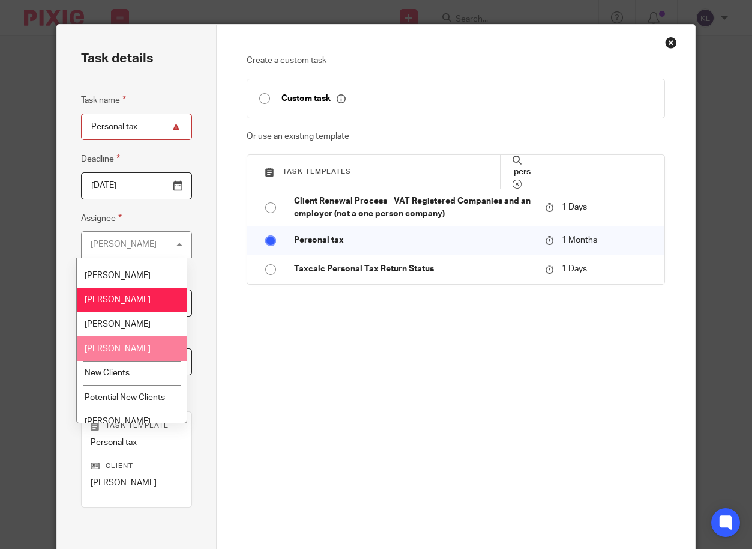
click at [115, 352] on span "[PERSON_NAME]" at bounding box center [118, 349] width 66 height 8
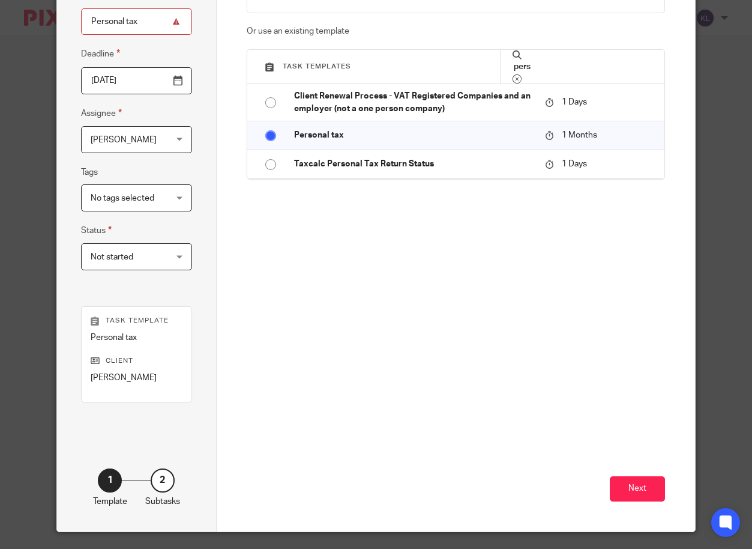
scroll to position [112, 0]
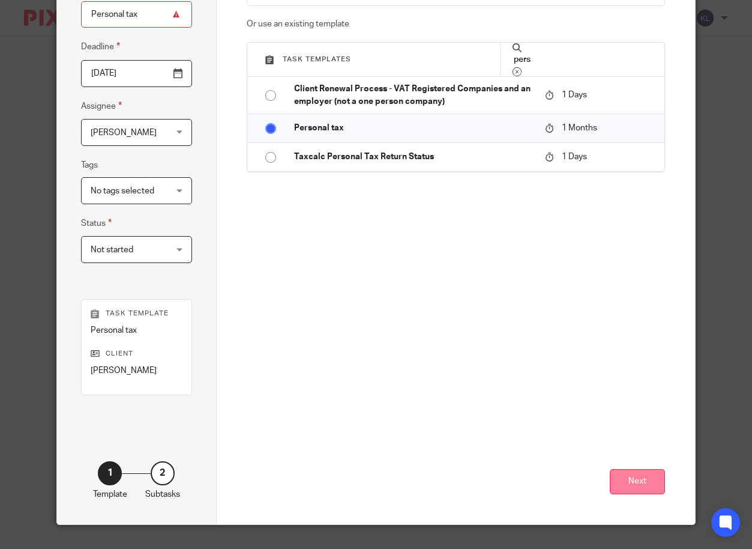
click at [625, 487] on button "Next" at bounding box center [637, 482] width 55 height 26
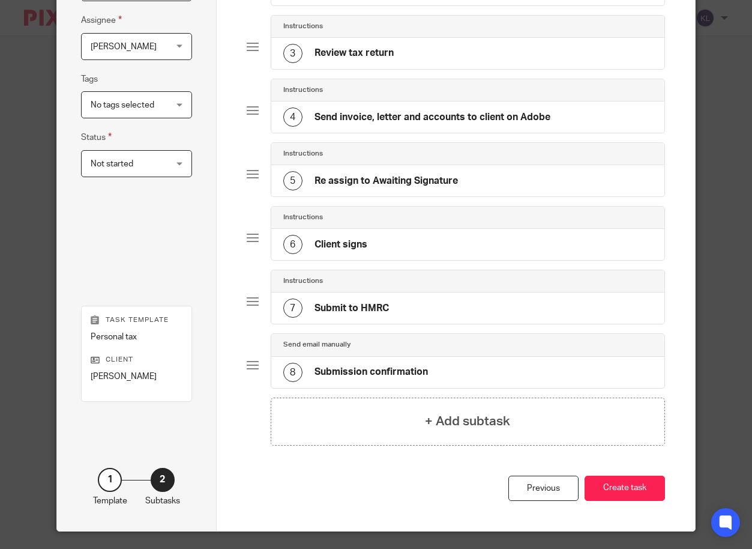
scroll to position [205, 0]
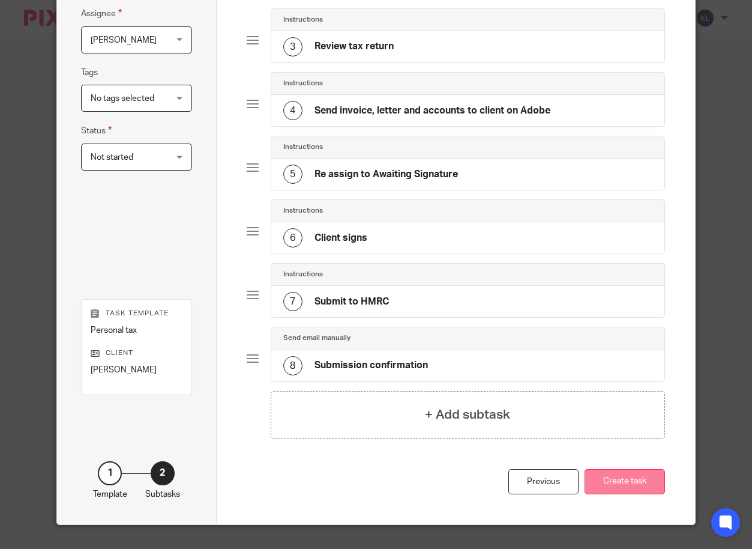
click at [626, 484] on button "Create task" at bounding box center [625, 482] width 80 height 26
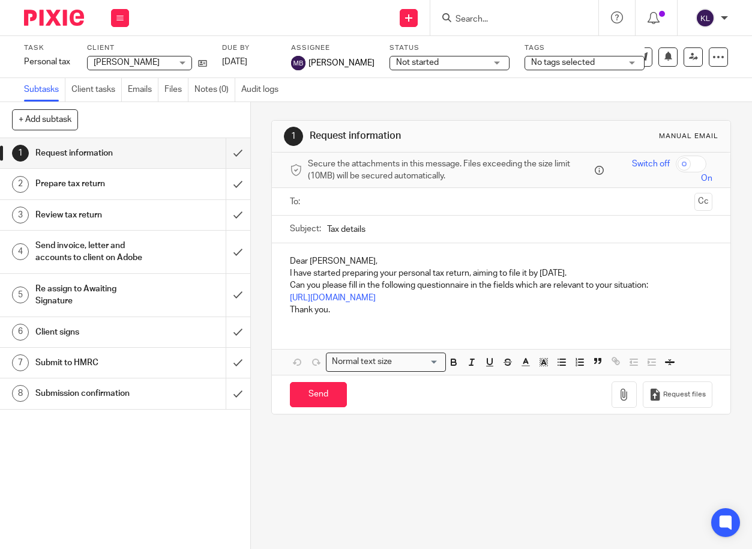
click at [468, 14] on input "Search" at bounding box center [508, 19] width 108 height 11
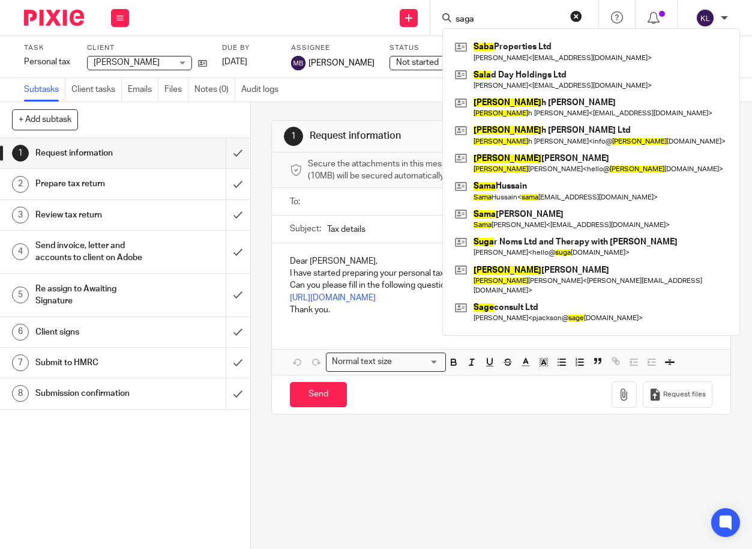
type input "saga"
